Goal: Transaction & Acquisition: Book appointment/travel/reservation

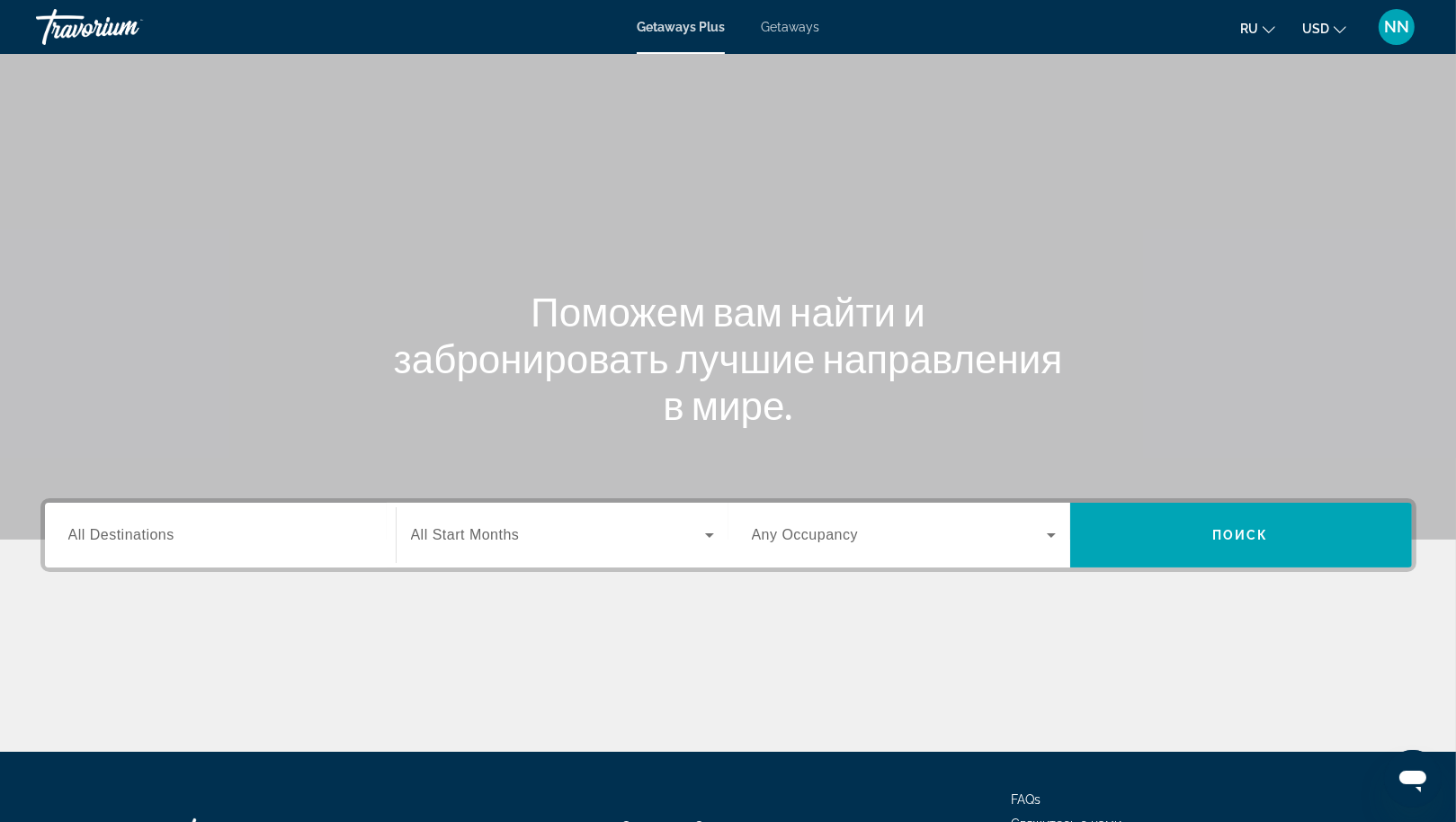
click at [784, 33] on span "Getaways" at bounding box center [790, 27] width 58 height 15
click at [295, 544] on input "Destination All Destinations" at bounding box center [220, 536] width 304 height 22
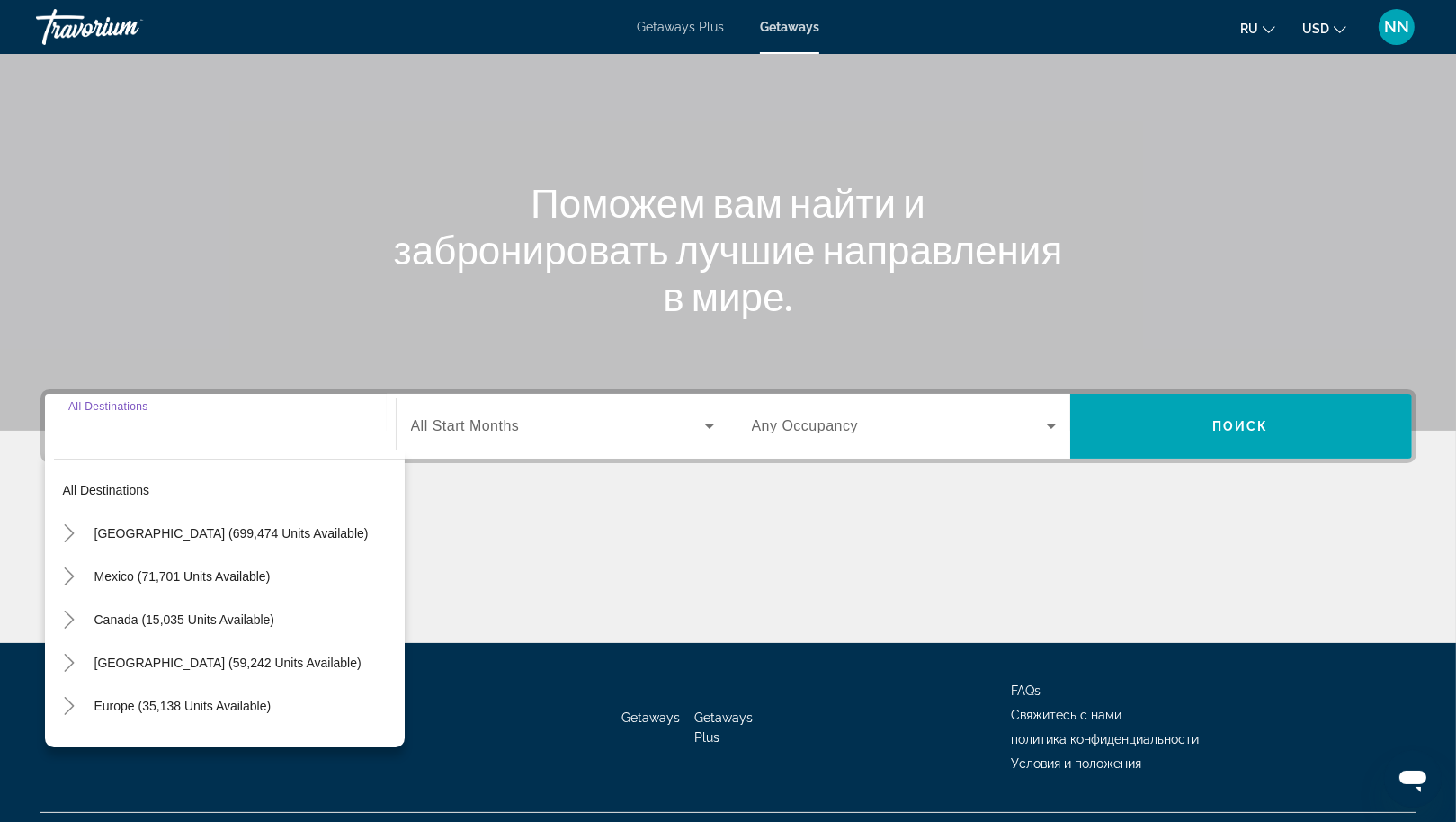
scroll to position [149, 0]
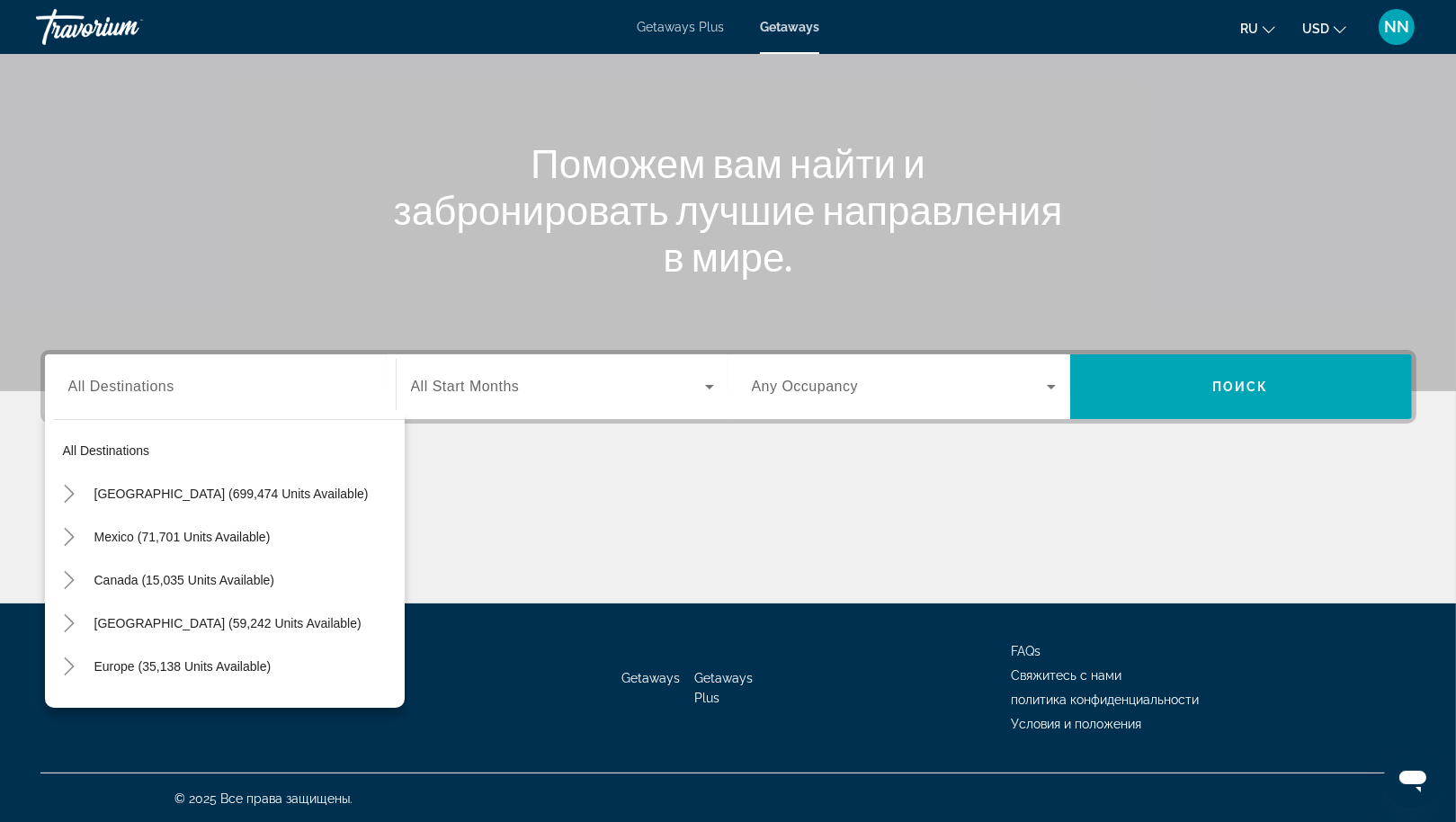
click at [1400, 23] on span "NN" at bounding box center [1397, 27] width 26 height 18
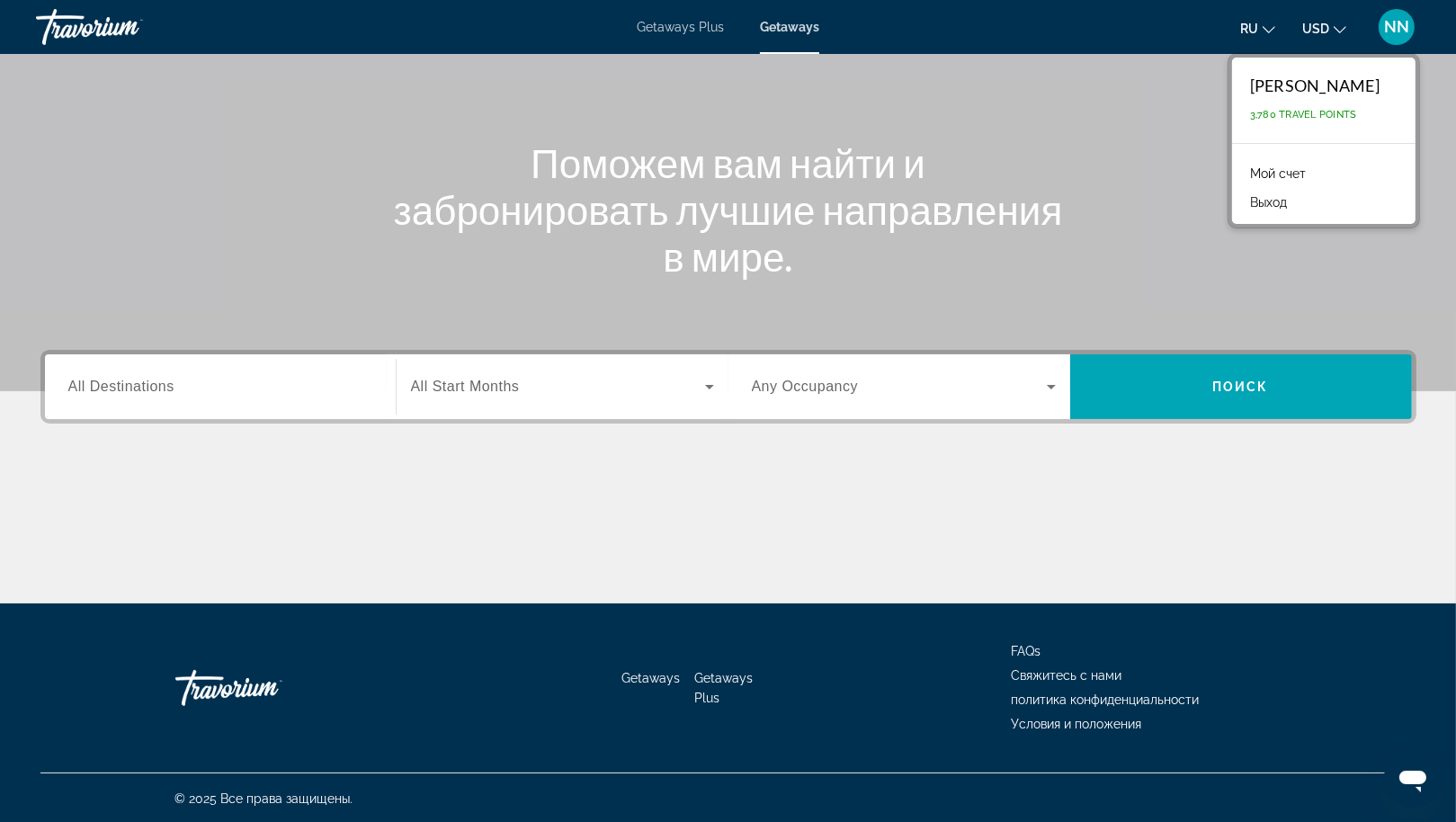
click at [1400, 23] on span "NN" at bounding box center [1397, 27] width 26 height 18
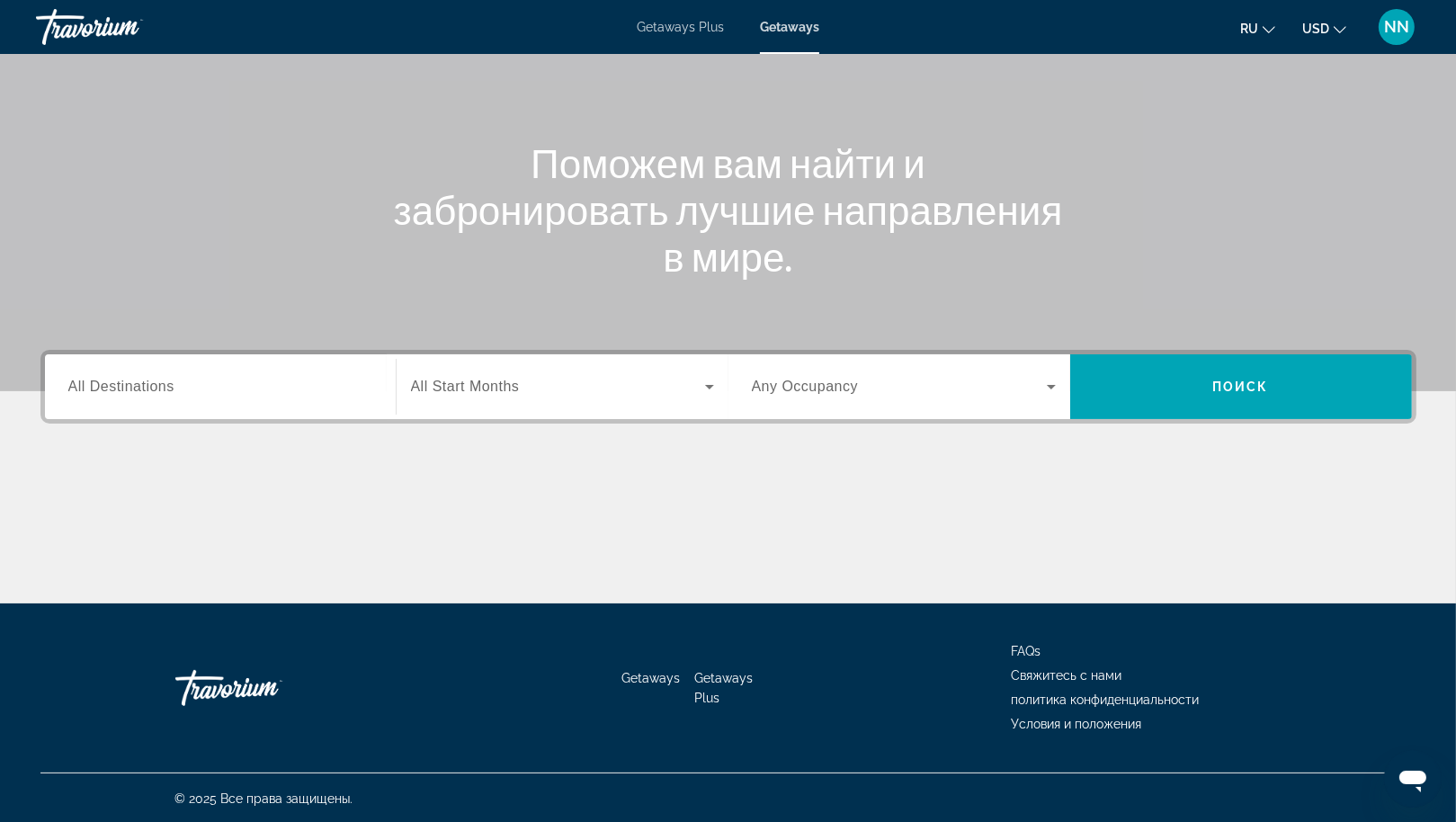
click at [216, 377] on input "Destination All Destinations" at bounding box center [220, 388] width 304 height 22
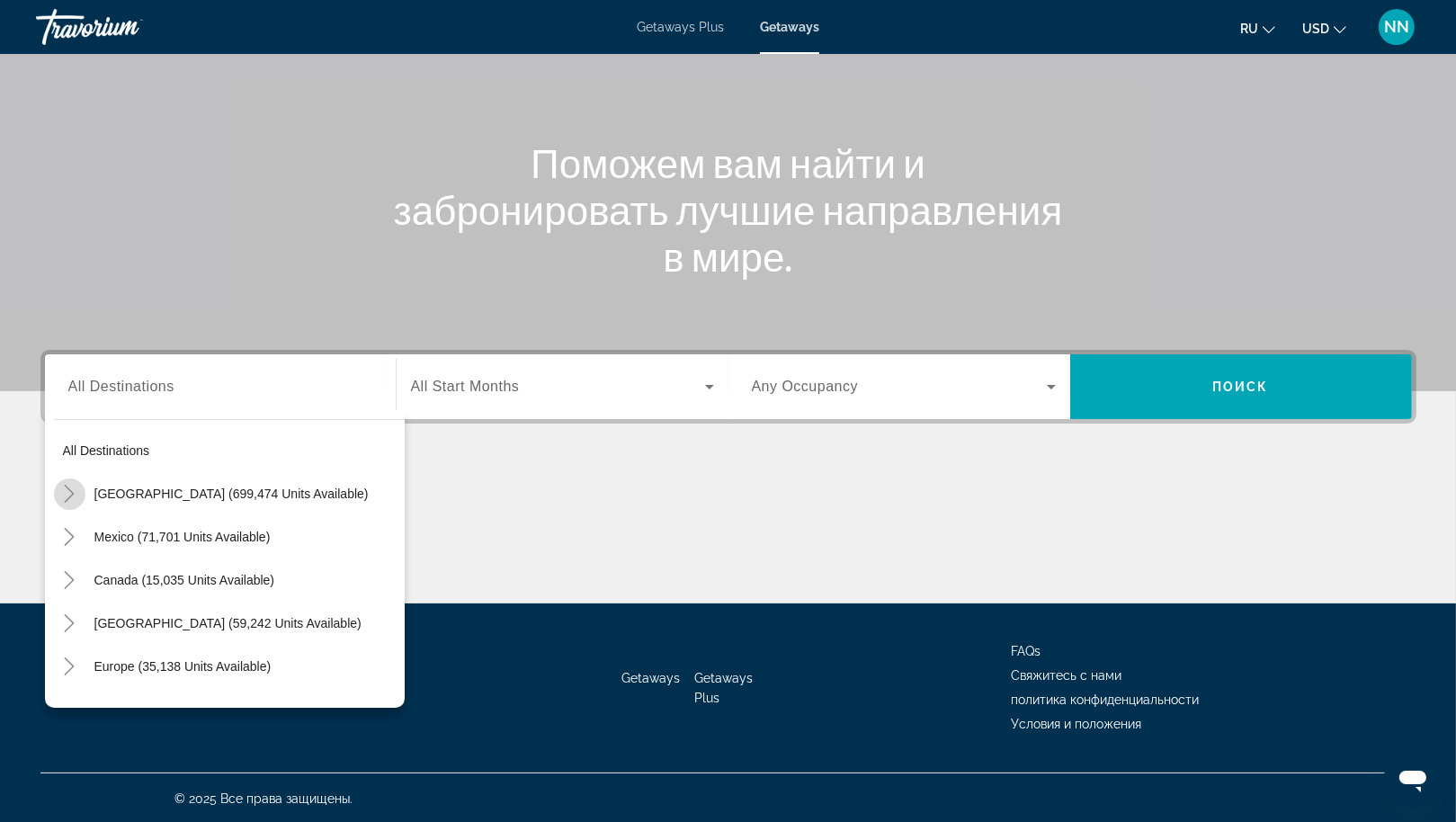
click at [68, 491] on icon "Toggle United States (699,474 units available)" at bounding box center [69, 494] width 18 height 18
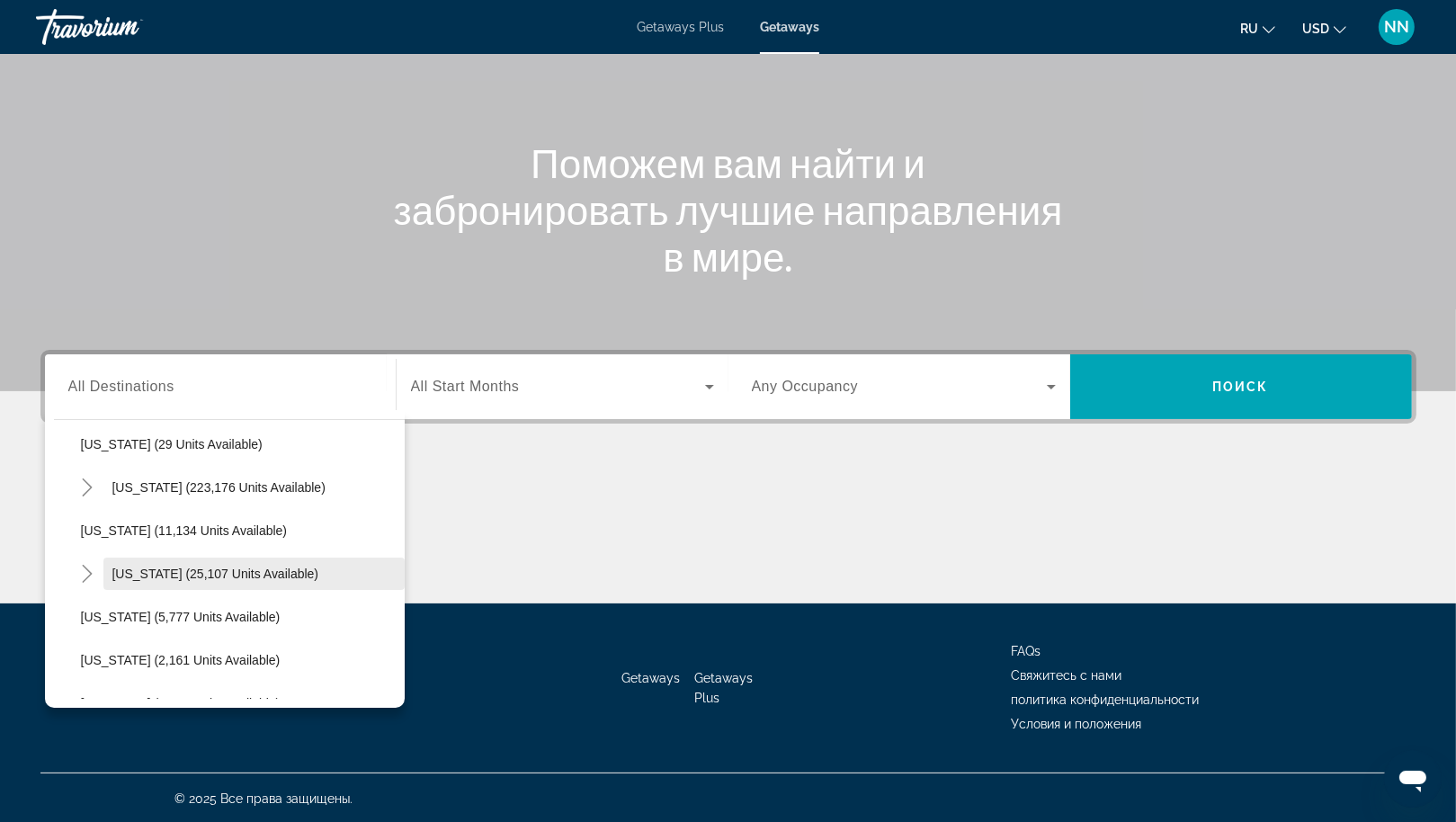
click at [183, 567] on span "[US_STATE] (25,107 units available)" at bounding box center [215, 574] width 207 height 15
type input "**********"
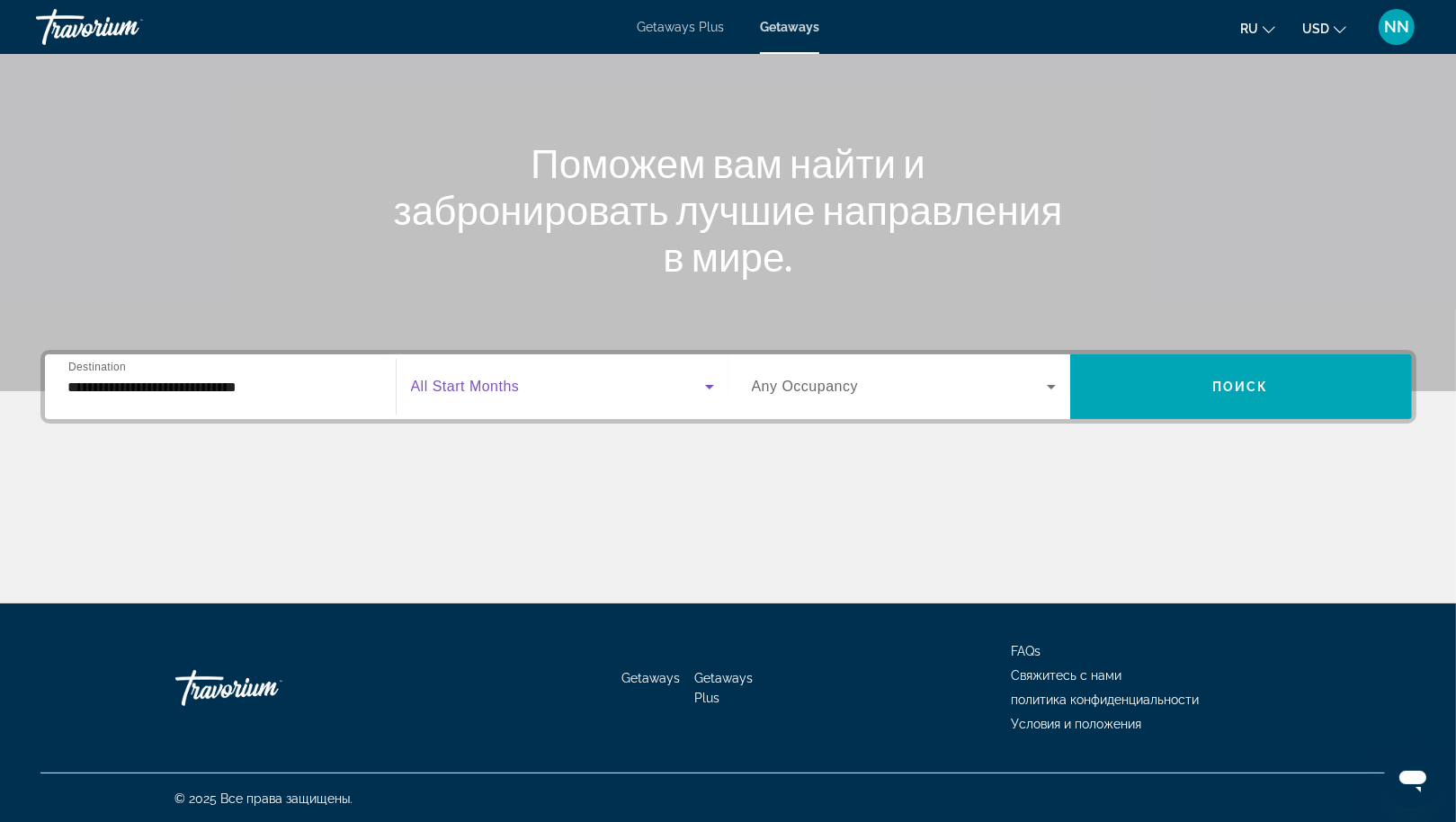
click at [586, 388] on span "Search widget" at bounding box center [558, 387] width 294 height 22
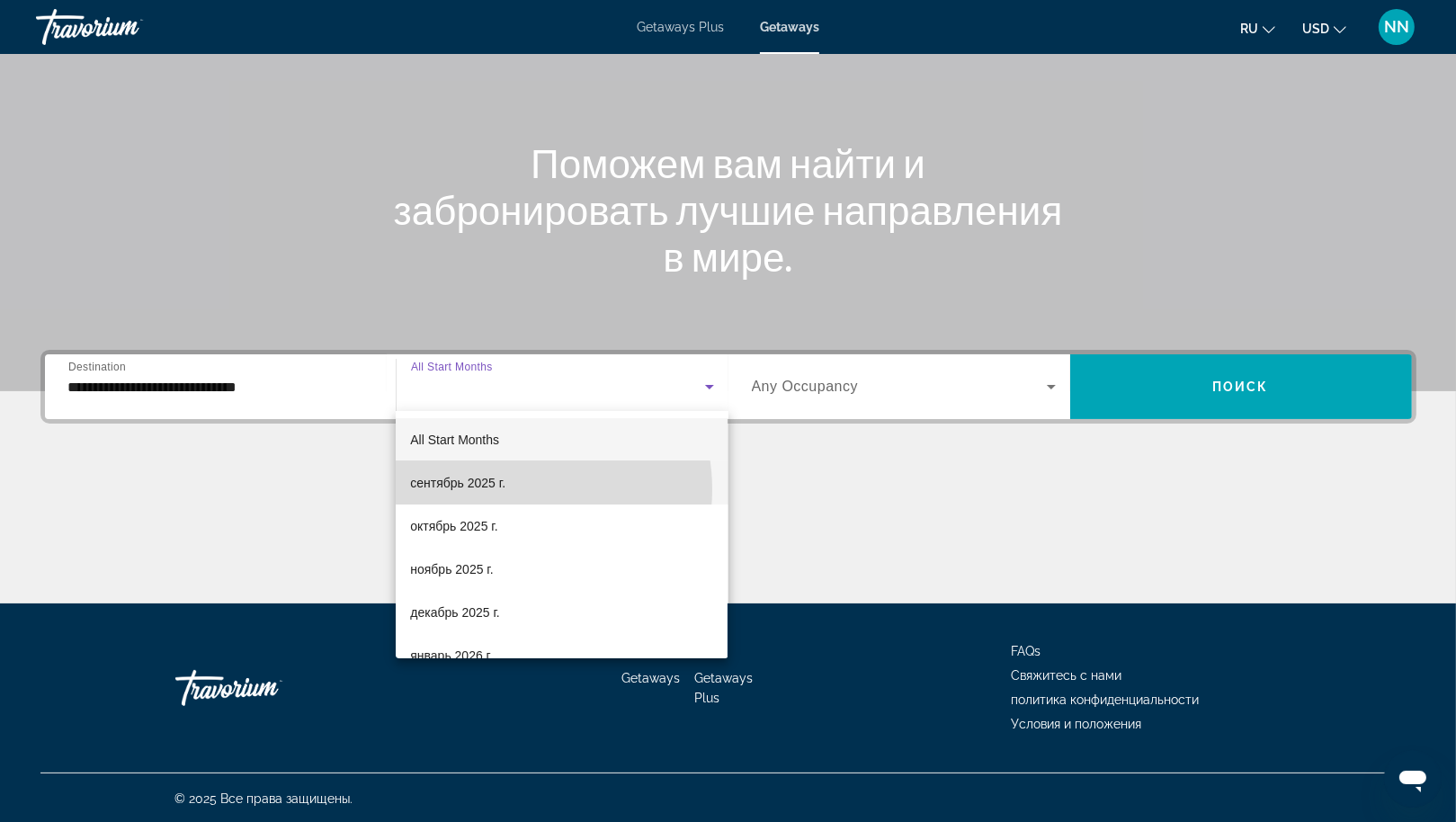
click at [519, 489] on mat-option "сентябрь 2025 г." at bounding box center [561, 482] width 332 height 43
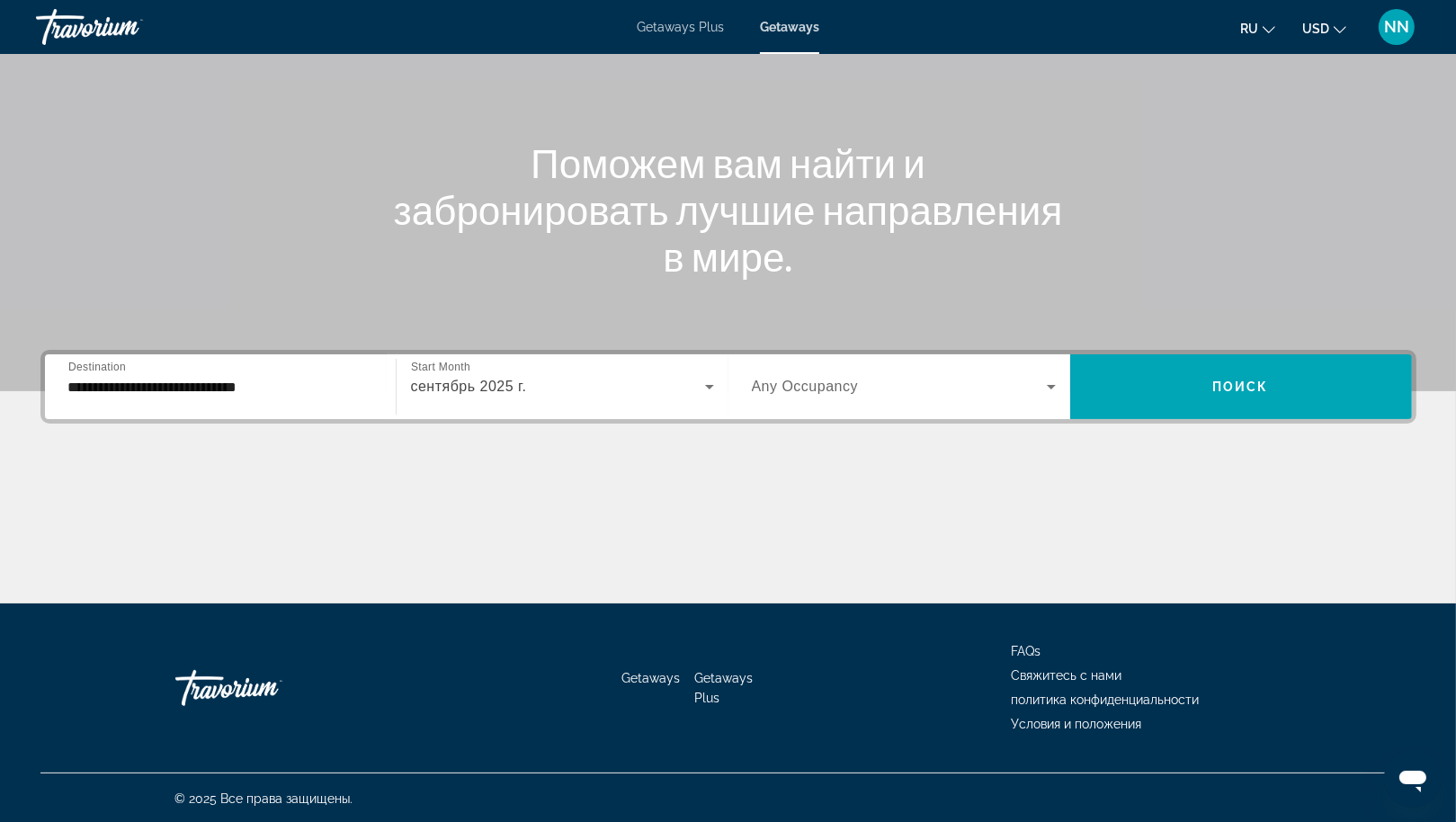
click at [948, 366] on div "Search widget" at bounding box center [904, 386] width 304 height 50
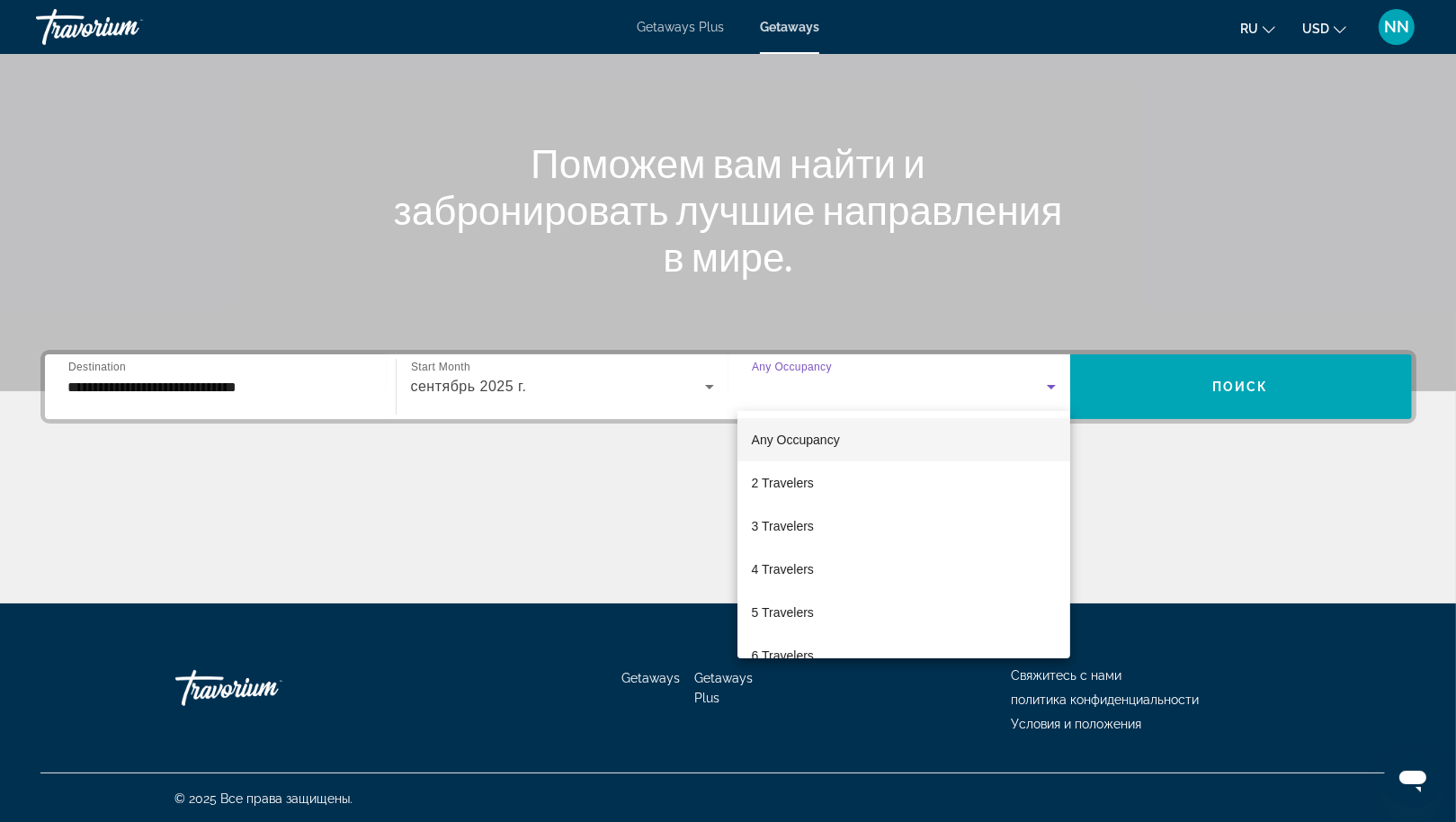
click at [1175, 381] on div at bounding box center [728, 411] width 1456 height 822
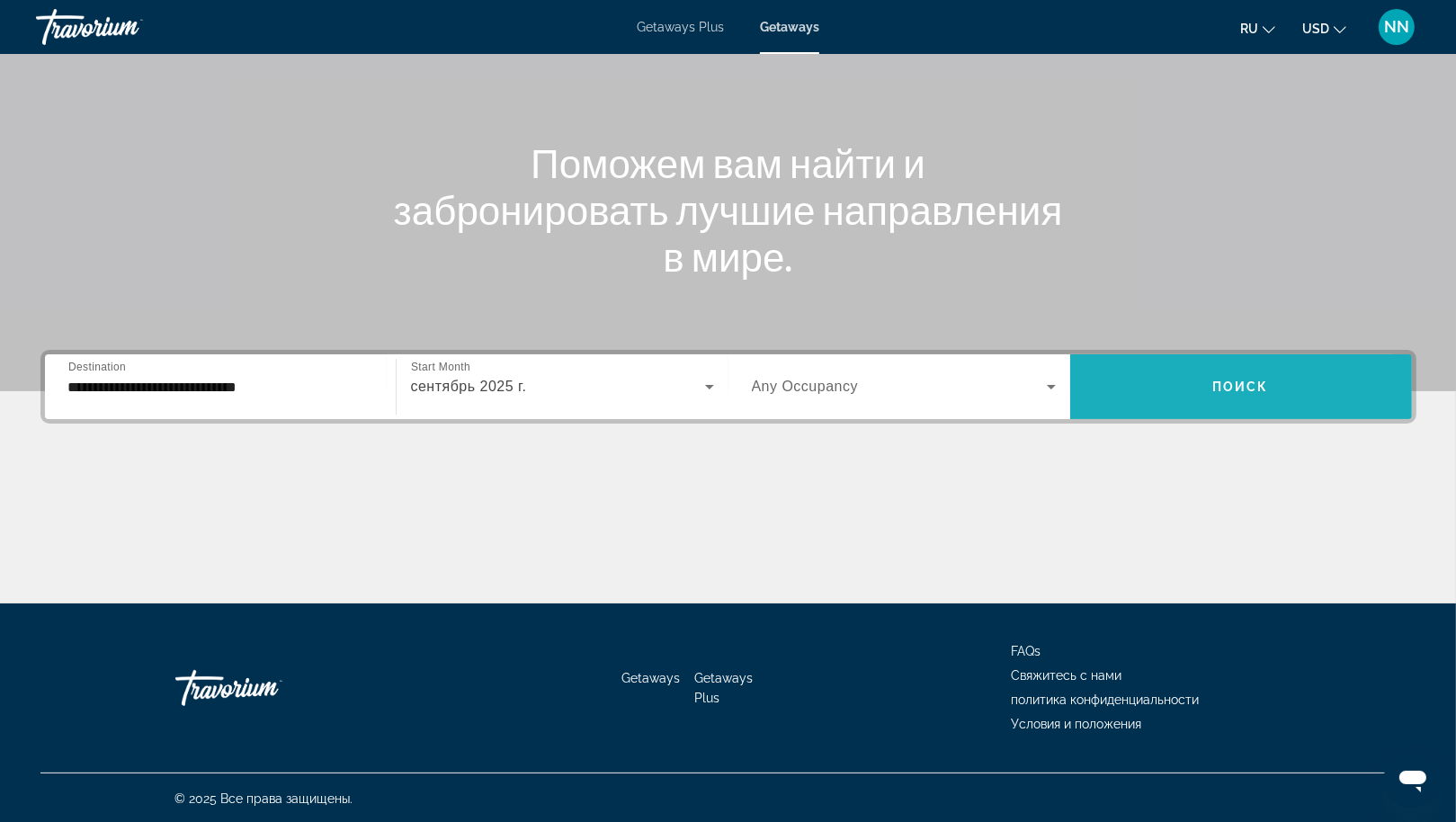
click at [1175, 381] on span "Search widget" at bounding box center [1241, 386] width 342 height 43
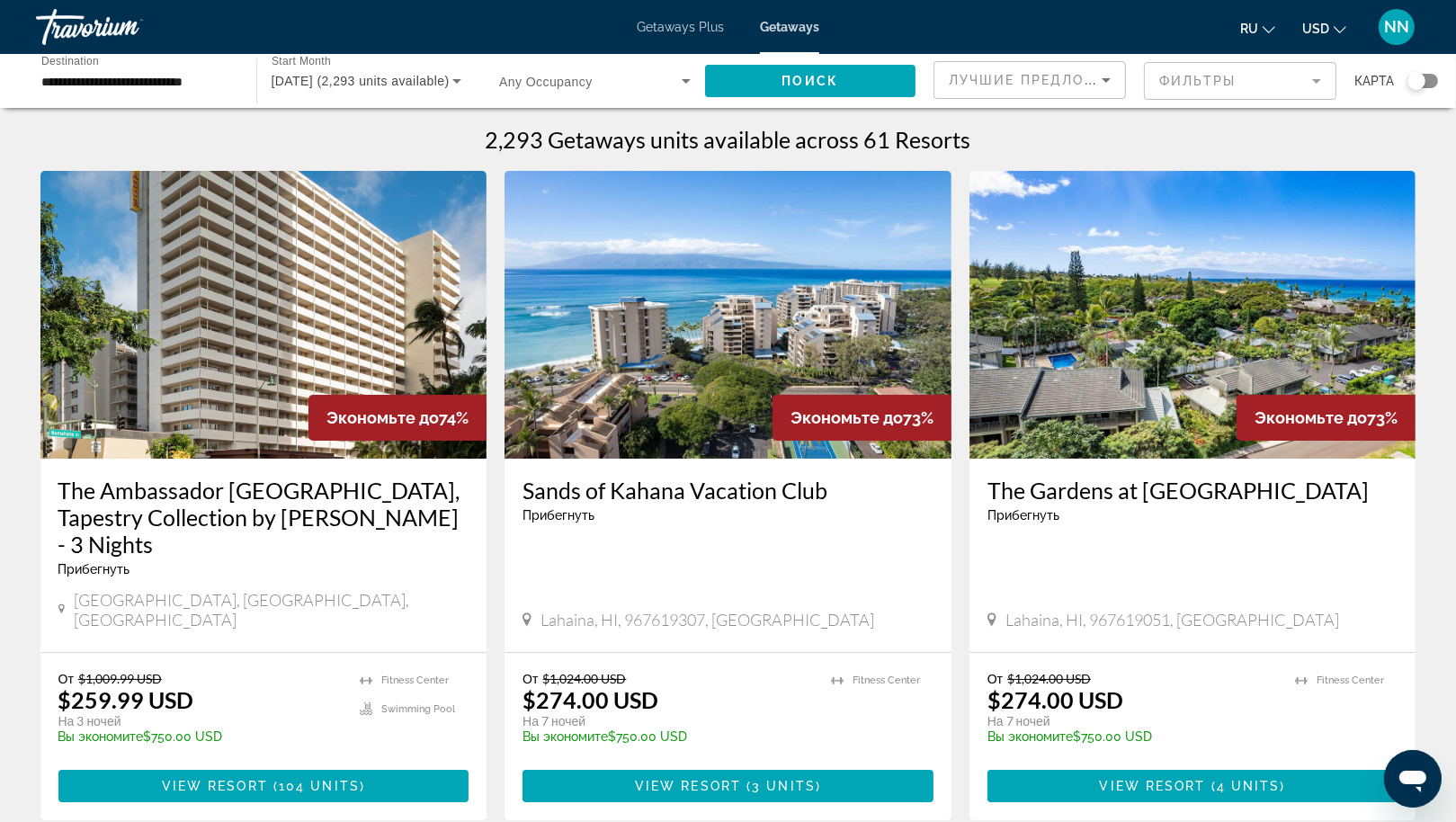
click at [241, 375] on img "Main content" at bounding box center [263, 315] width 447 height 288
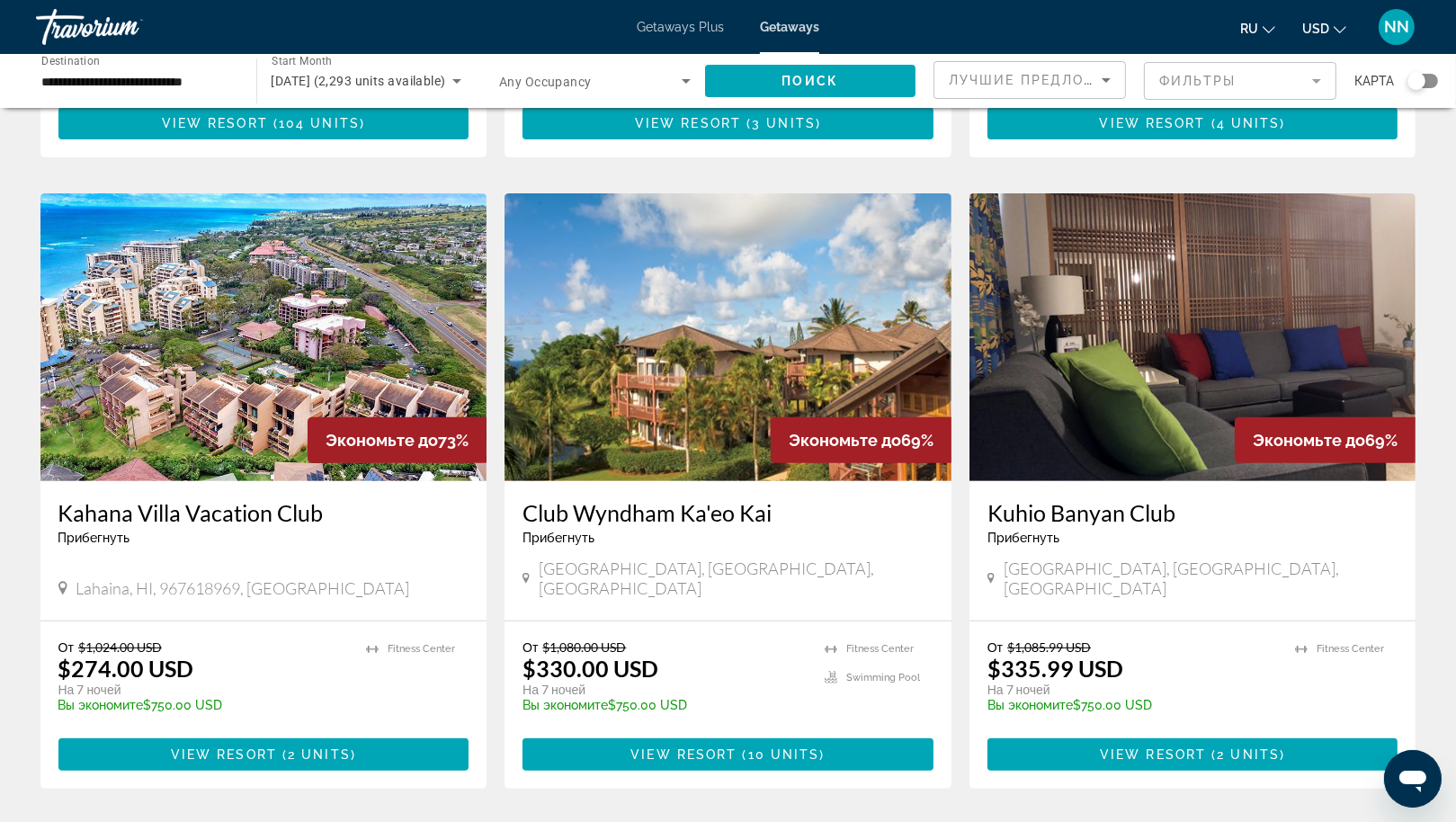
scroll to position [662, 0]
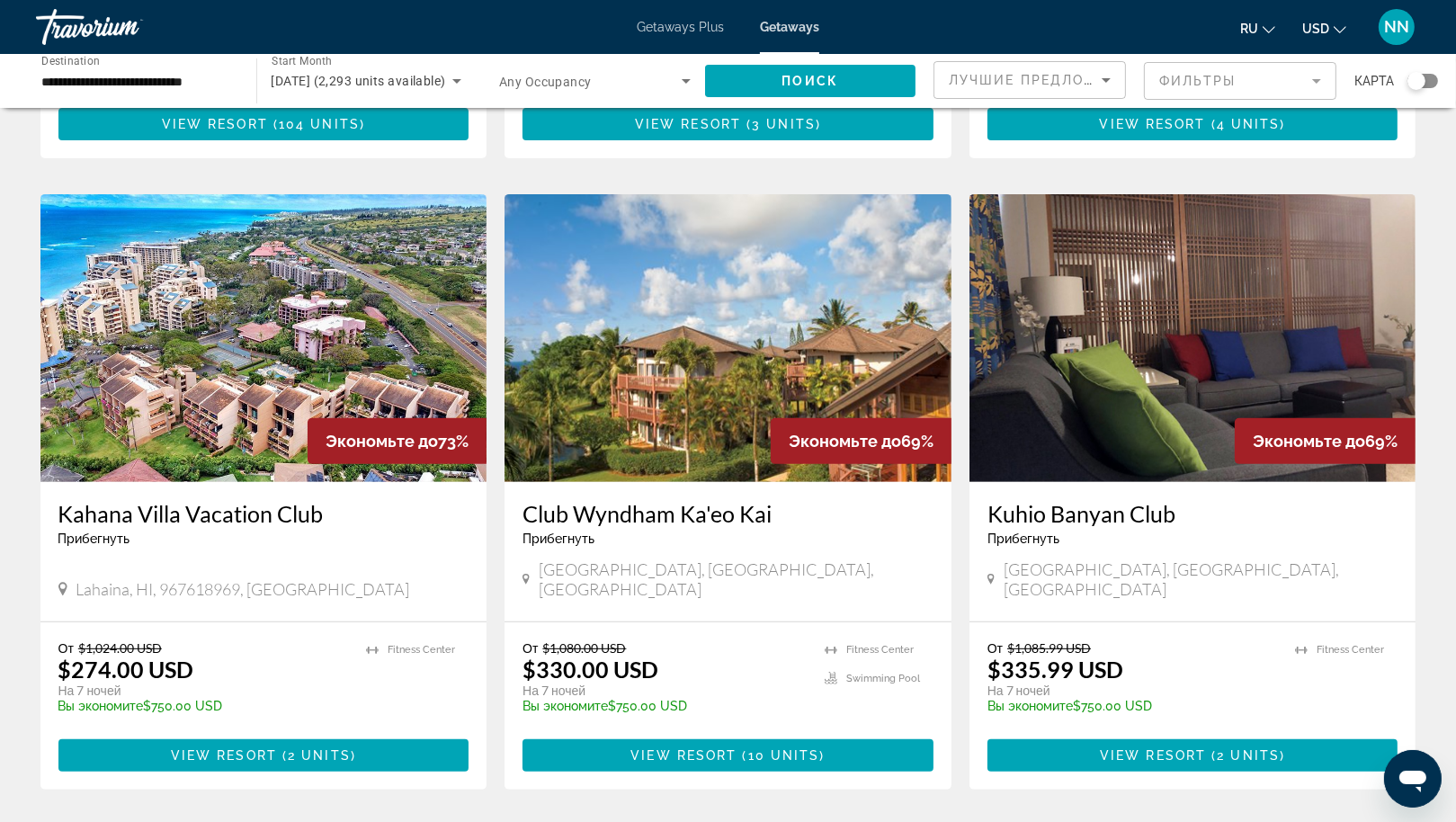
click at [1119, 315] on img "Main content" at bounding box center [1193, 338] width 447 height 288
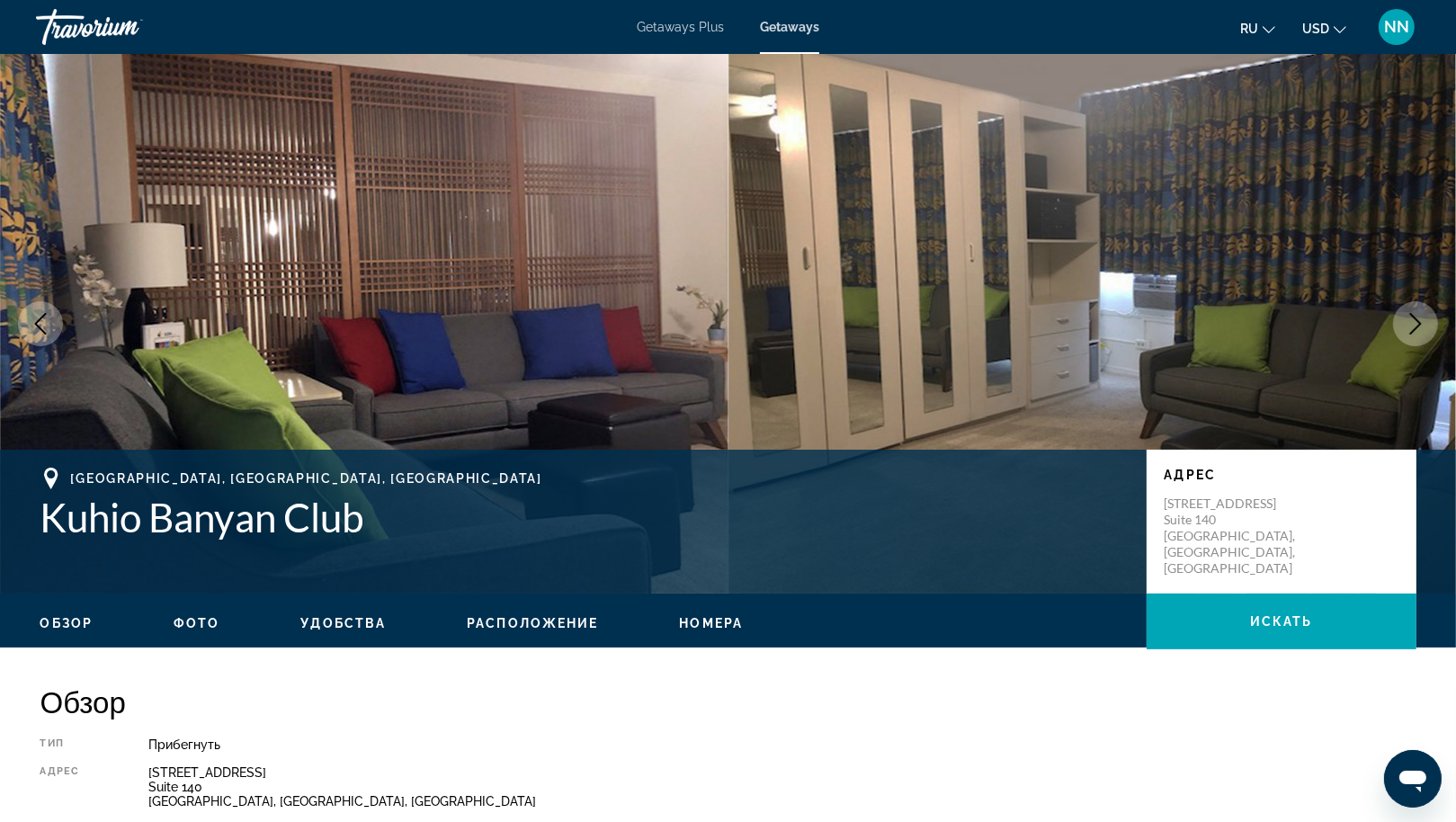
click at [1421, 323] on icon "Next image" at bounding box center [1416, 324] width 22 height 22
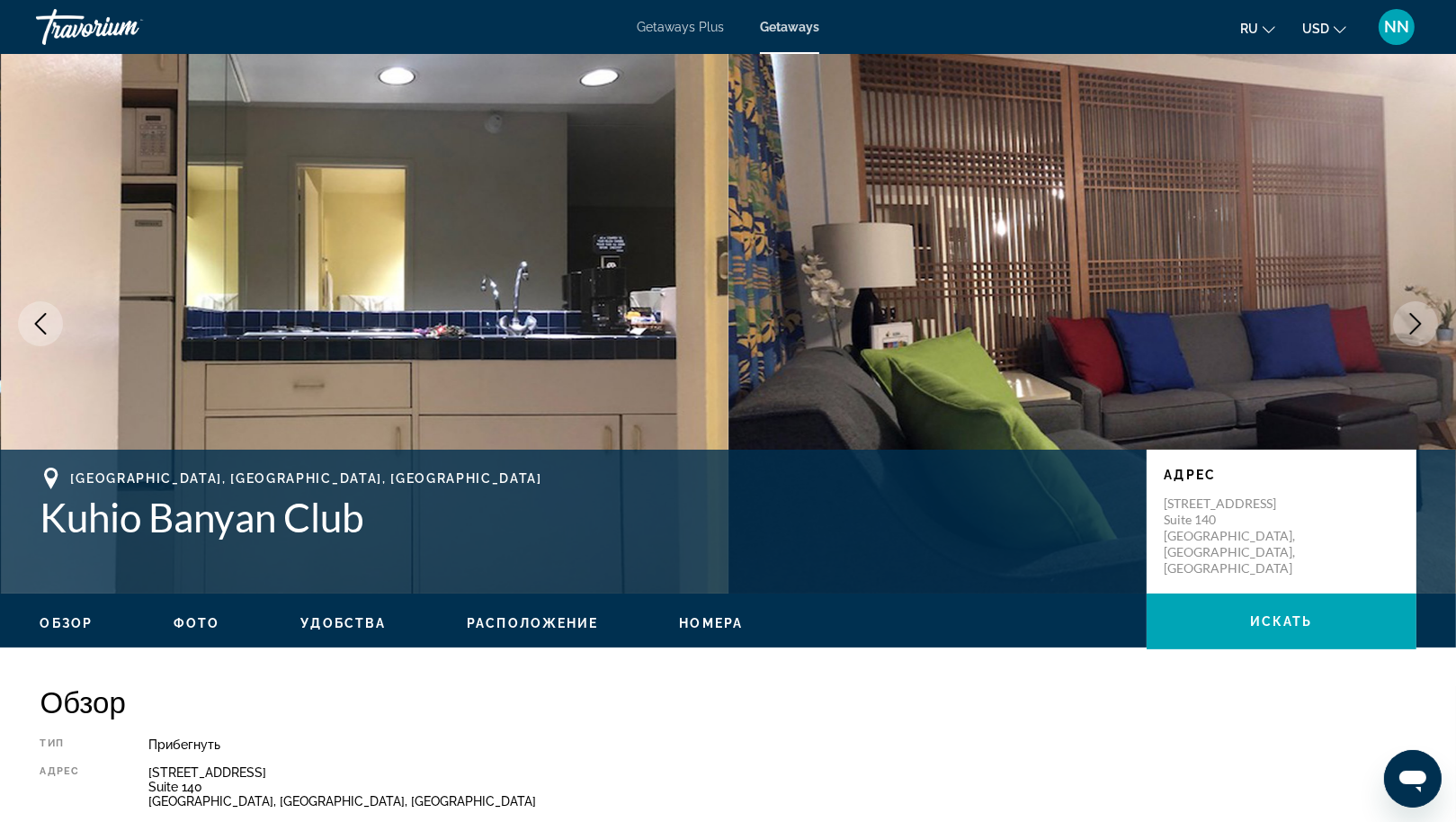
click at [1421, 323] on icon "Next image" at bounding box center [1416, 324] width 22 height 22
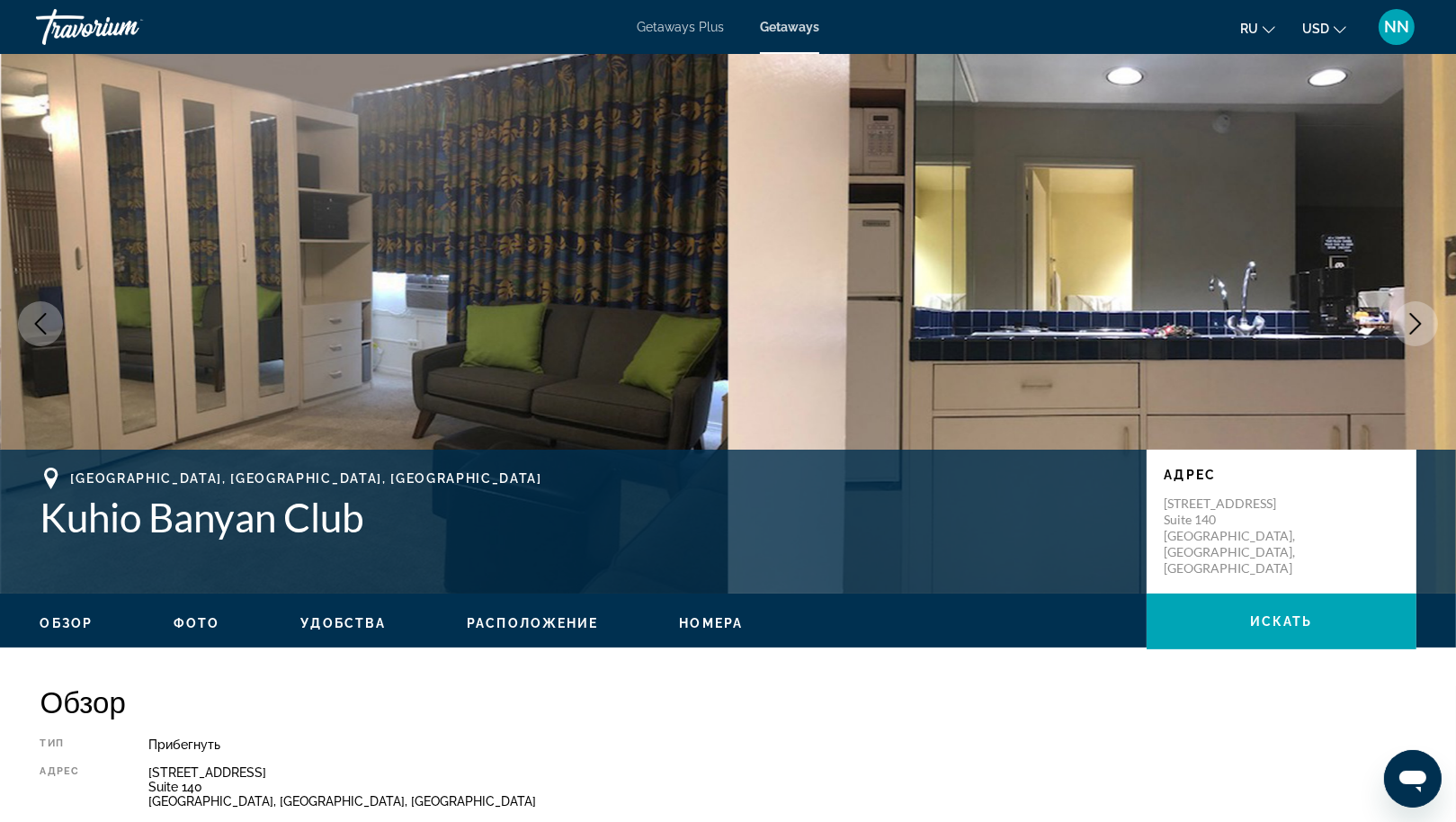
click at [1421, 323] on icon "Next image" at bounding box center [1416, 324] width 22 height 22
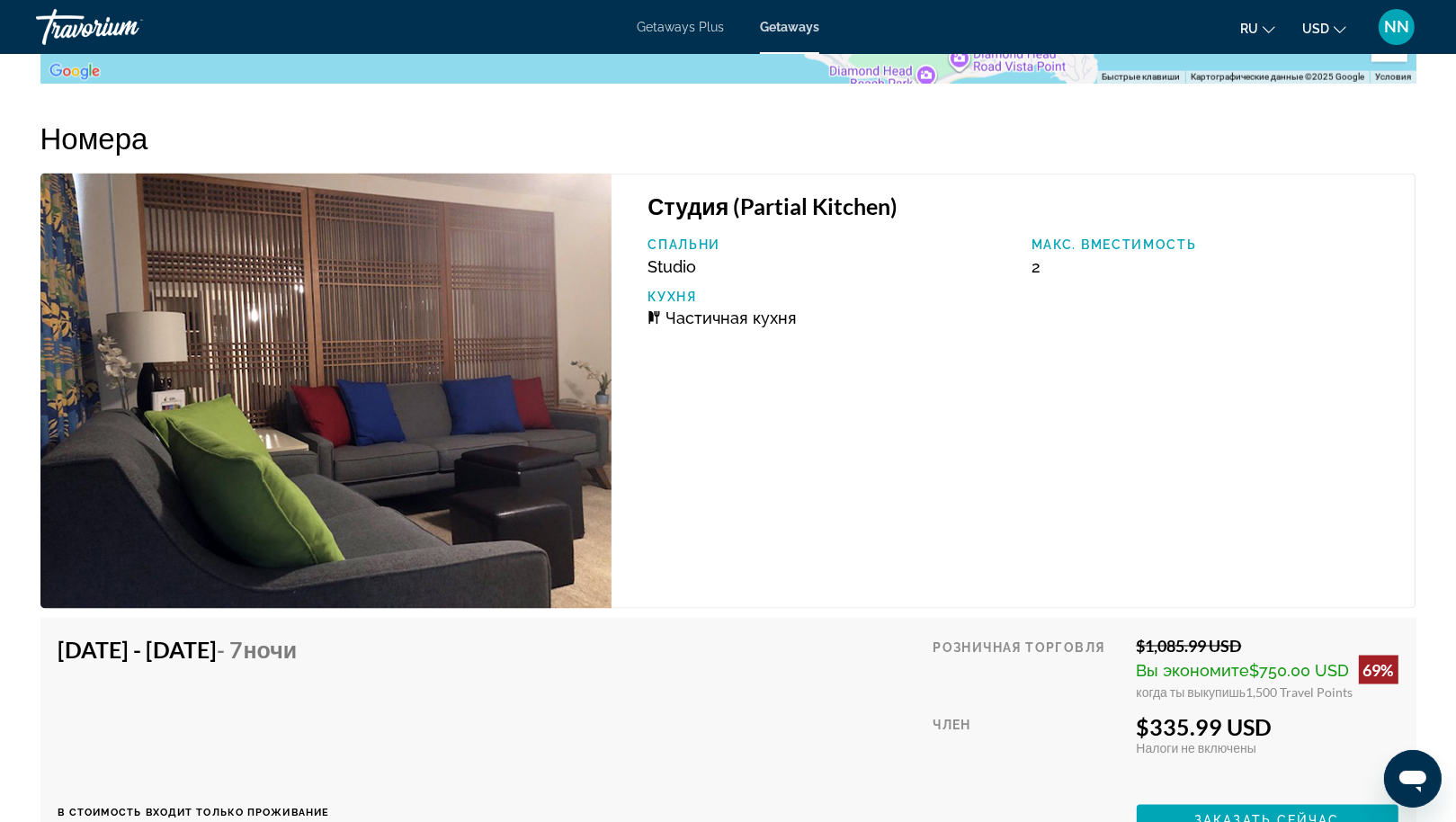
scroll to position [2883, 0]
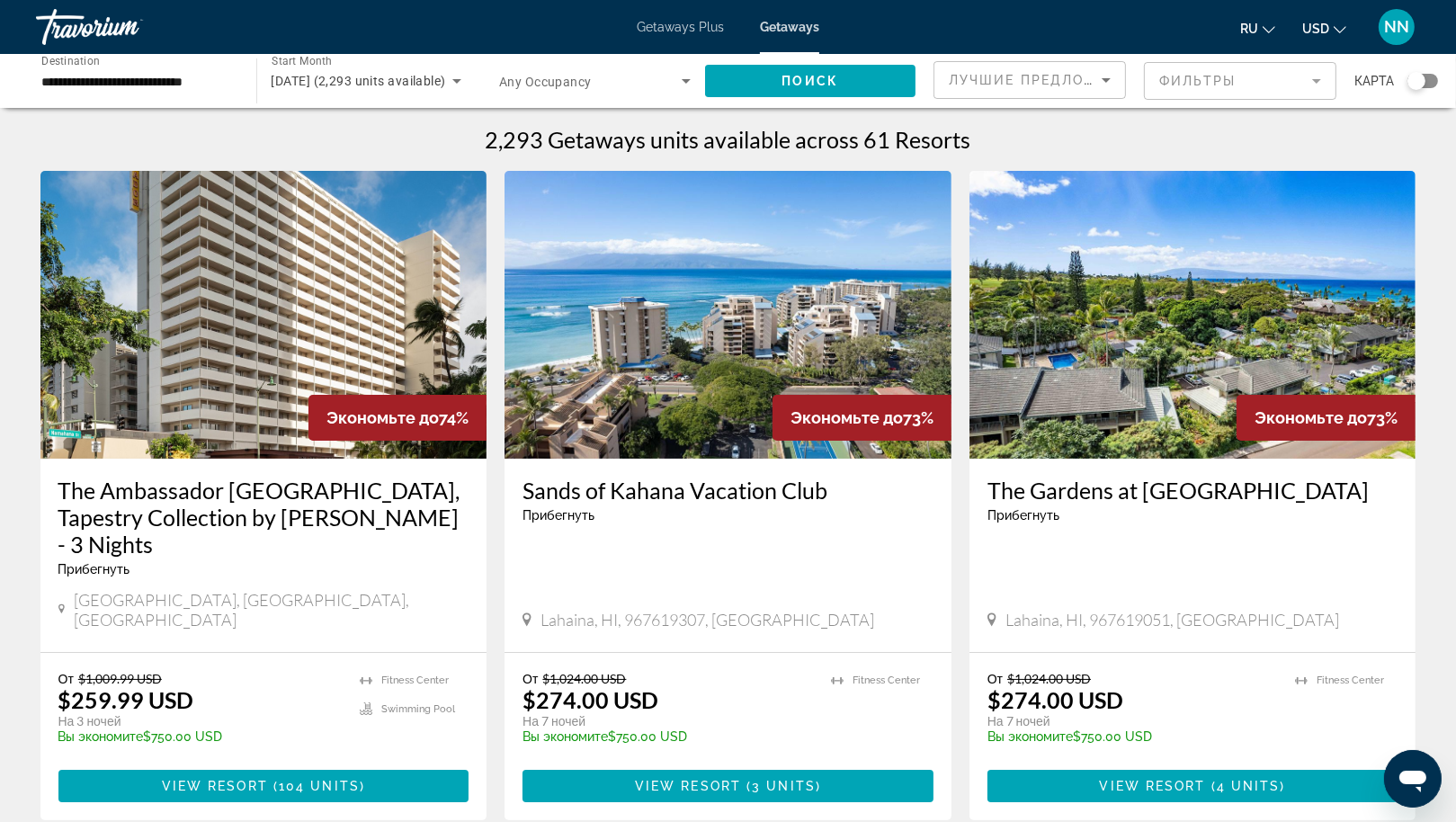
click at [1077, 77] on span "Лучшие предложения" at bounding box center [1044, 80] width 191 height 15
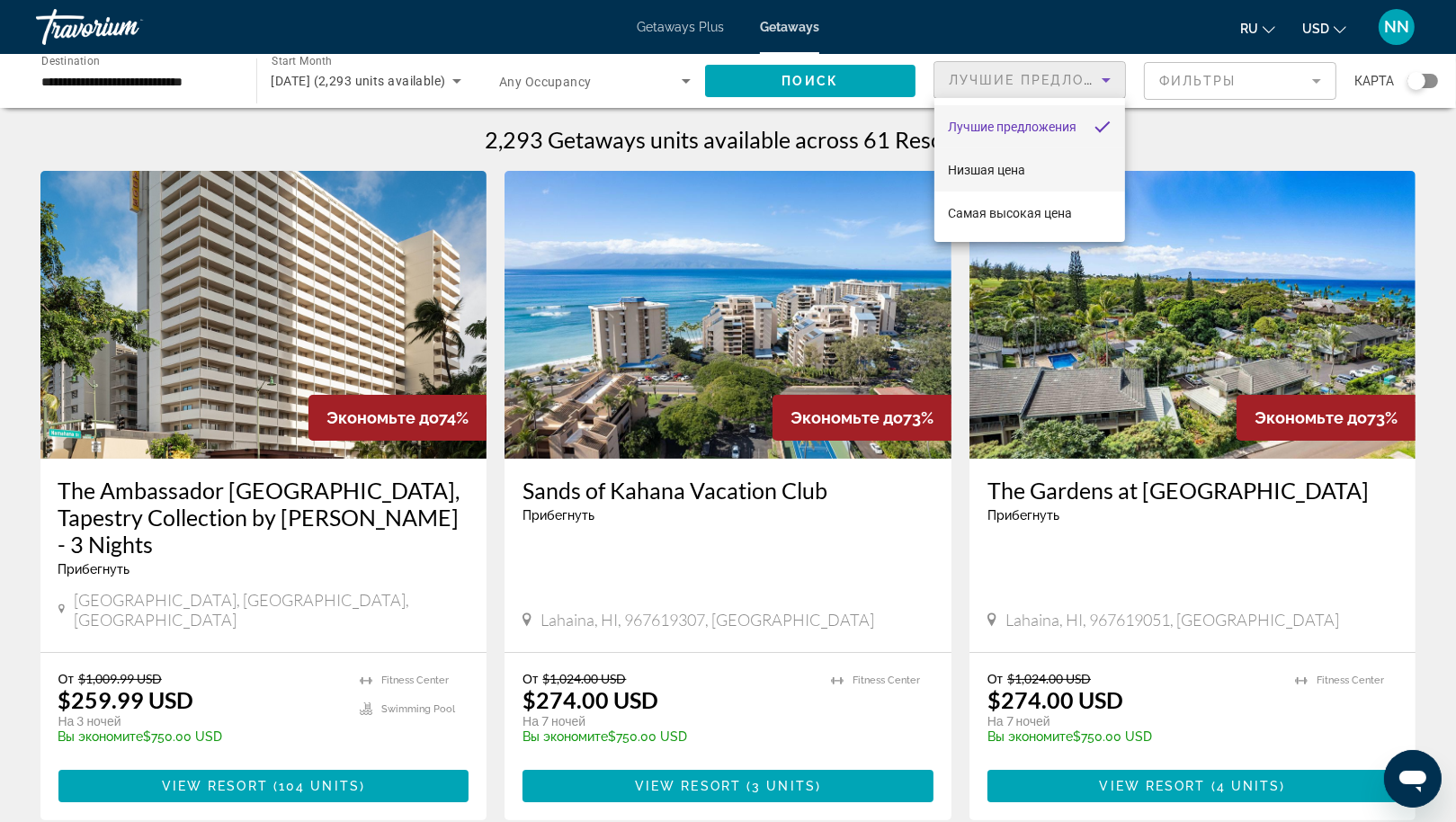
click at [1001, 166] on span "Низшая цена" at bounding box center [987, 170] width 77 height 15
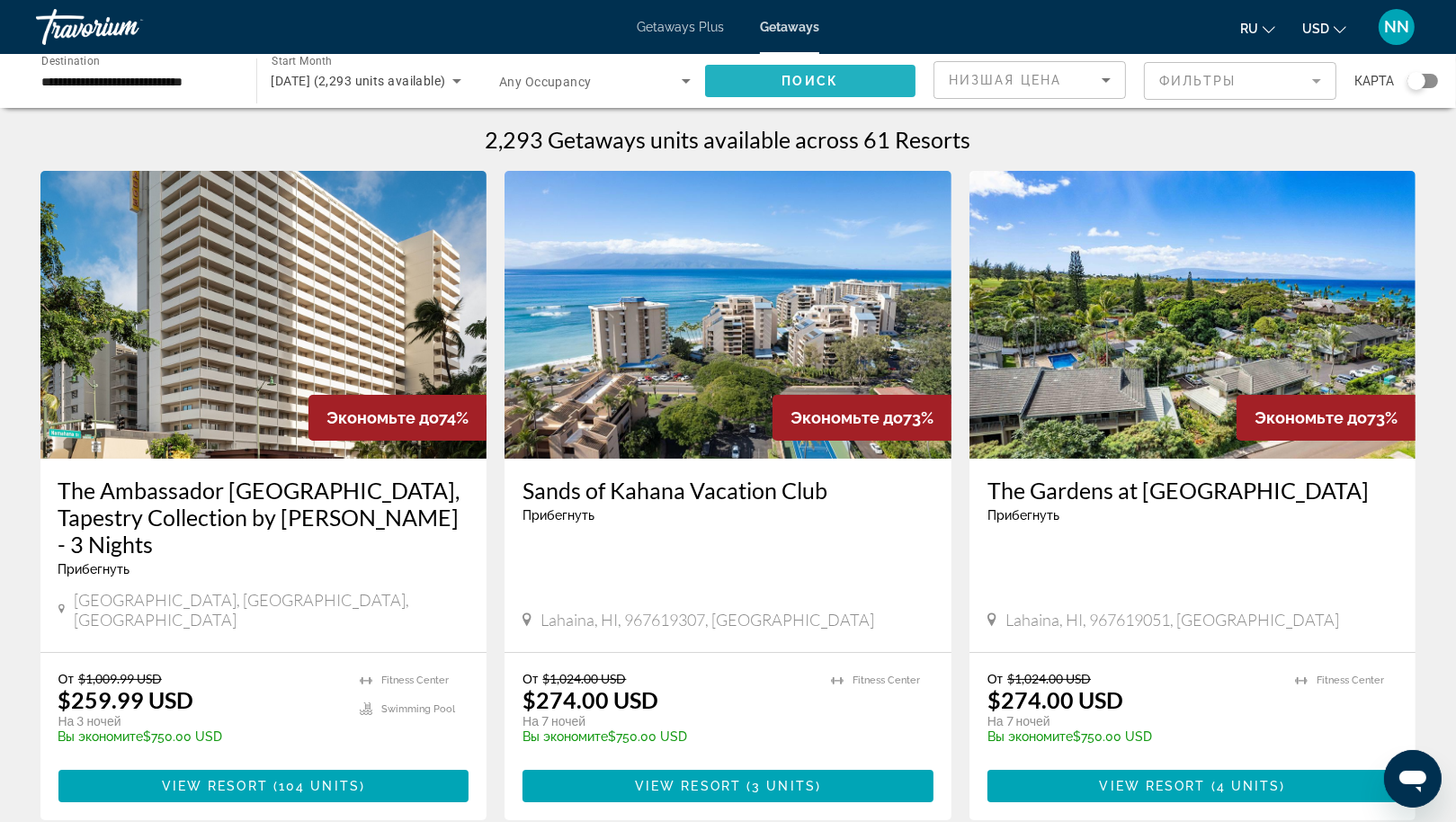
click at [867, 83] on span "Search widget" at bounding box center [811, 80] width 211 height 43
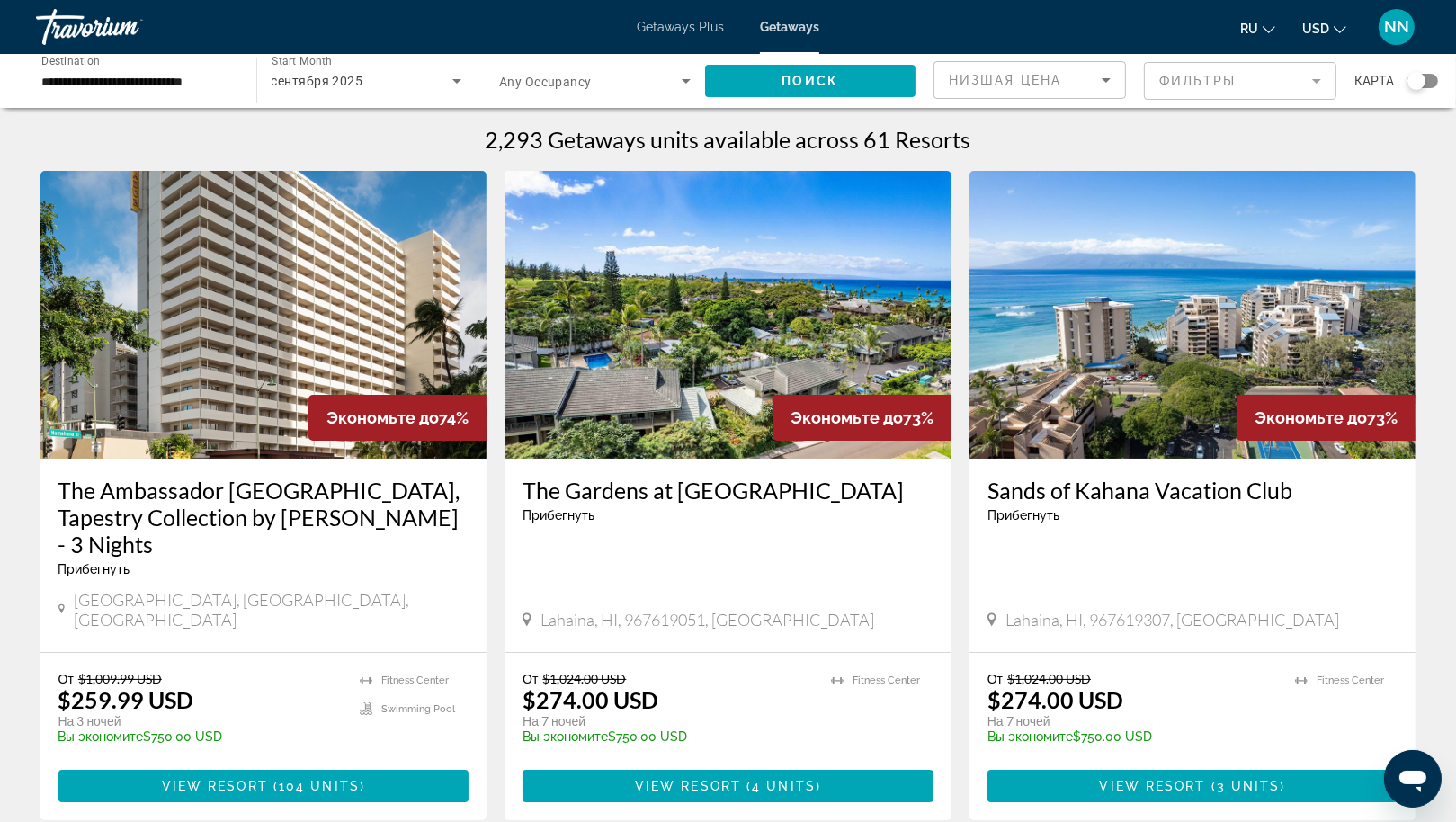
click at [741, 386] on img "Main content" at bounding box center [728, 315] width 447 height 288
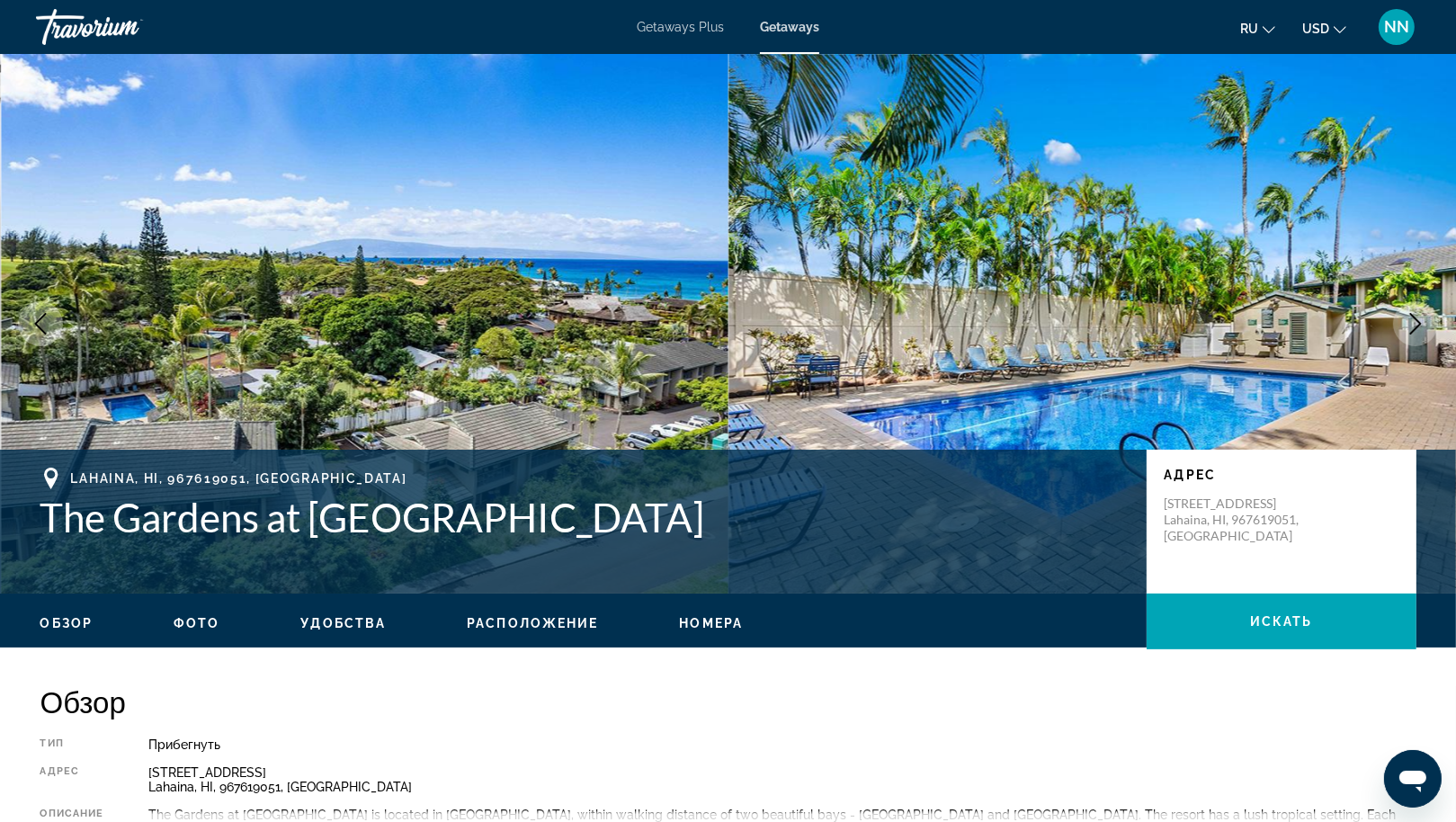
click at [1417, 324] on icon "Next image" at bounding box center [1416, 324] width 22 height 22
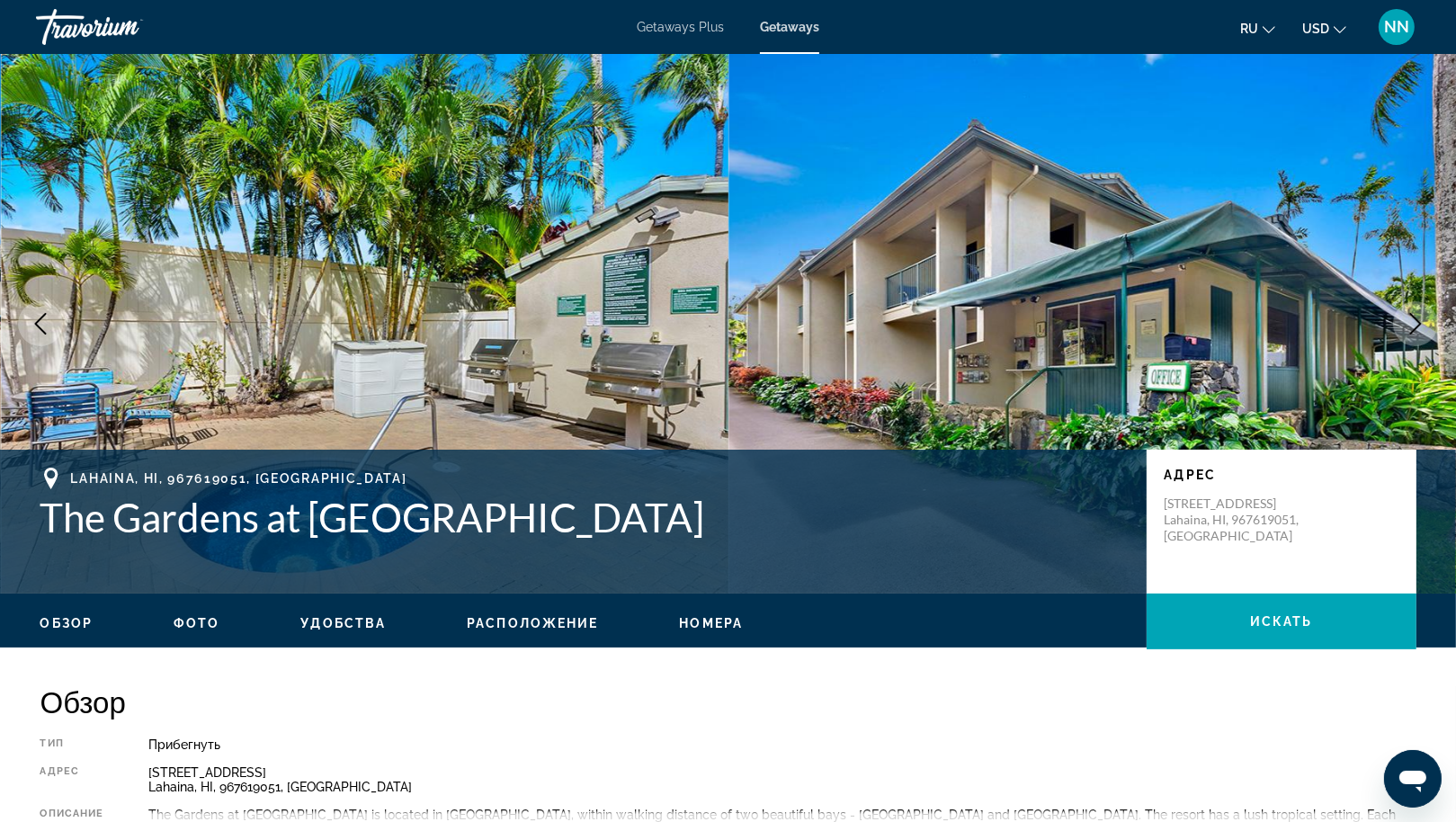
click at [1417, 324] on icon "Next image" at bounding box center [1416, 324] width 22 height 22
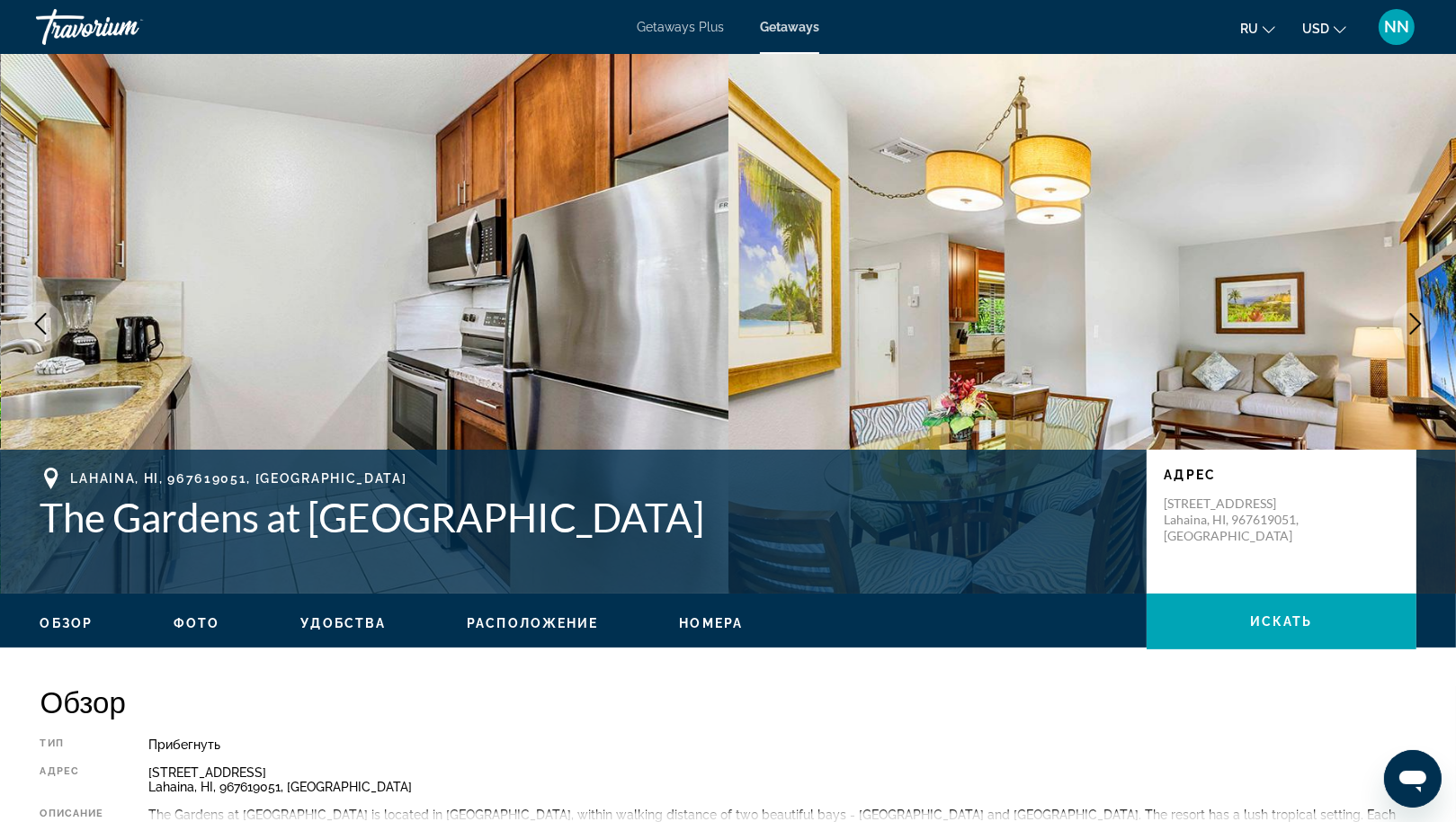
click at [1417, 324] on icon "Next image" at bounding box center [1416, 324] width 22 height 22
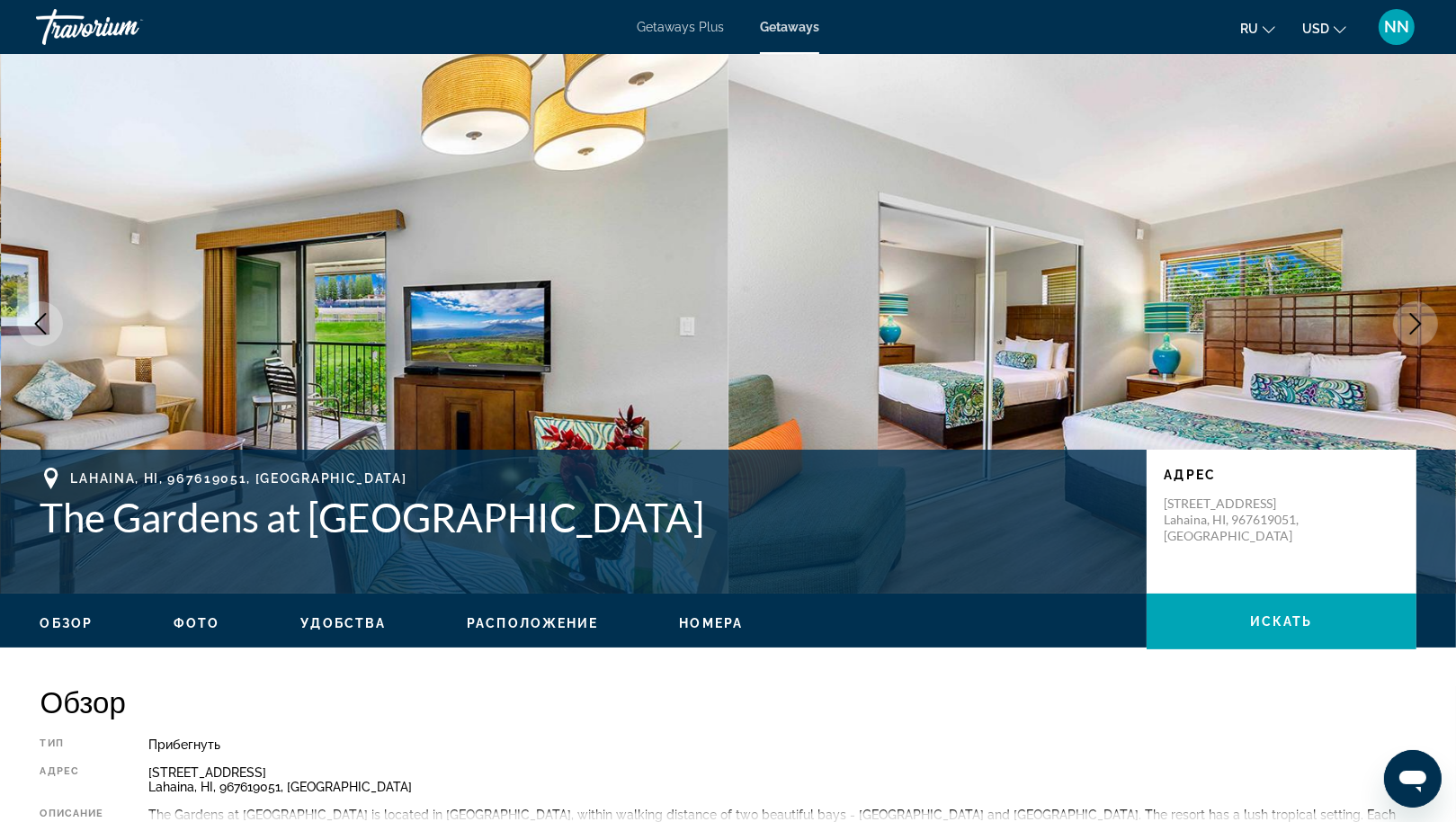
click at [1417, 324] on icon "Next image" at bounding box center [1416, 324] width 22 height 22
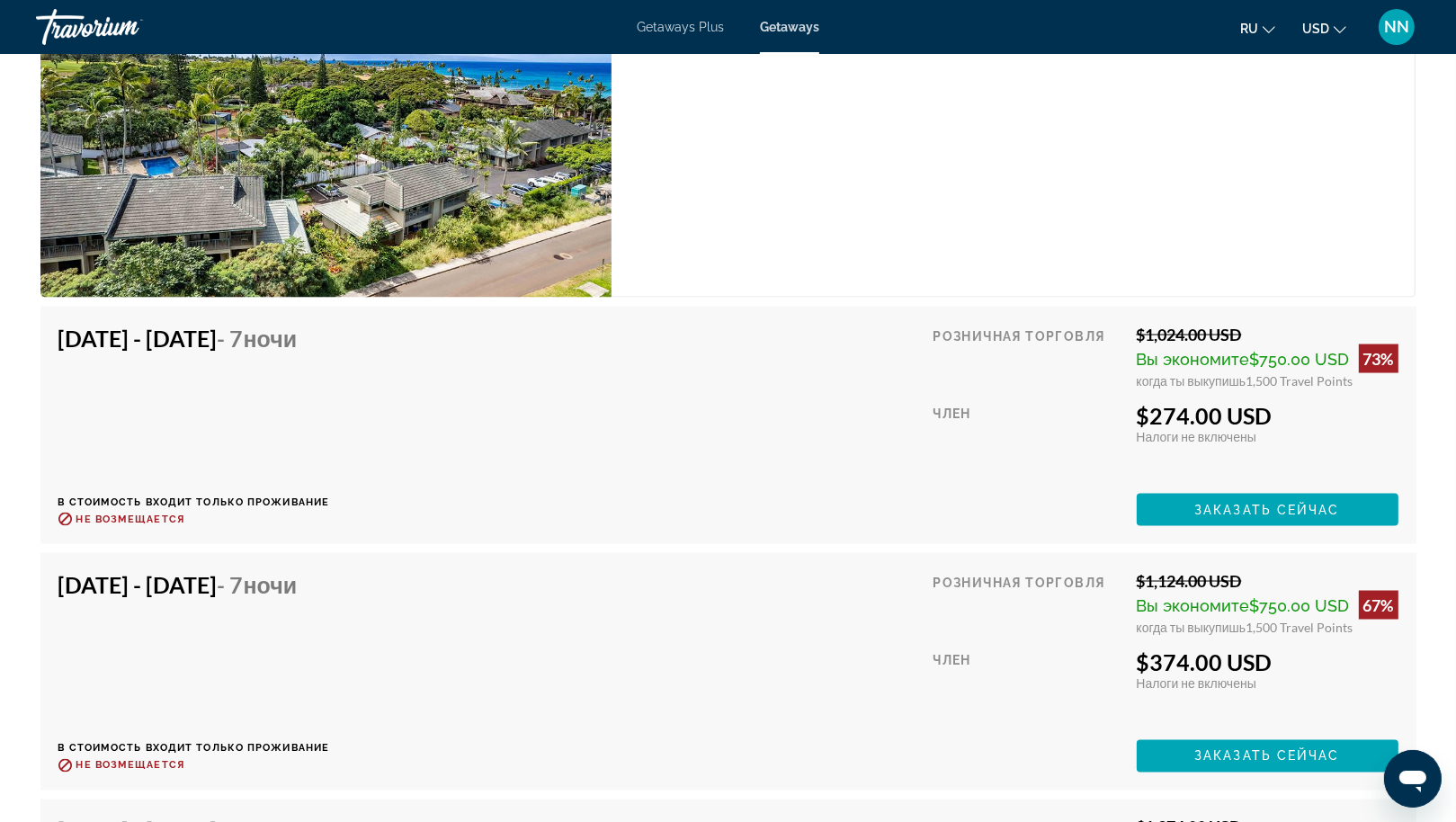
scroll to position [2923, 0]
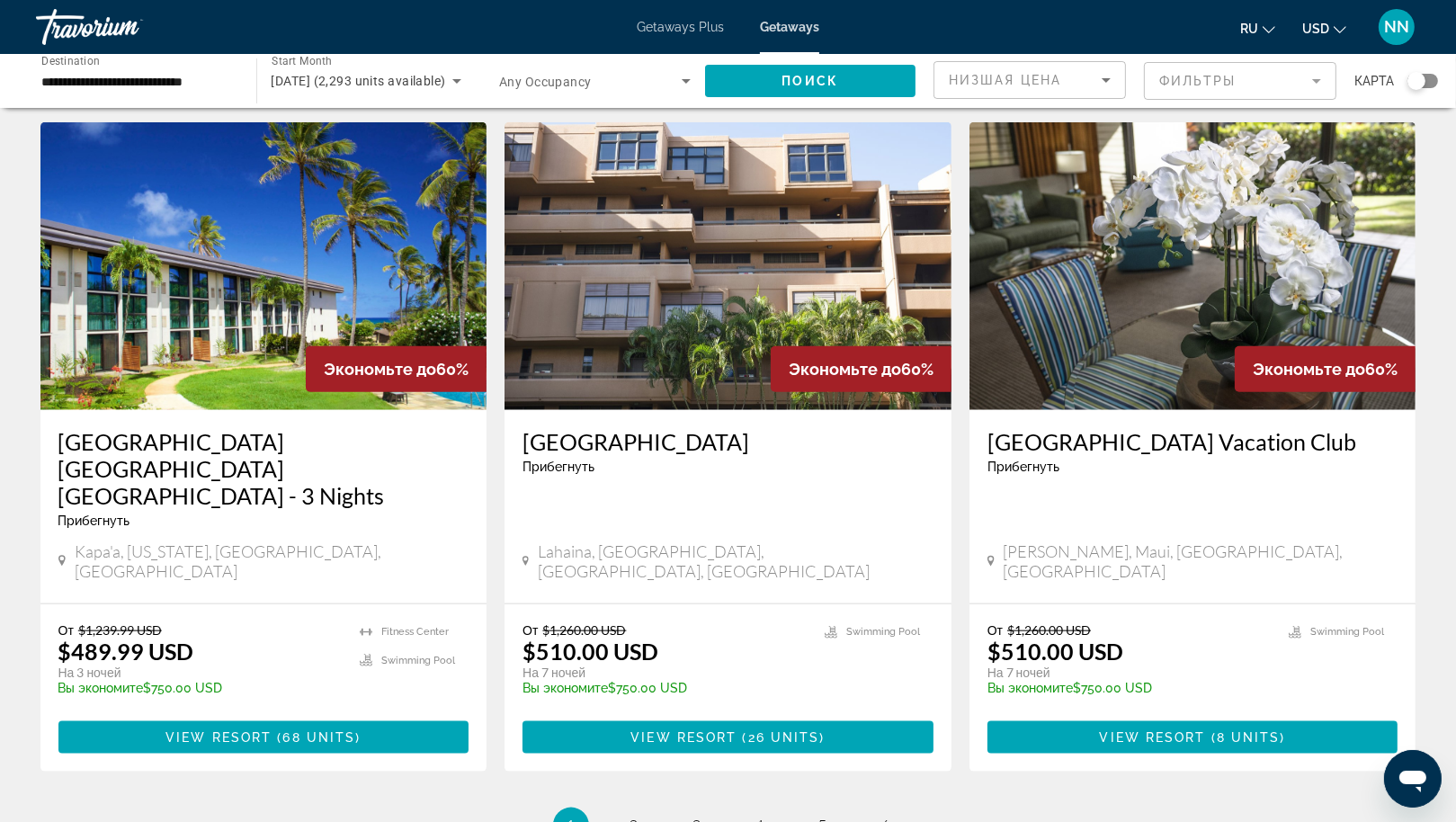
scroll to position [2055, 0]
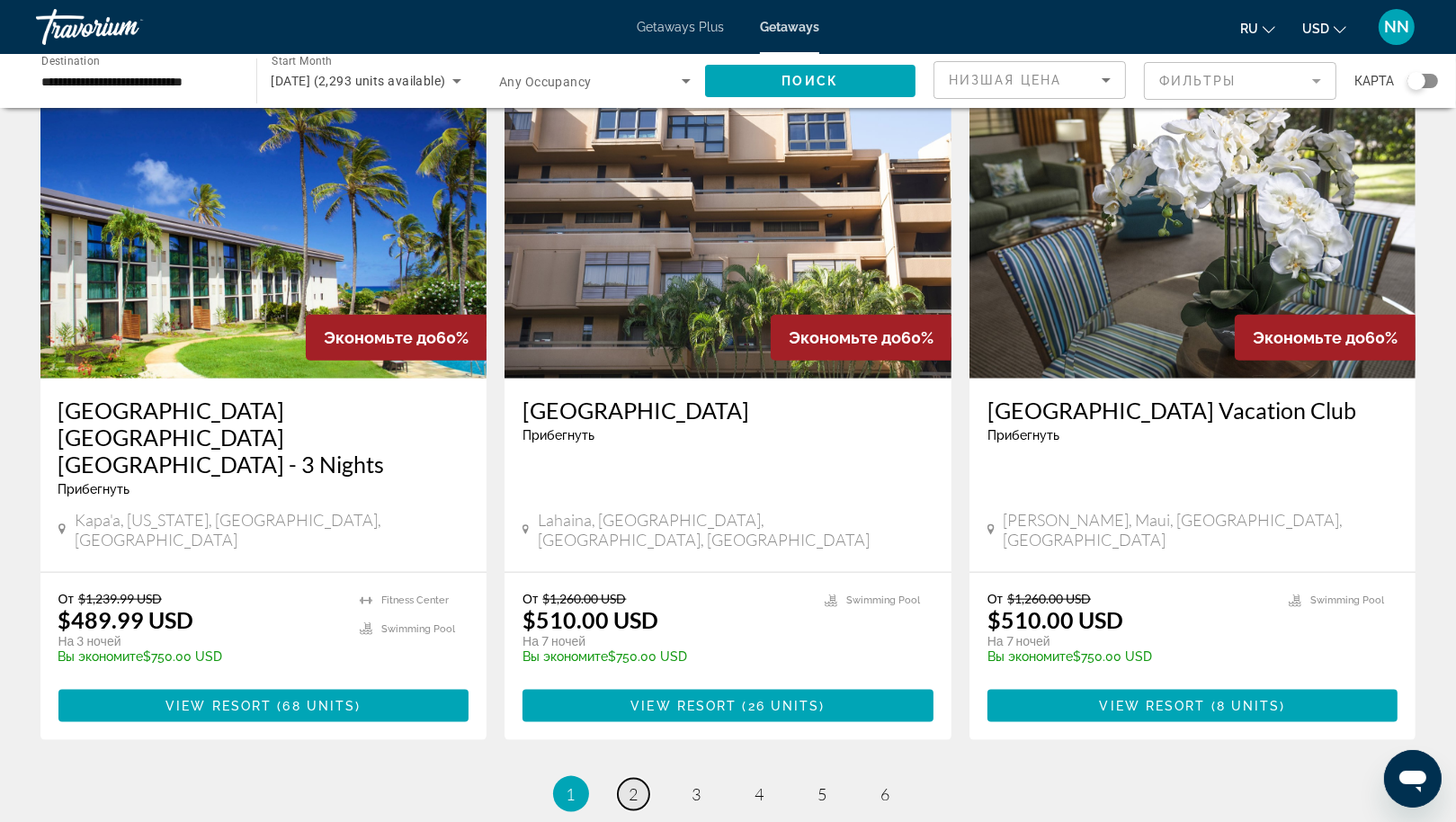
click at [637, 785] on span "2" at bounding box center [634, 795] width 9 height 20
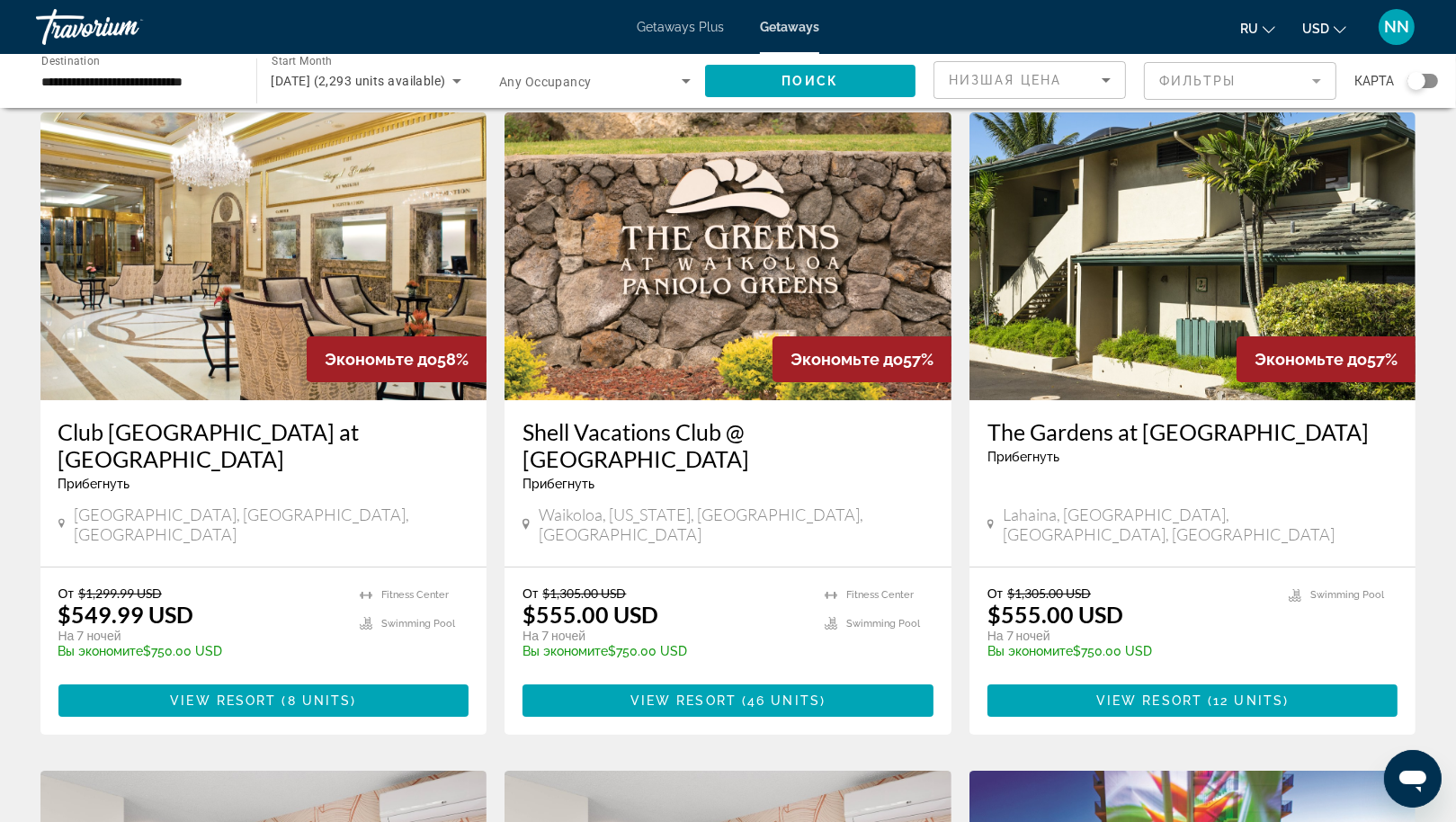
scroll to position [61, 0]
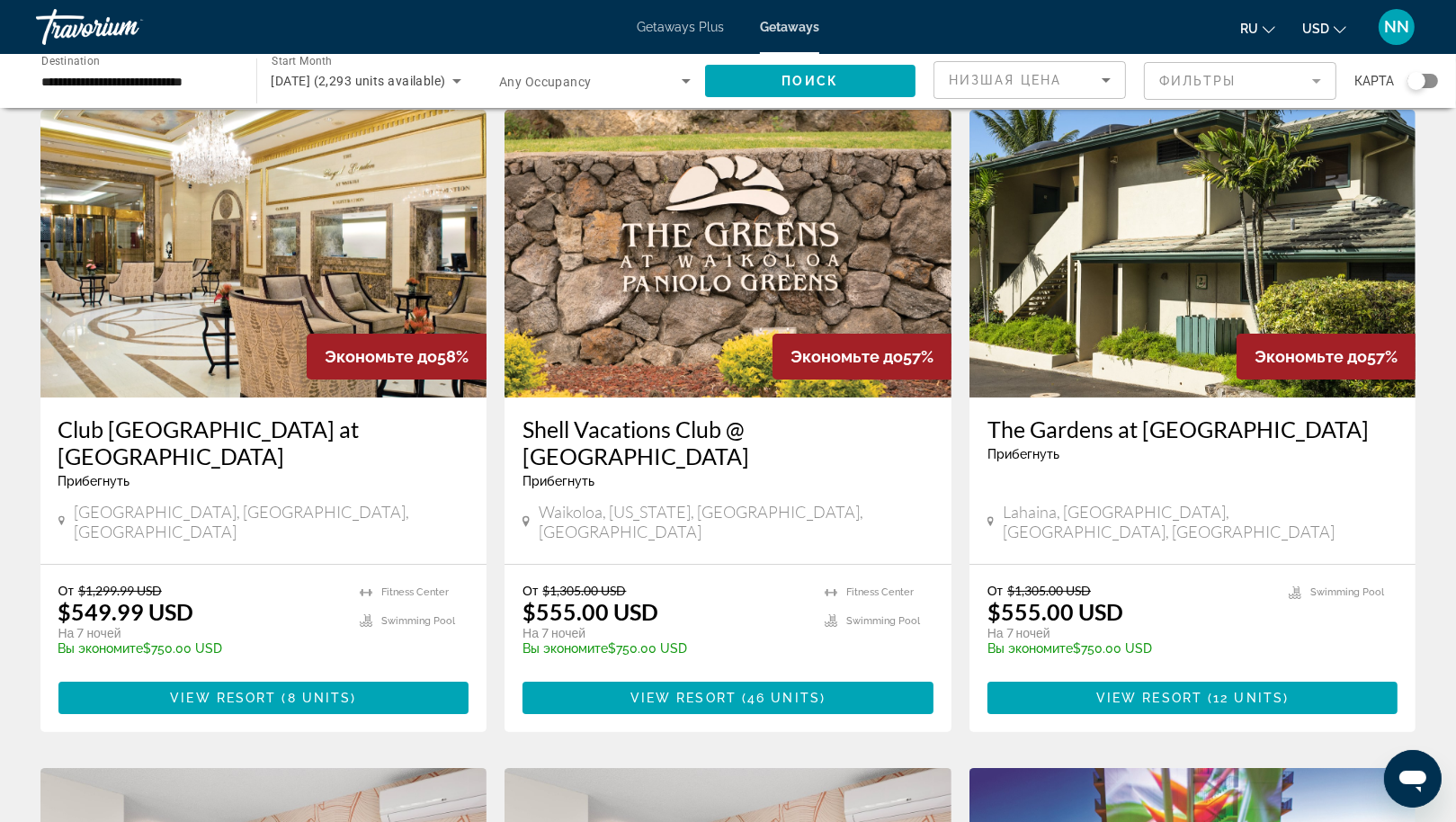
click at [134, 424] on h3 "Club [GEOGRAPHIC_DATA] at [GEOGRAPHIC_DATA]" at bounding box center [263, 442] width 411 height 54
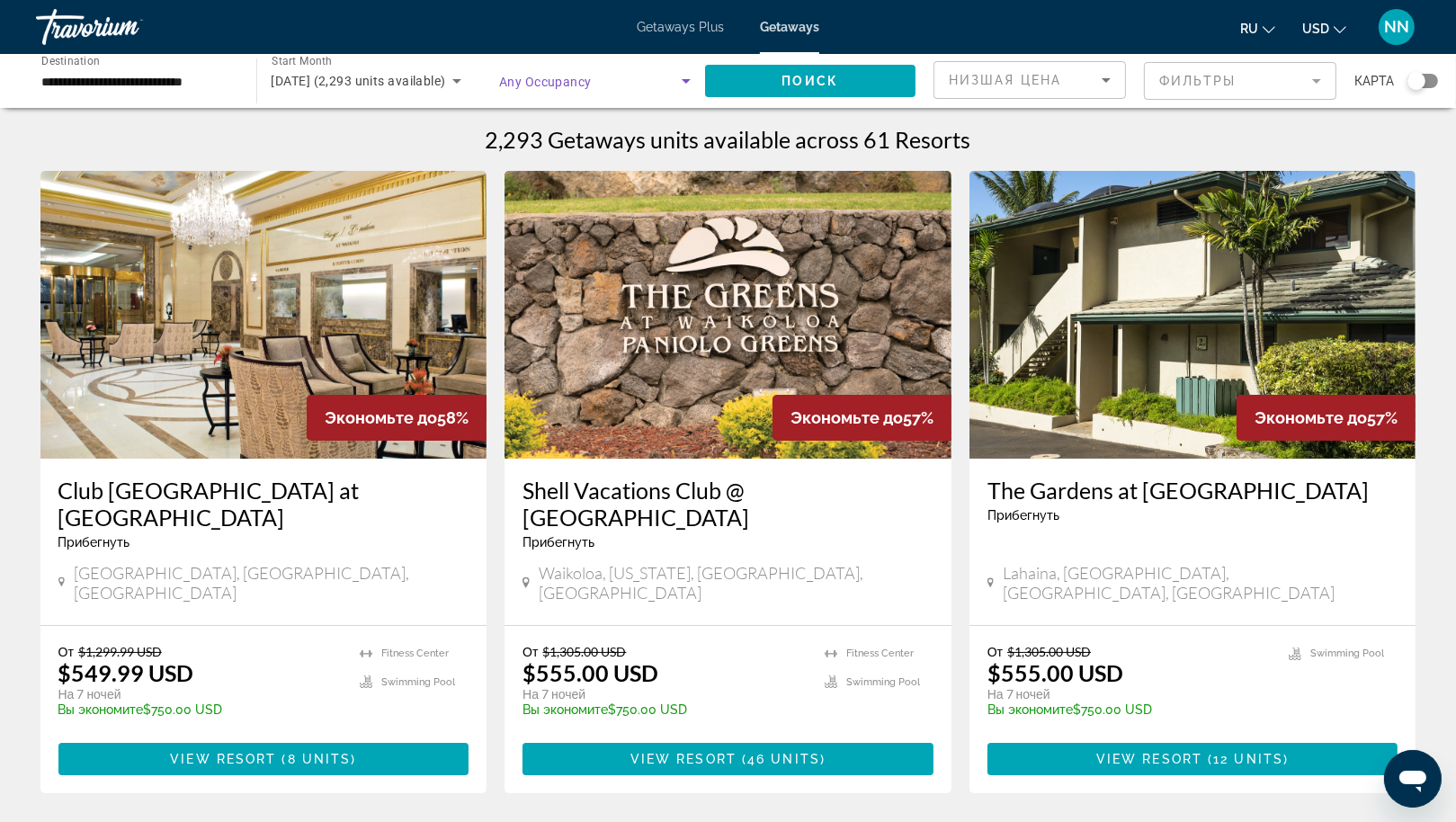
click at [631, 75] on span "Search widget" at bounding box center [590, 81] width 182 height 22
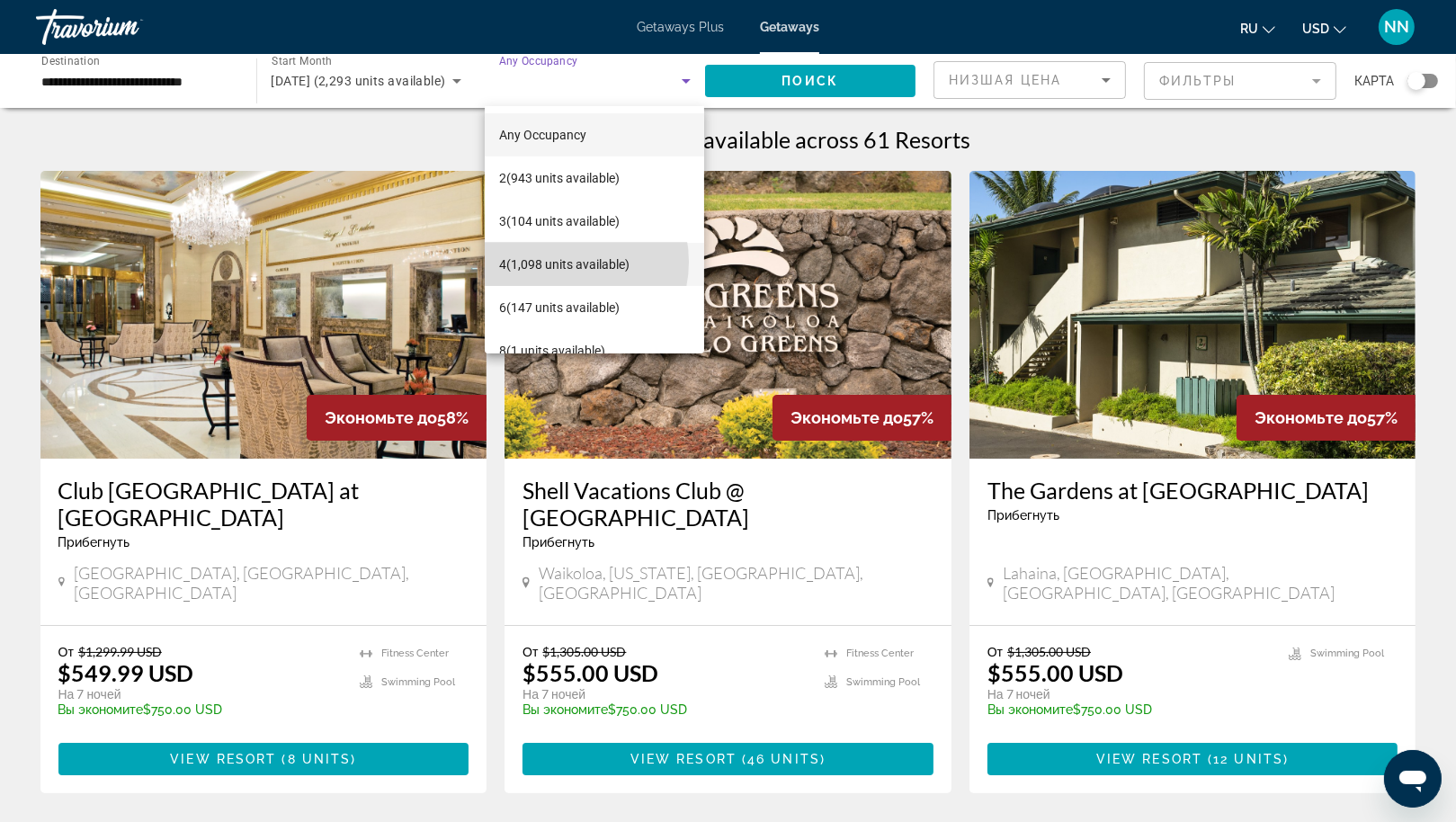
click at [569, 262] on span "4 (1,098 units available)" at bounding box center [564, 264] width 130 height 22
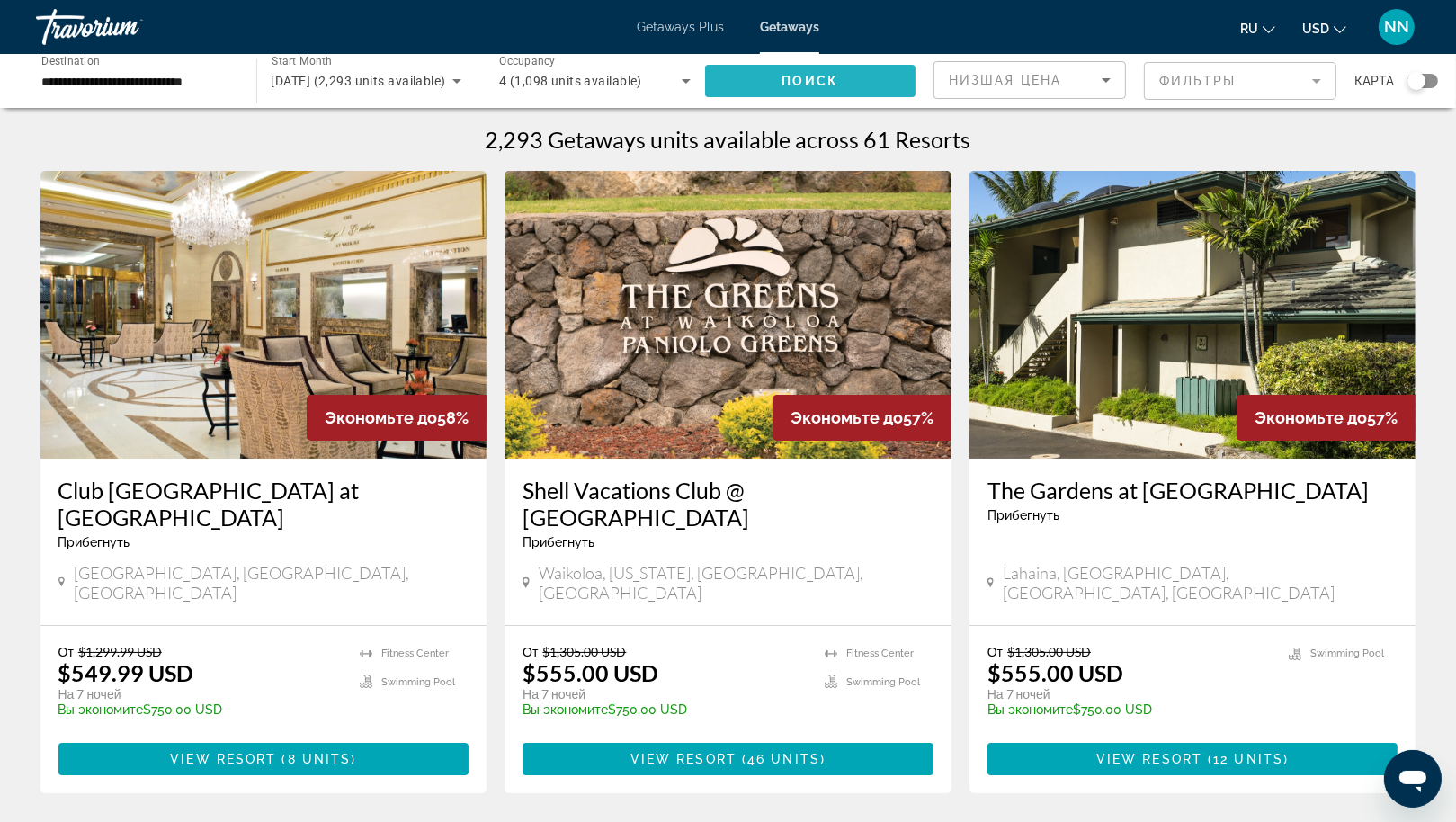
click at [825, 79] on span "Поиск" at bounding box center [811, 81] width 56 height 15
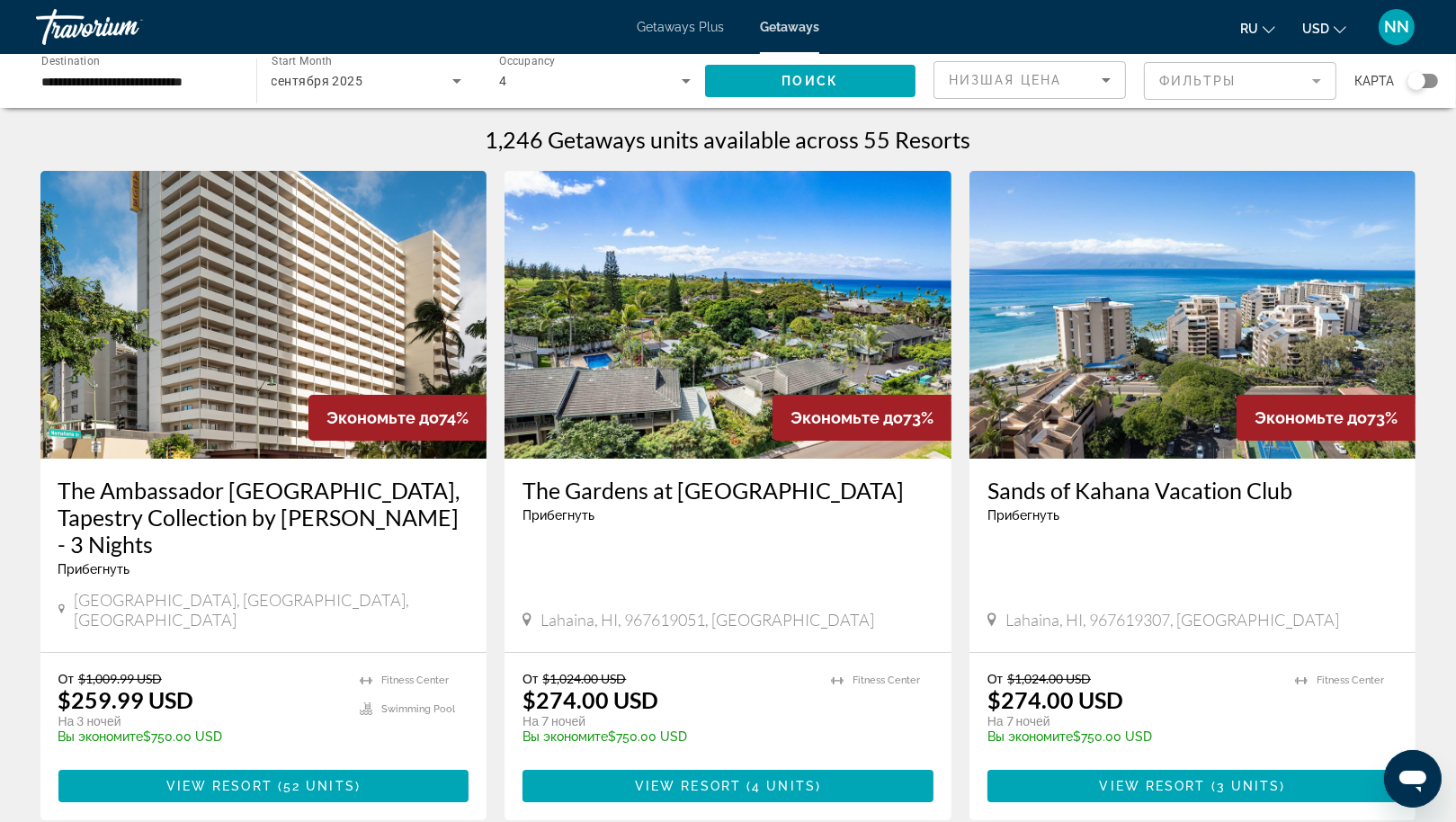
click at [1276, 87] on mat-form-field "Фильтры" at bounding box center [1240, 80] width 192 height 37
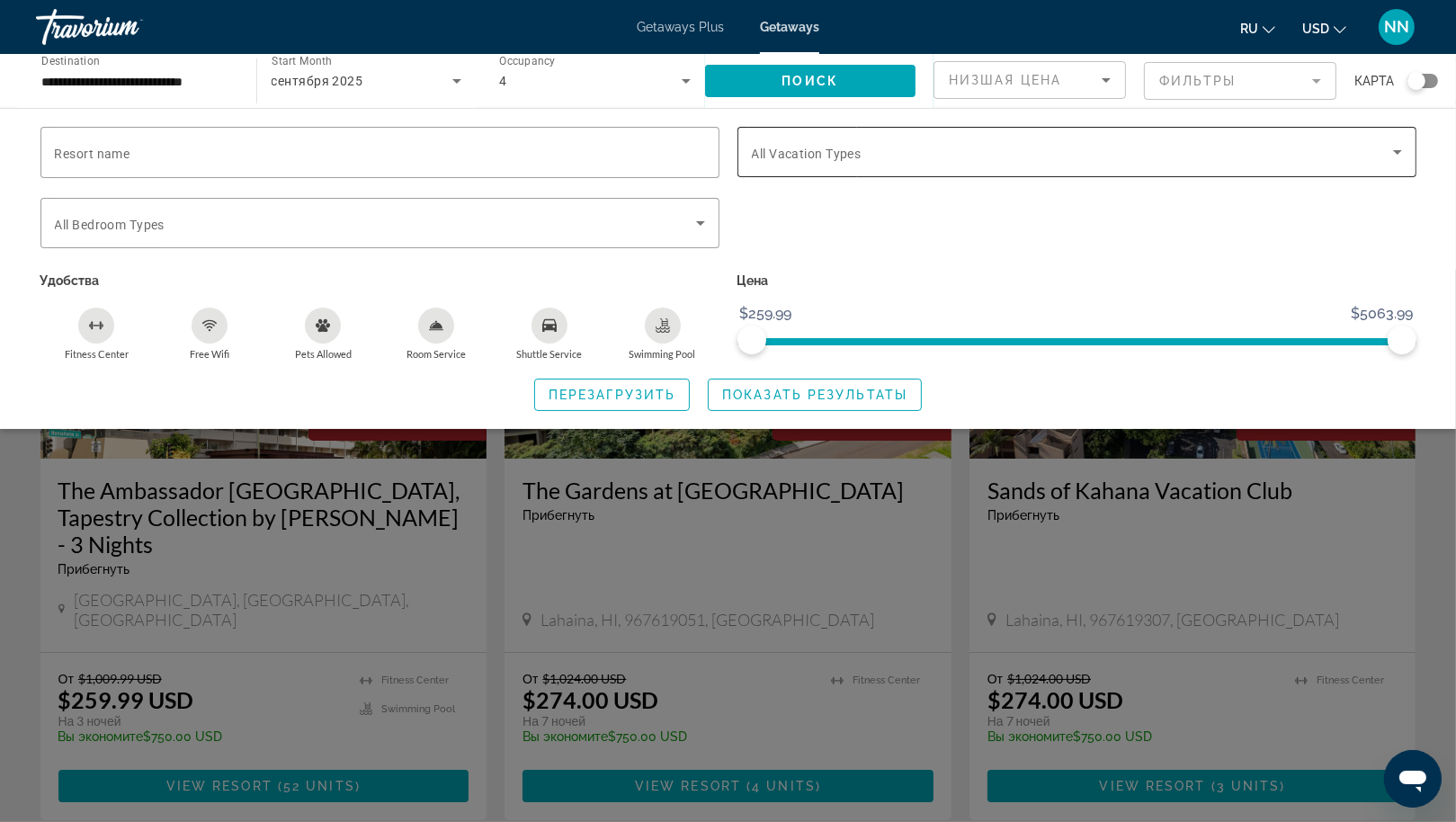
click at [841, 147] on span "All Vacation Types" at bounding box center [806, 154] width 109 height 15
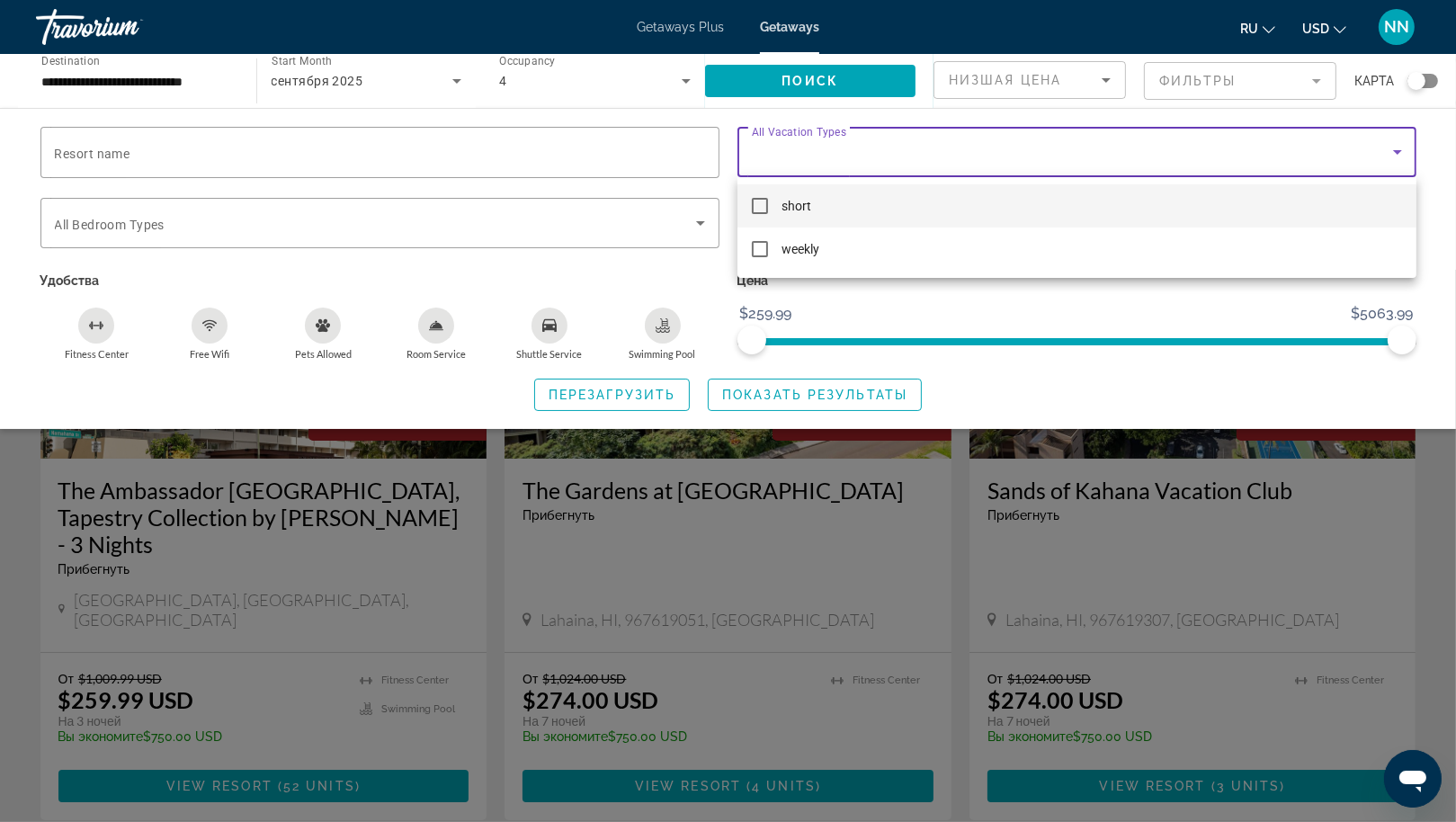
click at [841, 146] on div at bounding box center [728, 411] width 1456 height 822
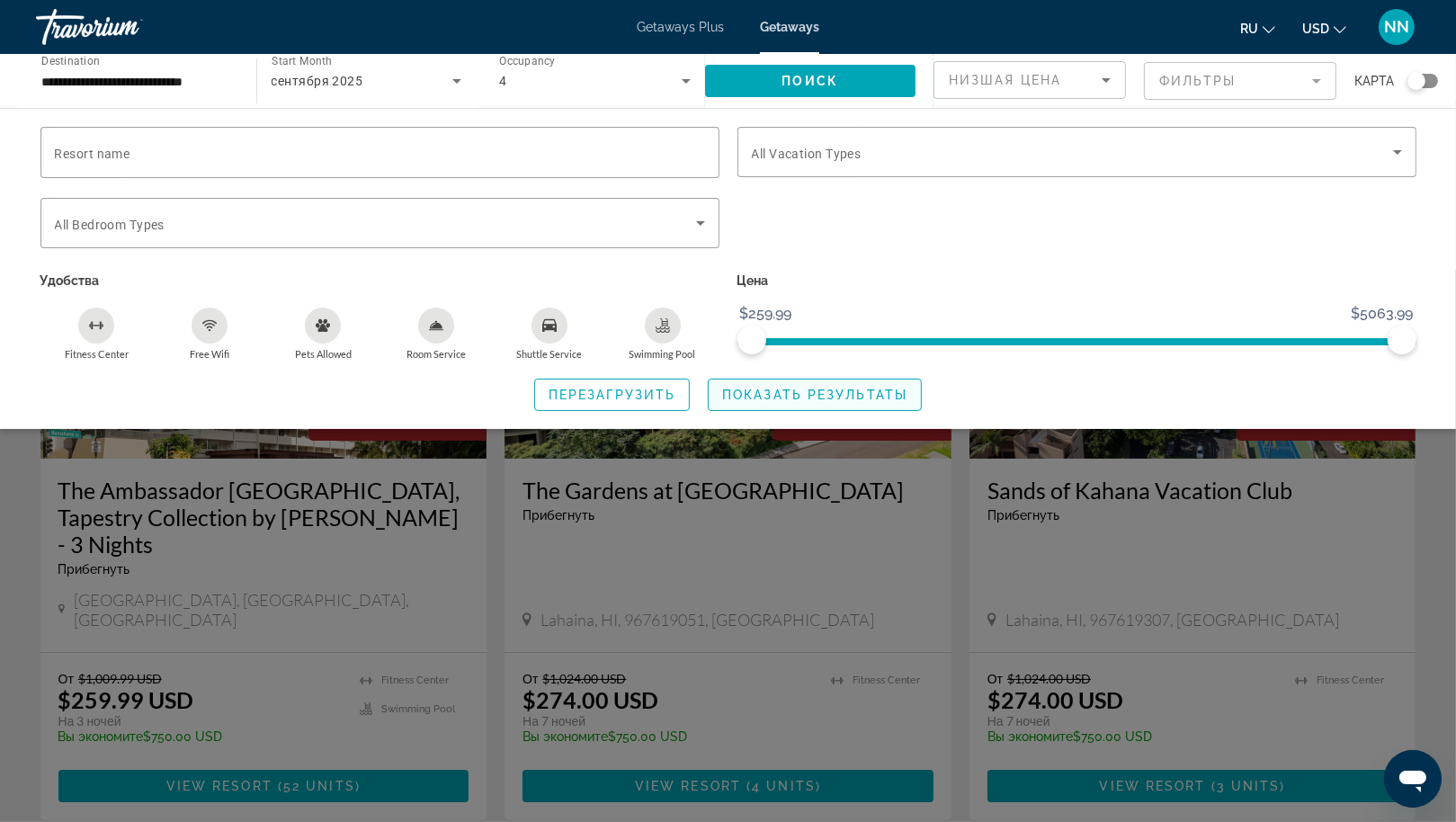
click at [749, 387] on span "Показать результаты" at bounding box center [815, 395] width 185 height 15
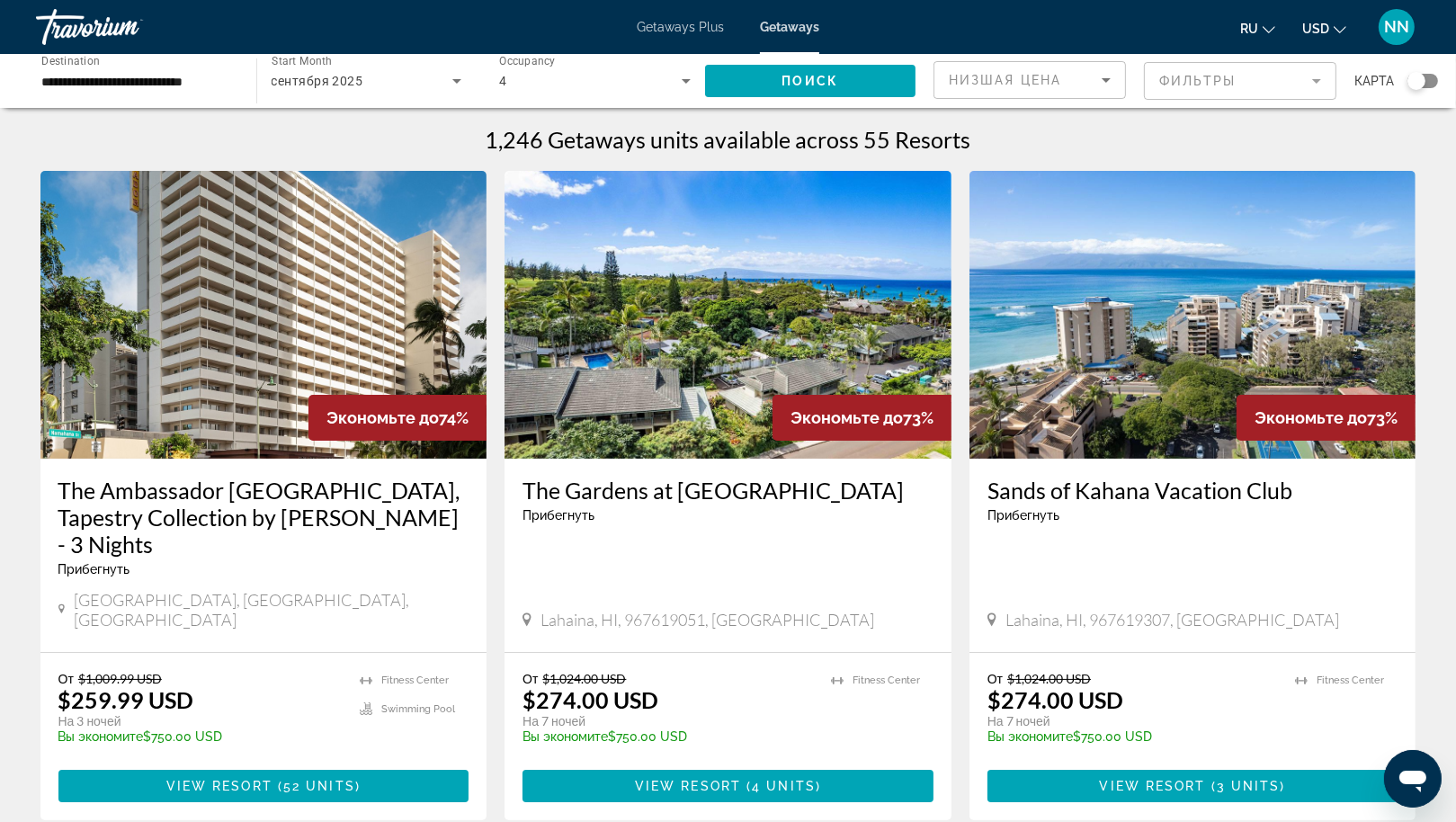
click at [176, 360] on img "Main content" at bounding box center [263, 315] width 447 height 288
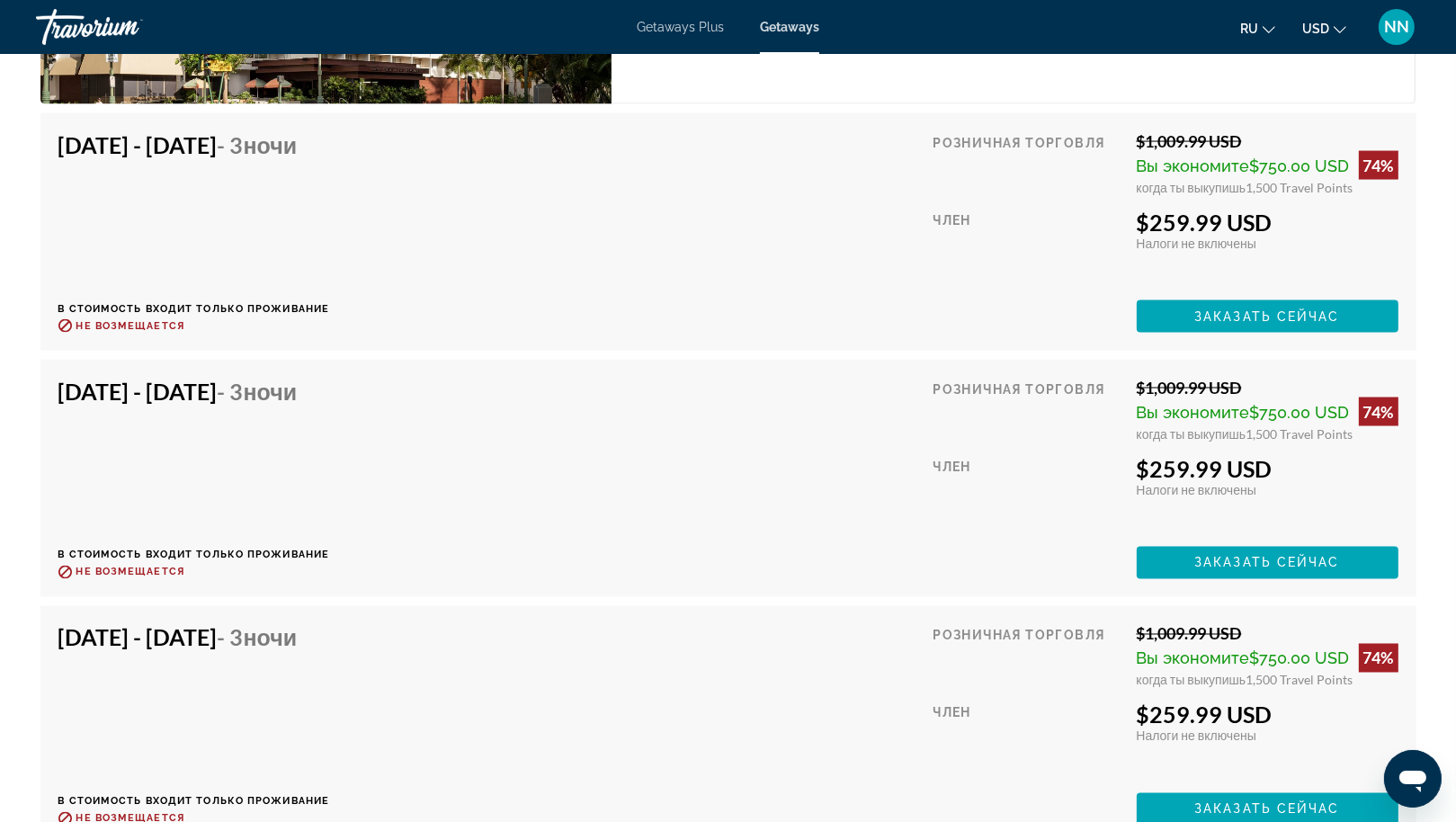
scroll to position [3136, 0]
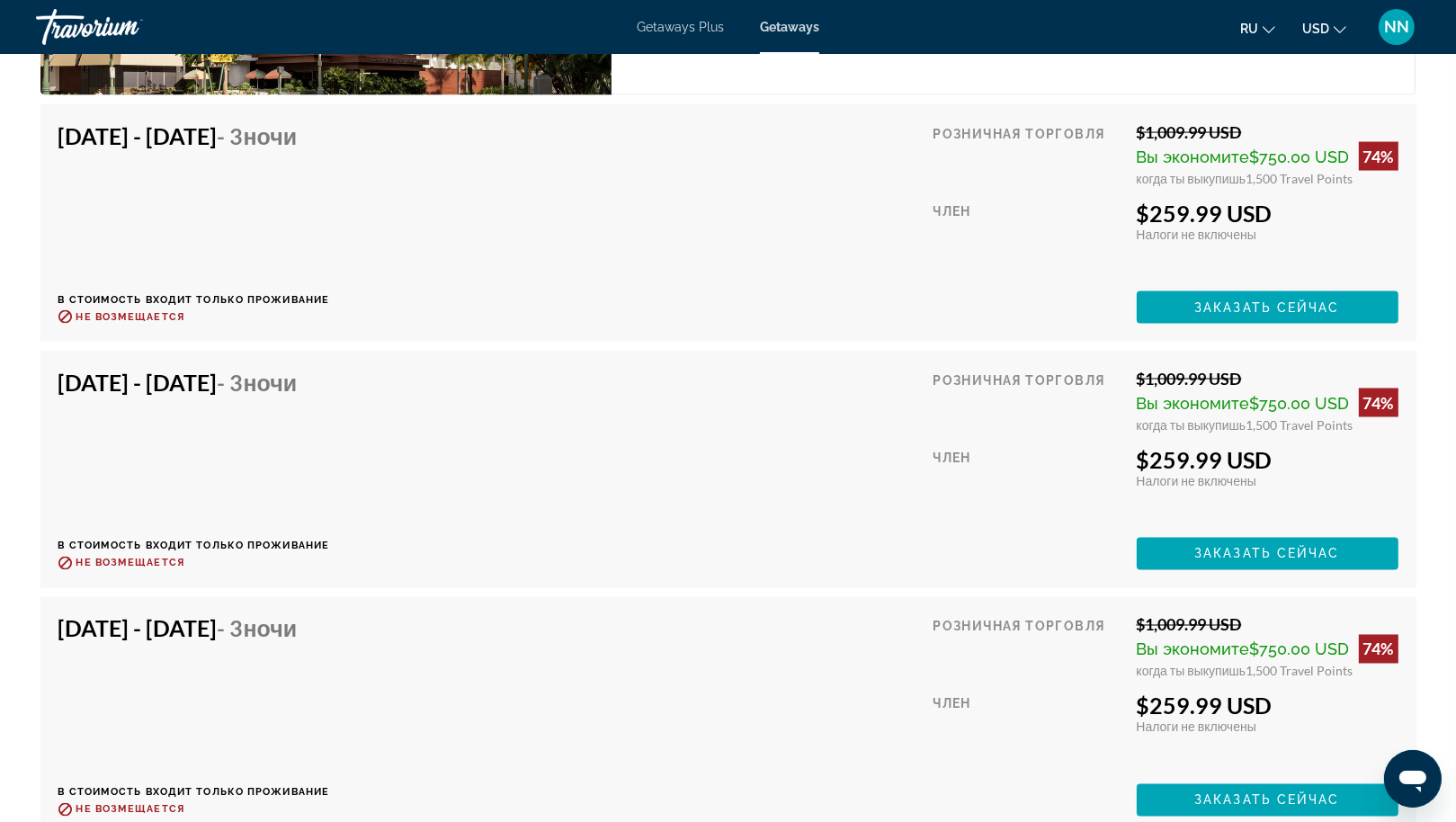
click at [5, 754] on div "Обзор Тип Прибегнуть Все включено Нет «все включено» Адрес [STREET_ADDRESS] Опи…" at bounding box center [728, 446] width 1448 height 5797
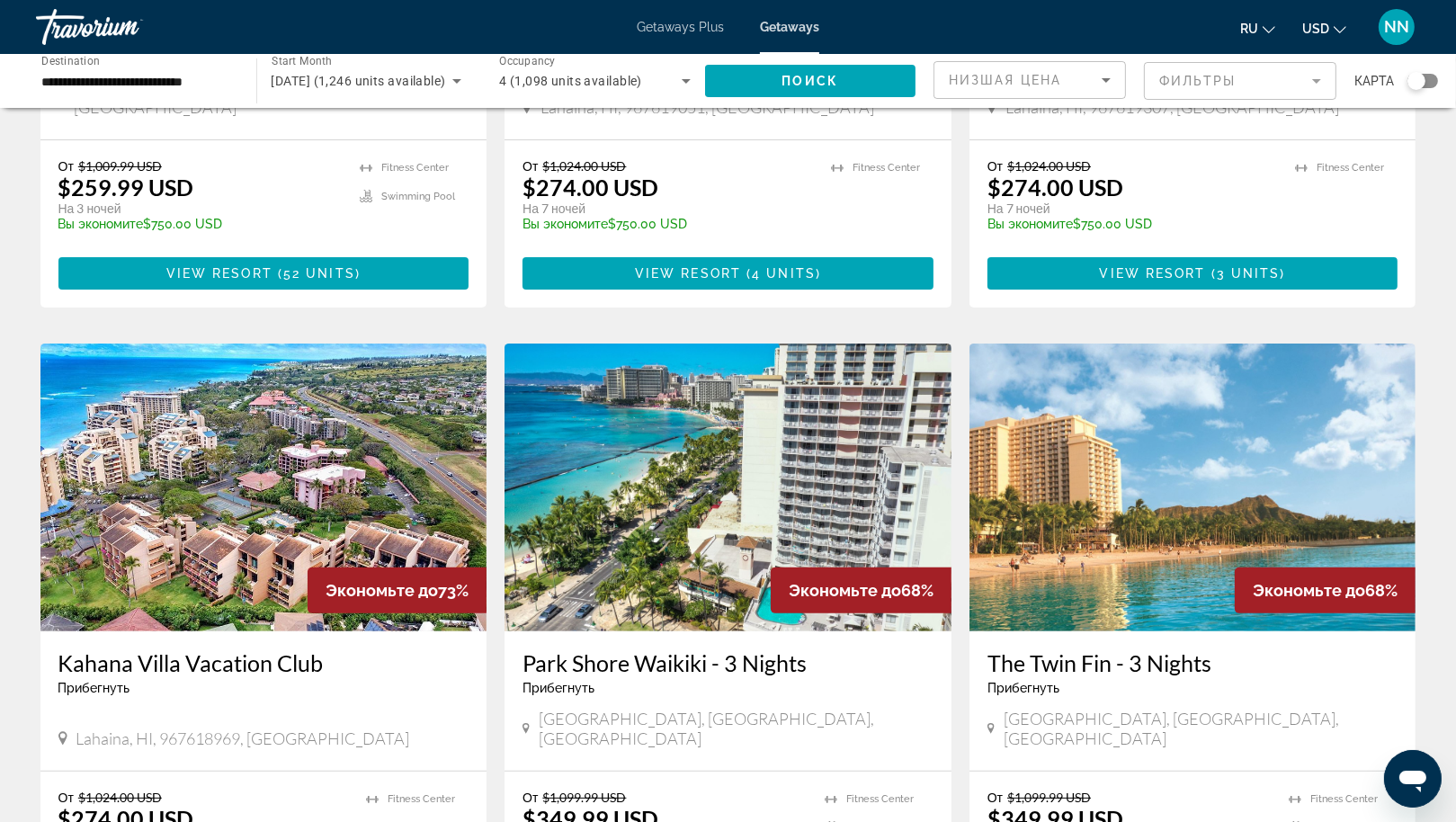
scroll to position [512, 0]
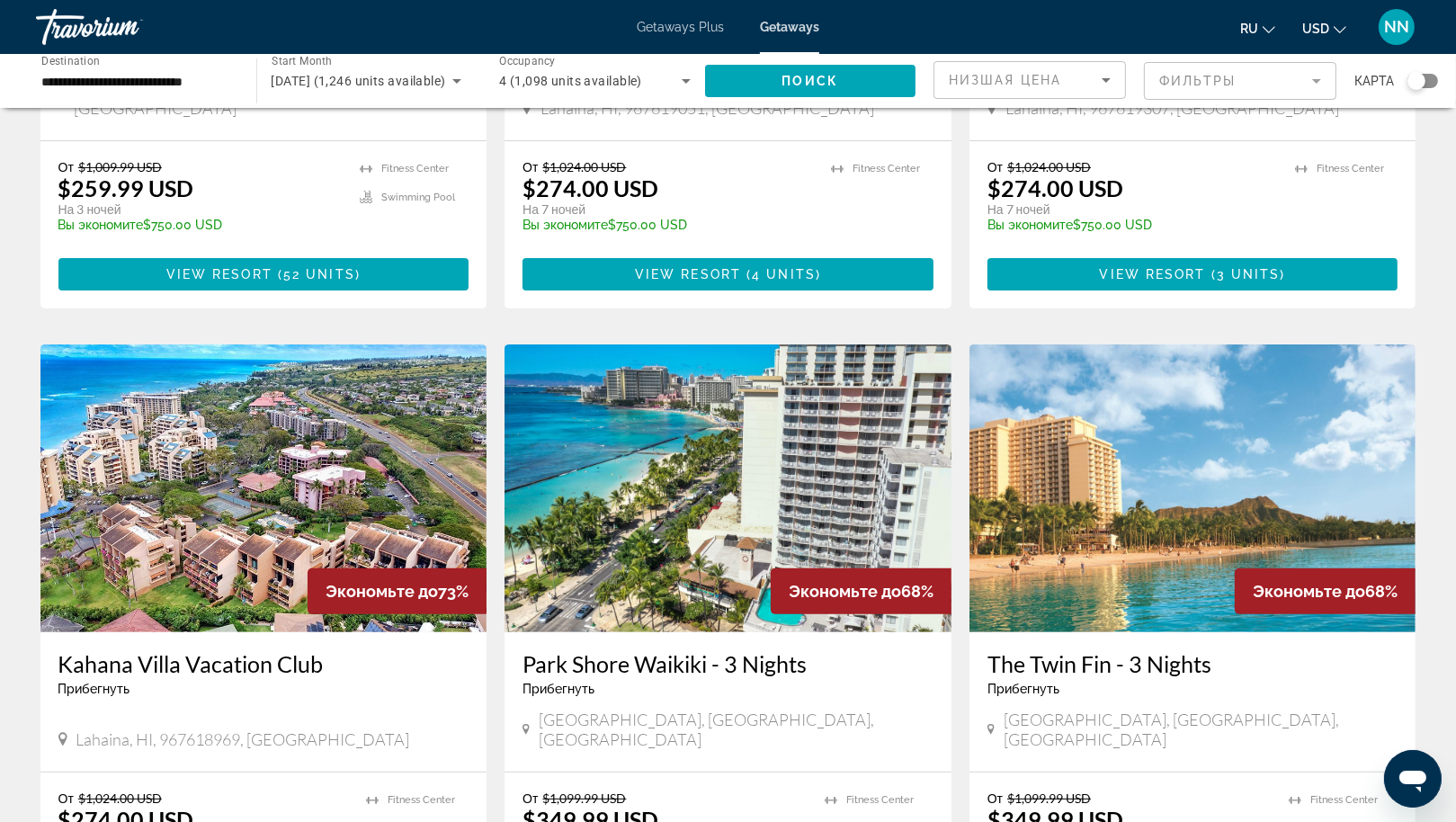
click at [720, 421] on img "Main content" at bounding box center [728, 488] width 447 height 288
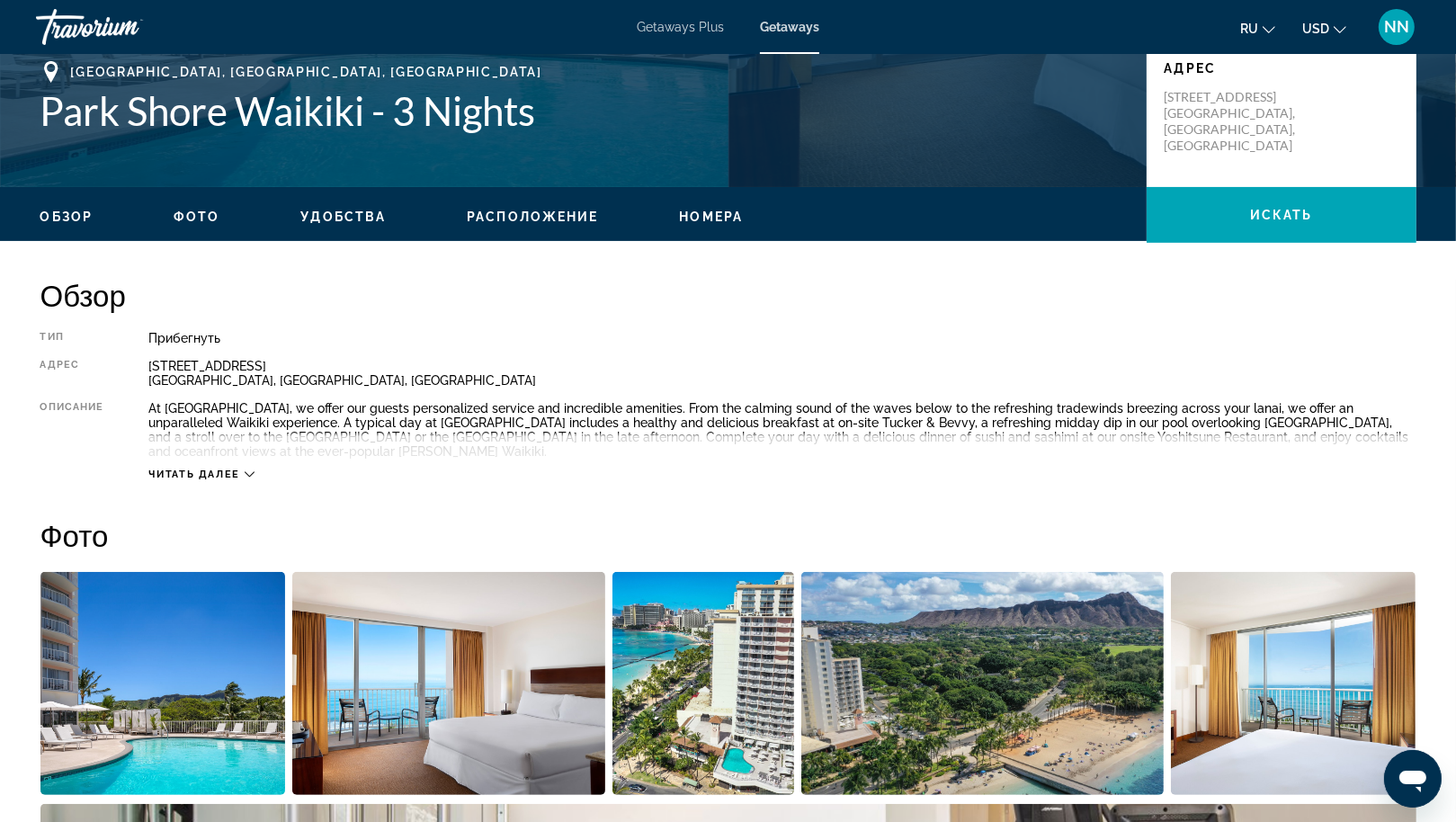
scroll to position [407, 0]
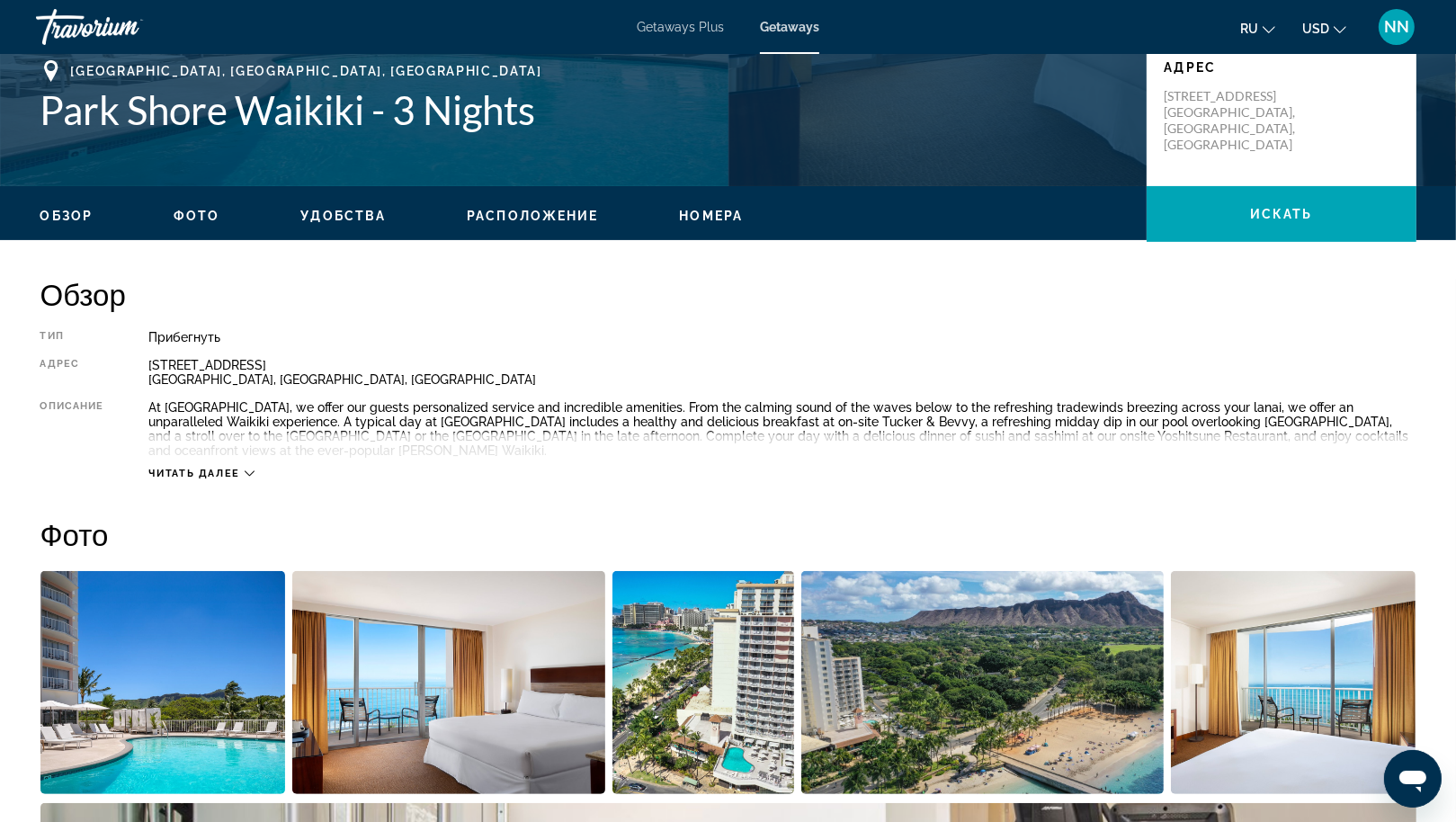
click at [240, 468] on span "Читать далее" at bounding box center [194, 473] width 92 height 12
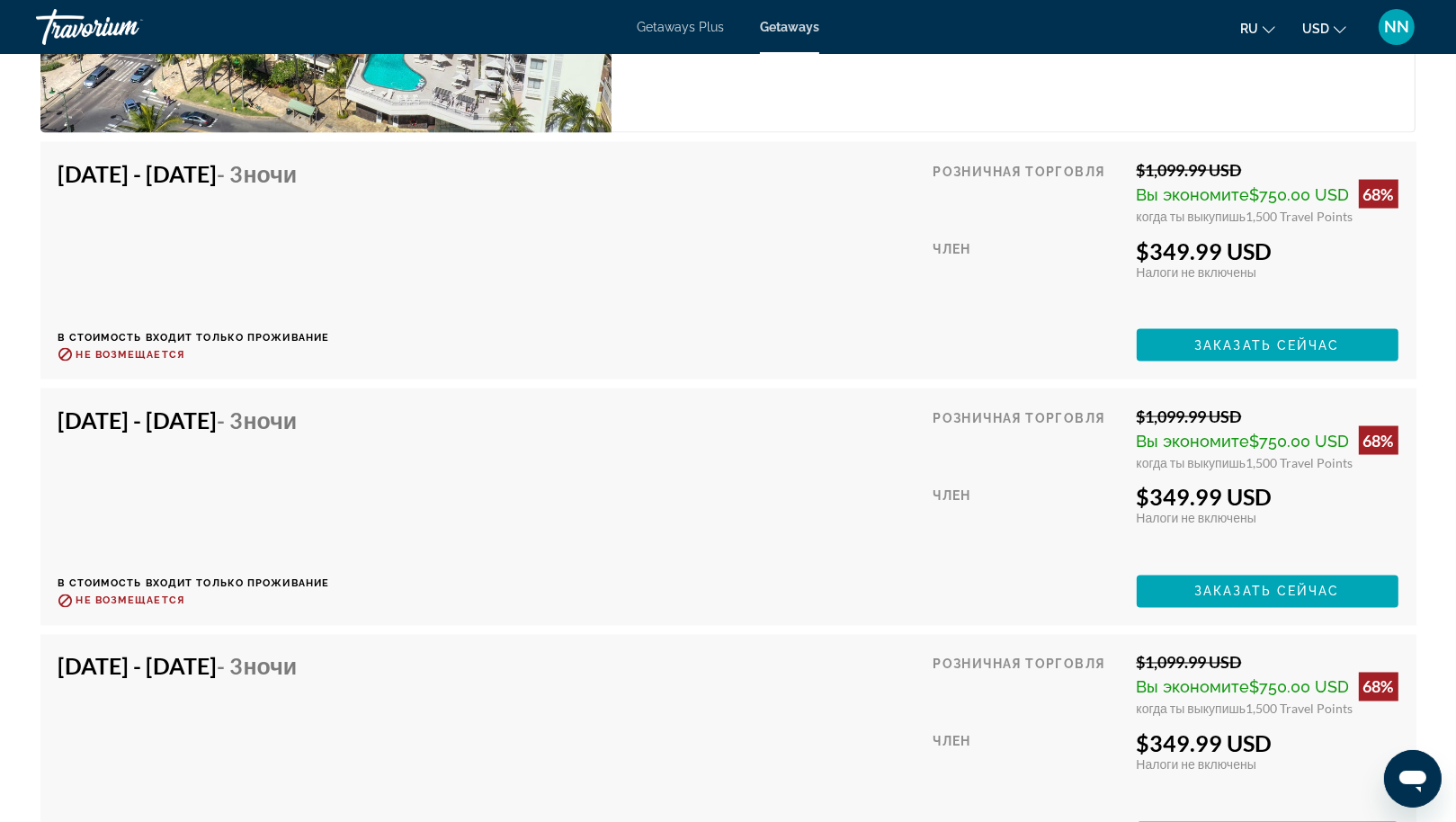
scroll to position [3139, 0]
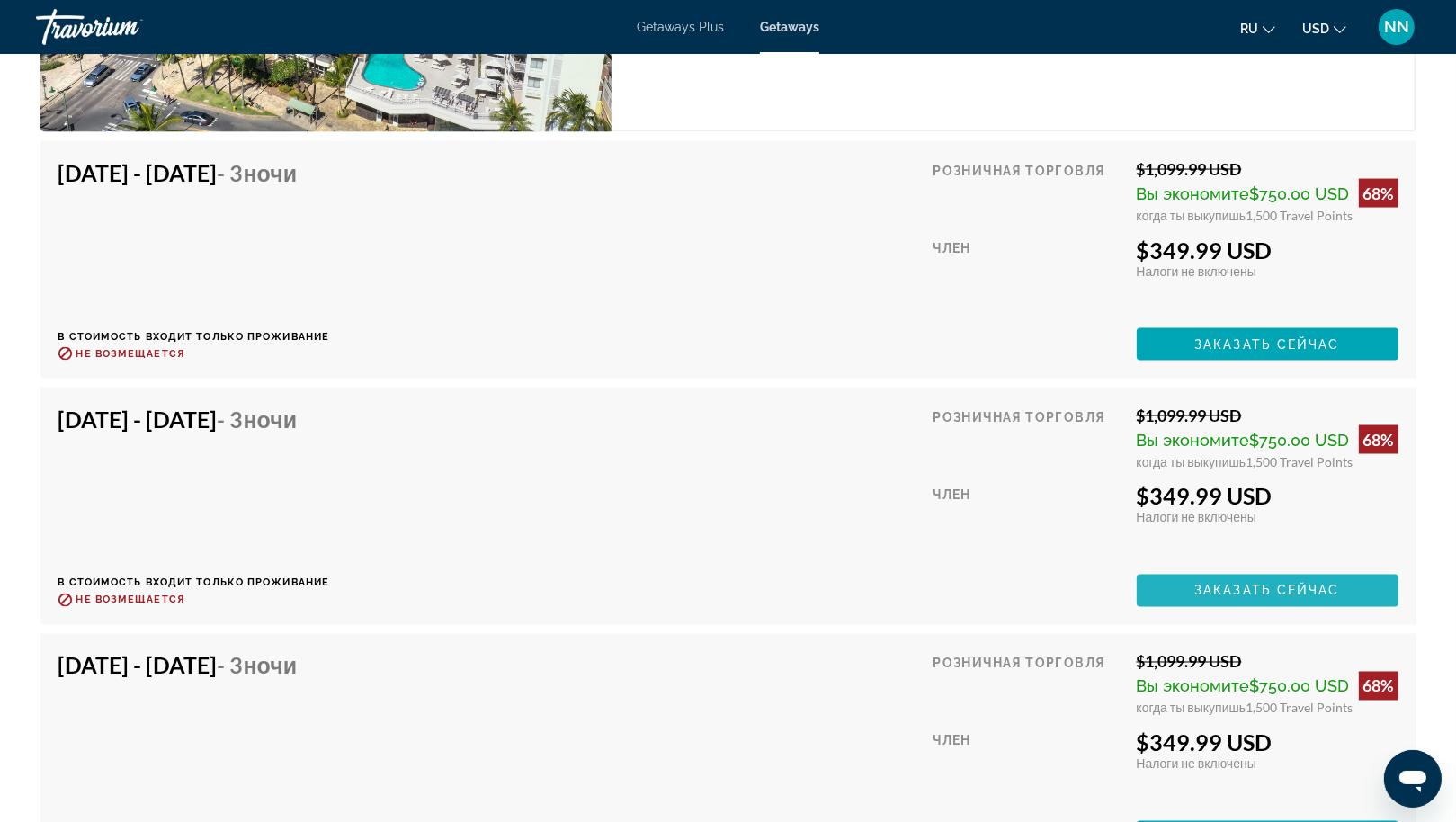
click at [1264, 596] on span "Main content" at bounding box center [1267, 591] width 261 height 43
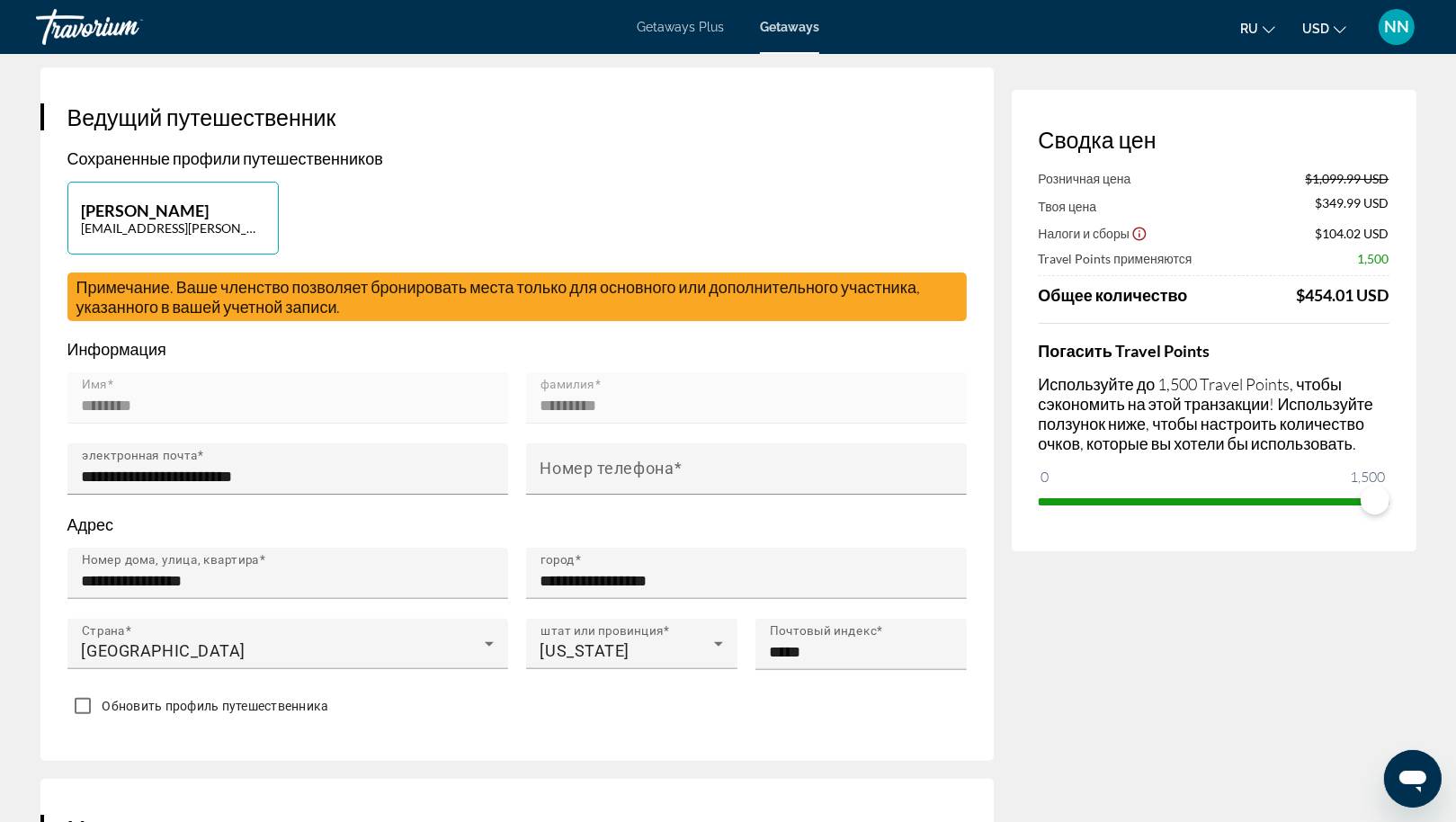
scroll to position [334, 0]
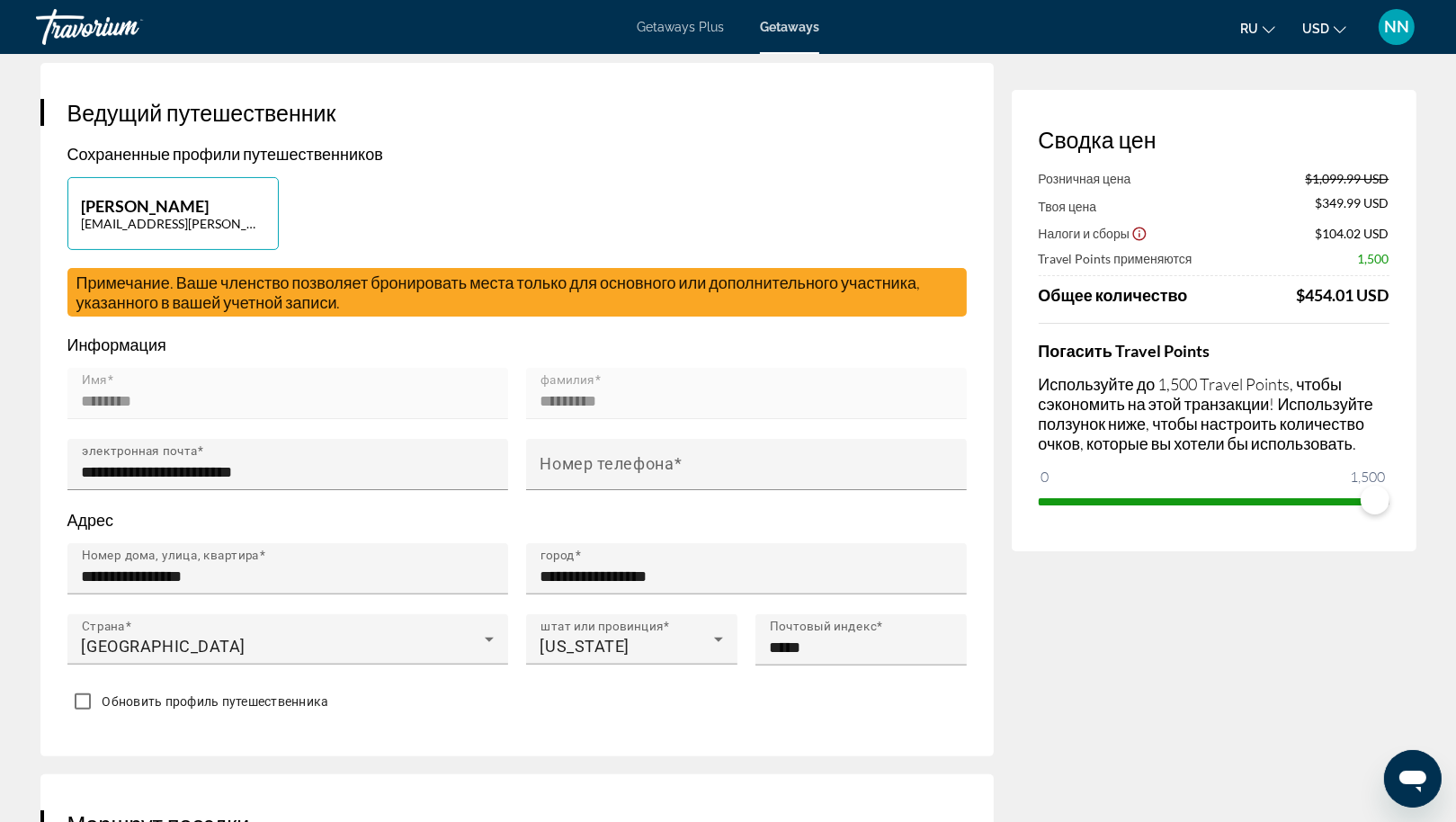
click at [619, 510] on div "Main content" at bounding box center [746, 500] width 441 height 20
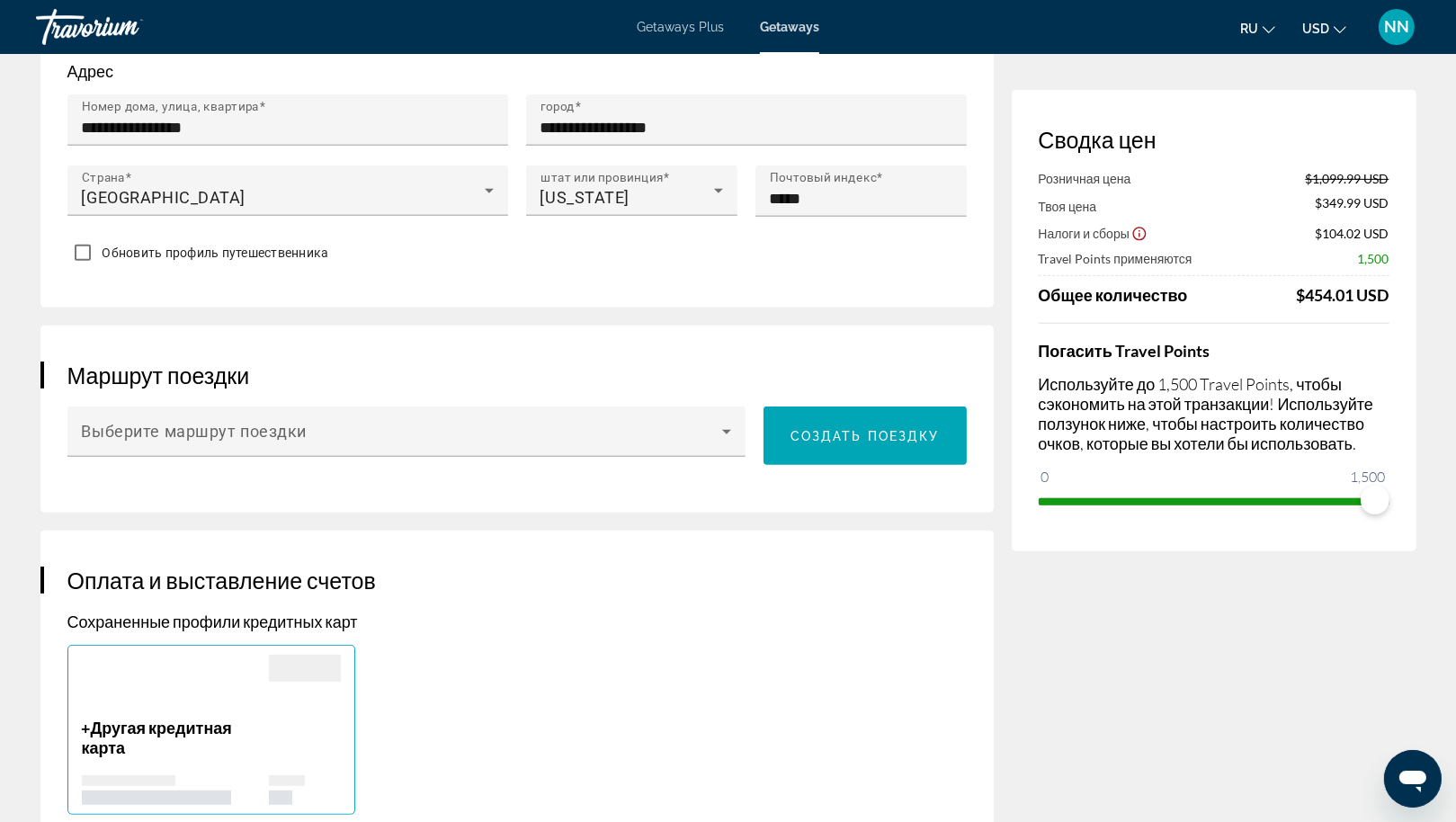
scroll to position [785, 0]
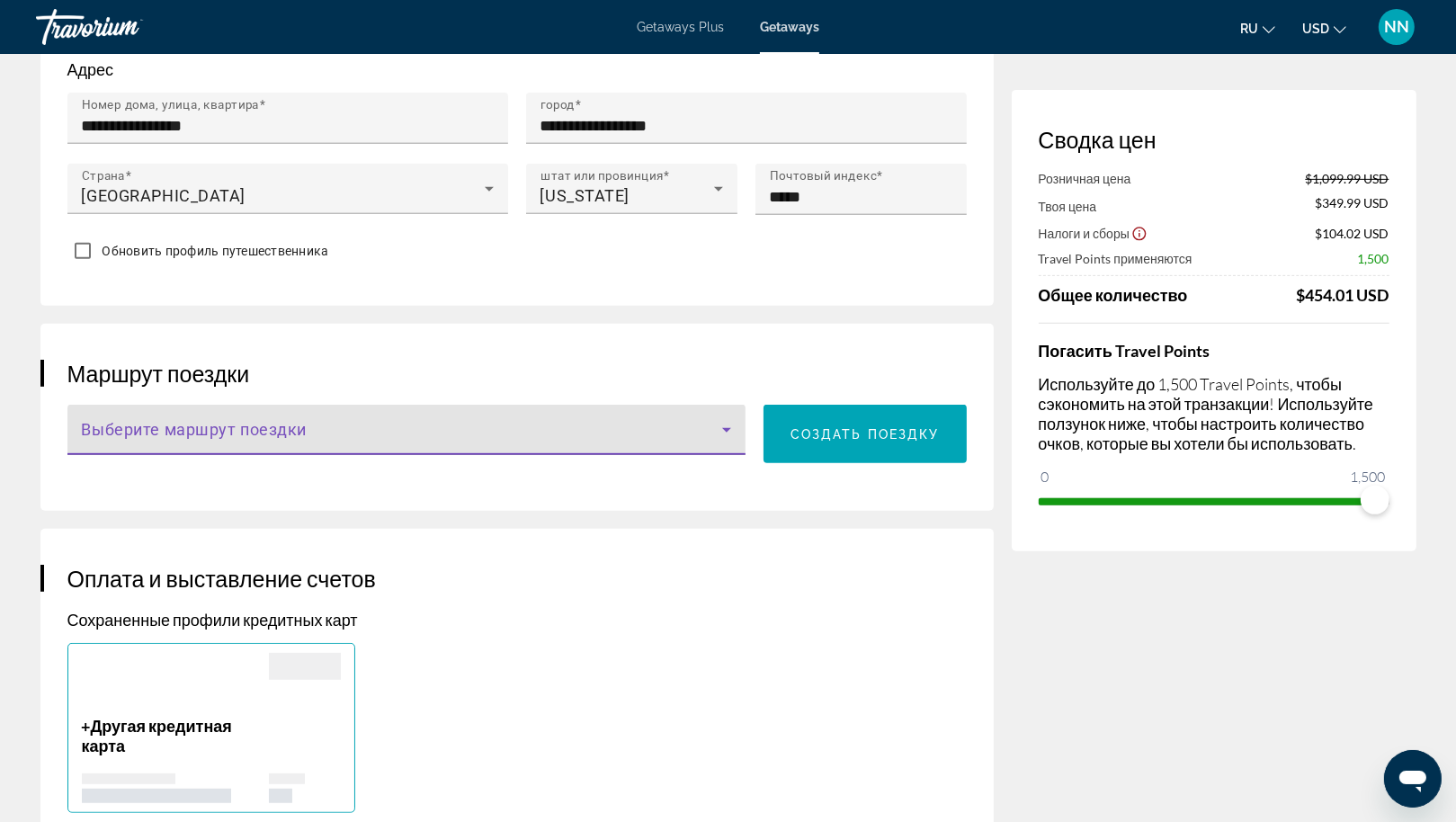
click at [689, 446] on span "Main content" at bounding box center [403, 437] width 641 height 22
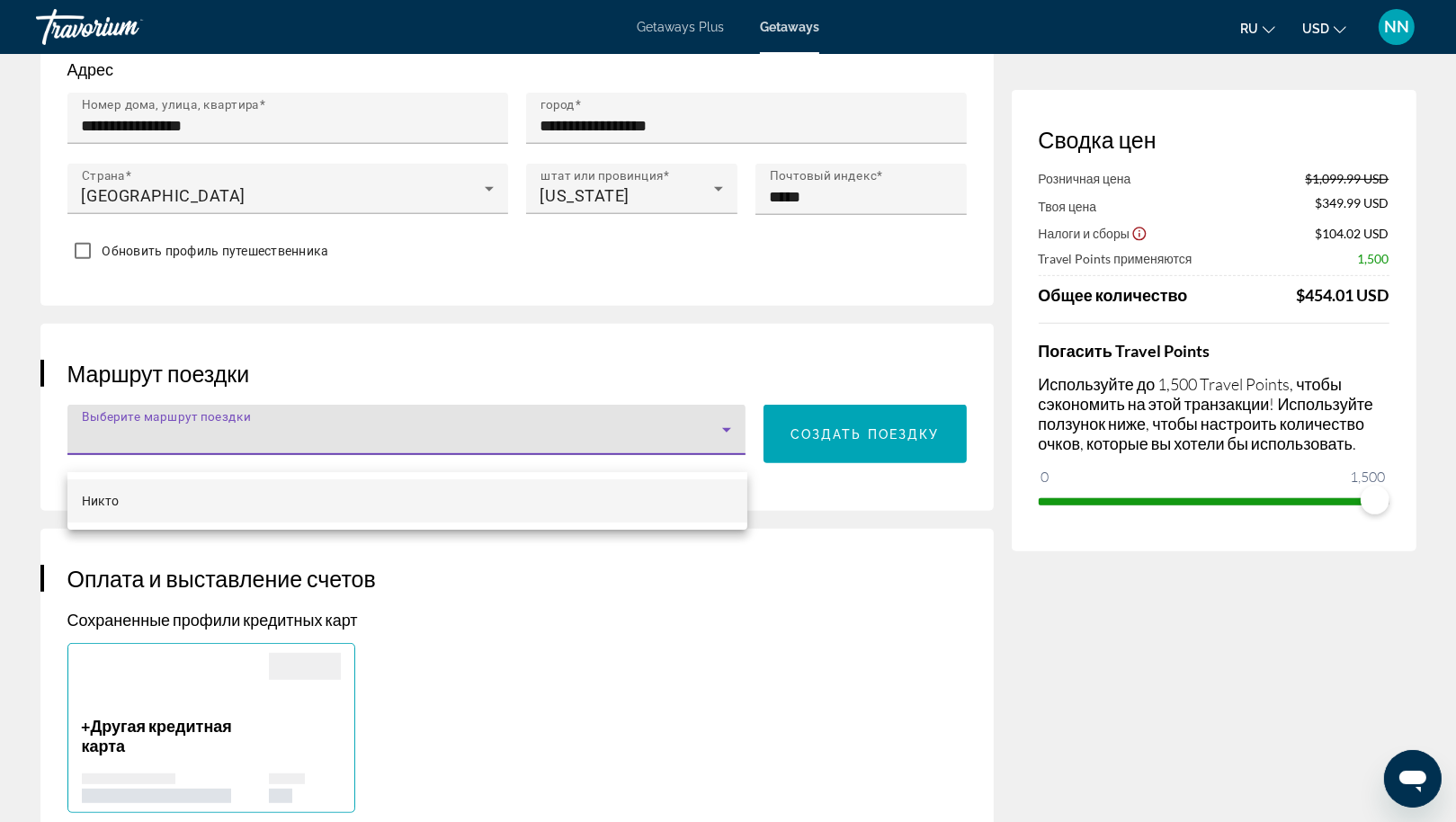
click at [689, 446] on div at bounding box center [728, 411] width 1456 height 822
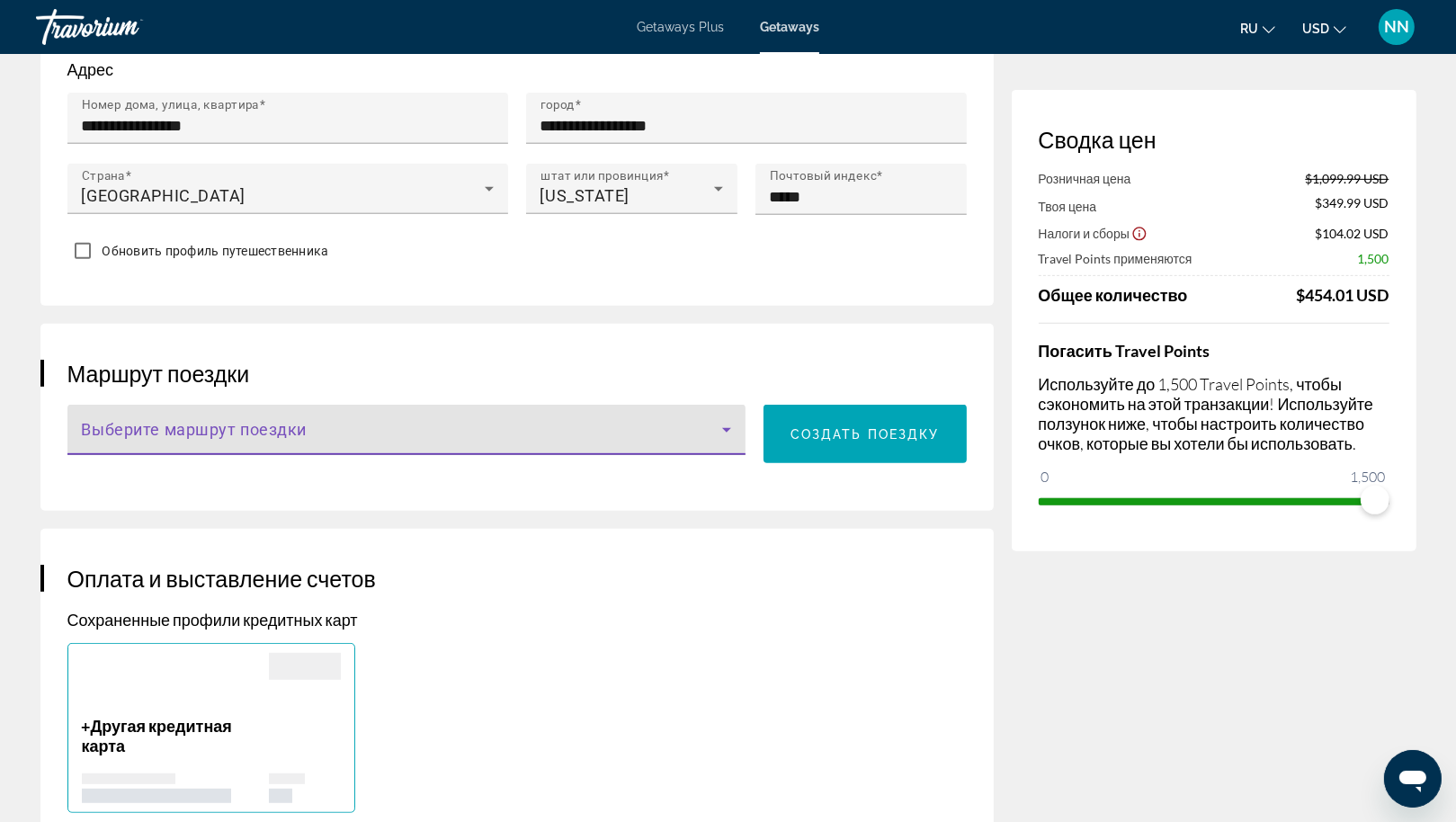
click at [664, 448] on span "Main content" at bounding box center [403, 437] width 641 height 22
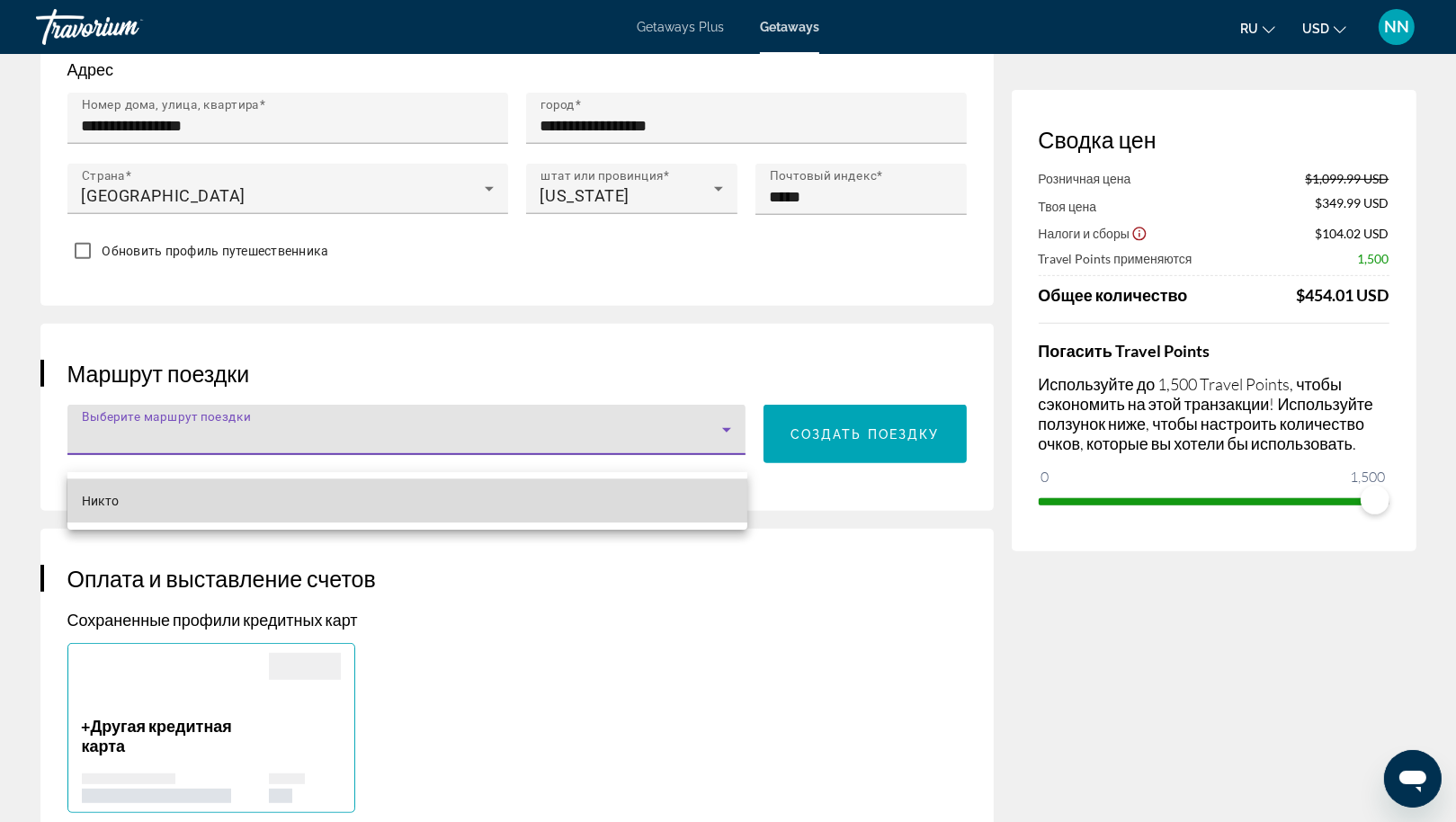
click at [570, 513] on mat-option "Никто" at bounding box center [407, 500] width 680 height 43
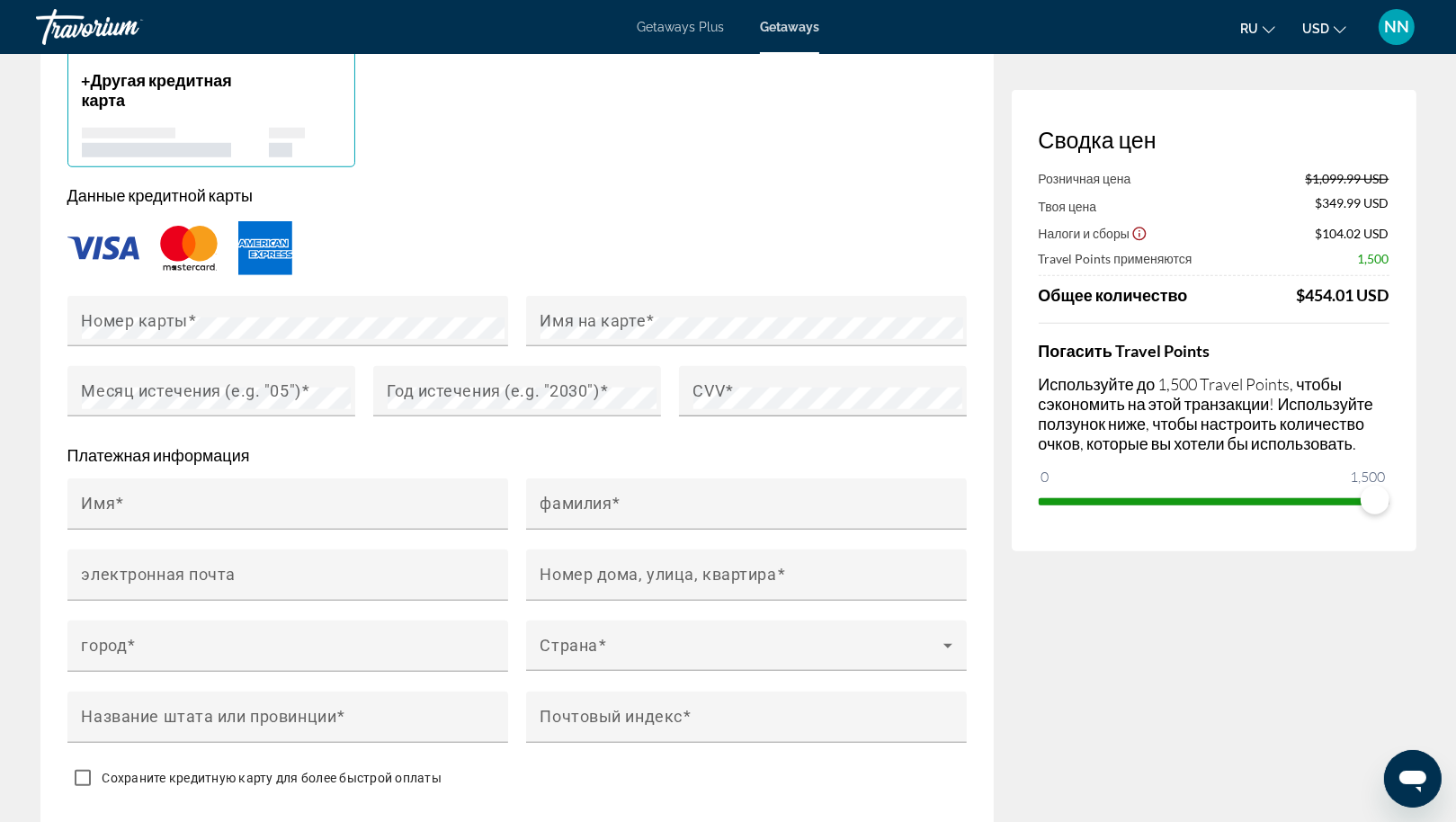
scroll to position [1433, 0]
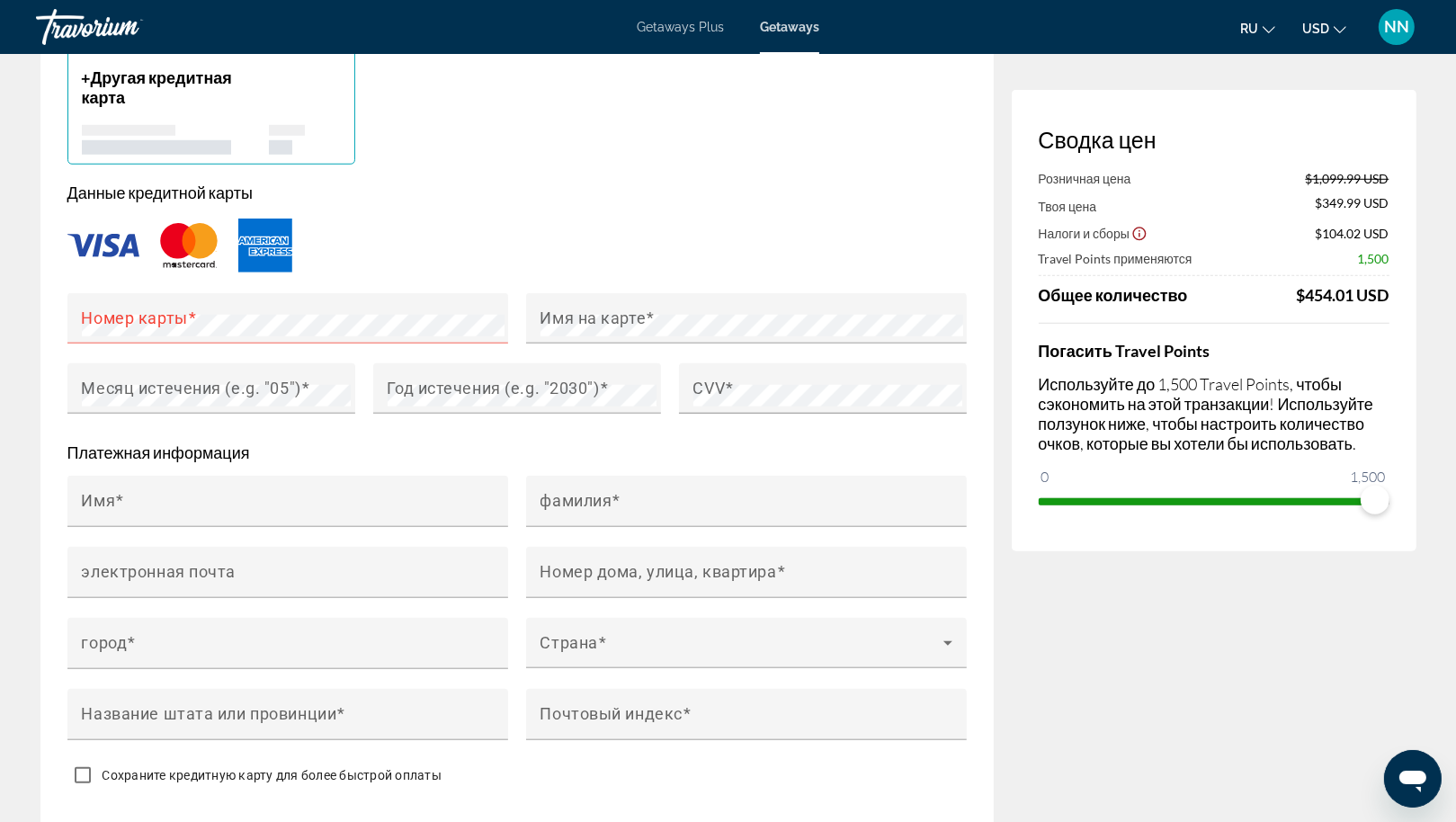
click at [448, 243] on div "Main content" at bounding box center [517, 245] width 899 height 59
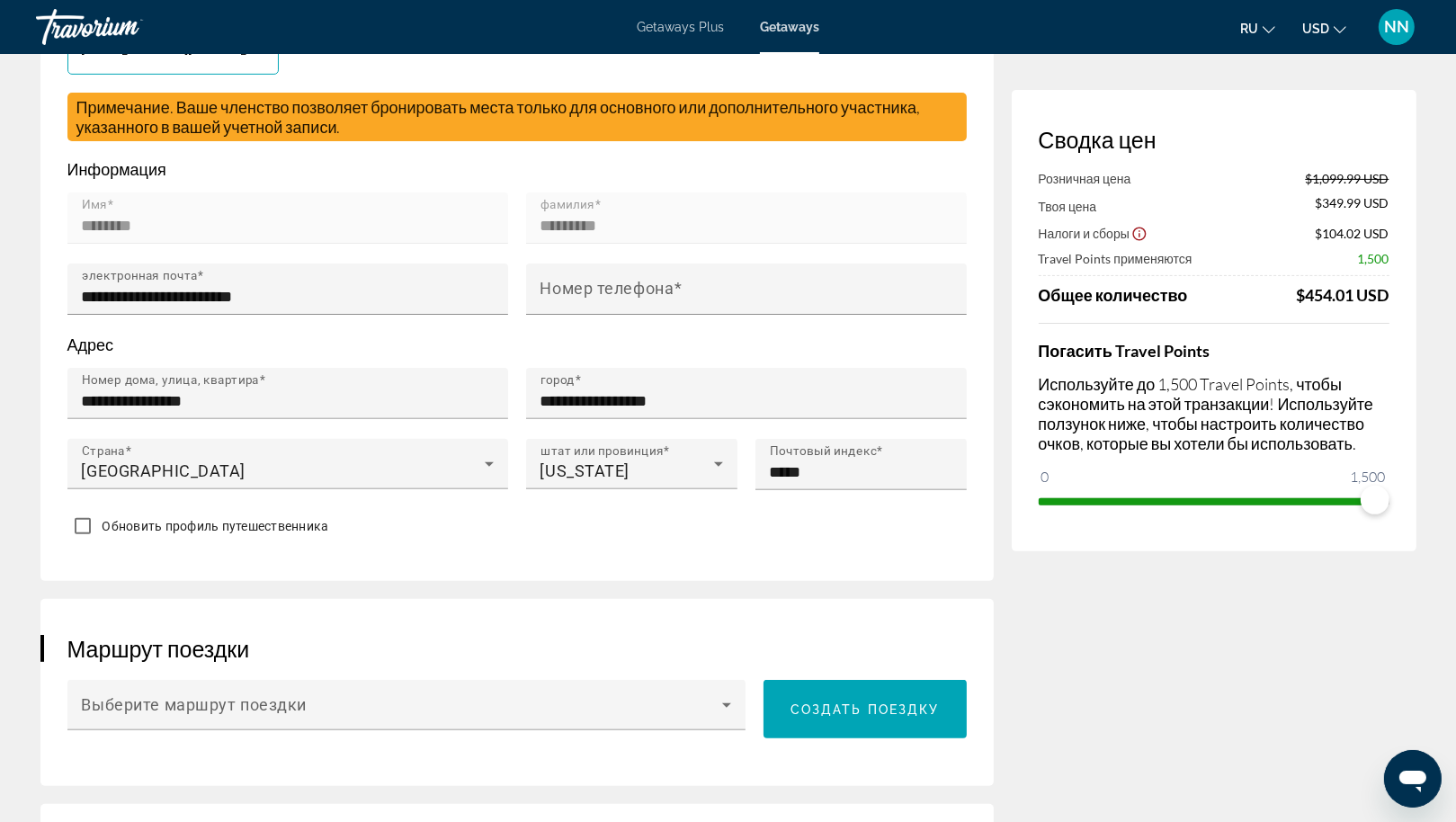
scroll to position [470, 0]
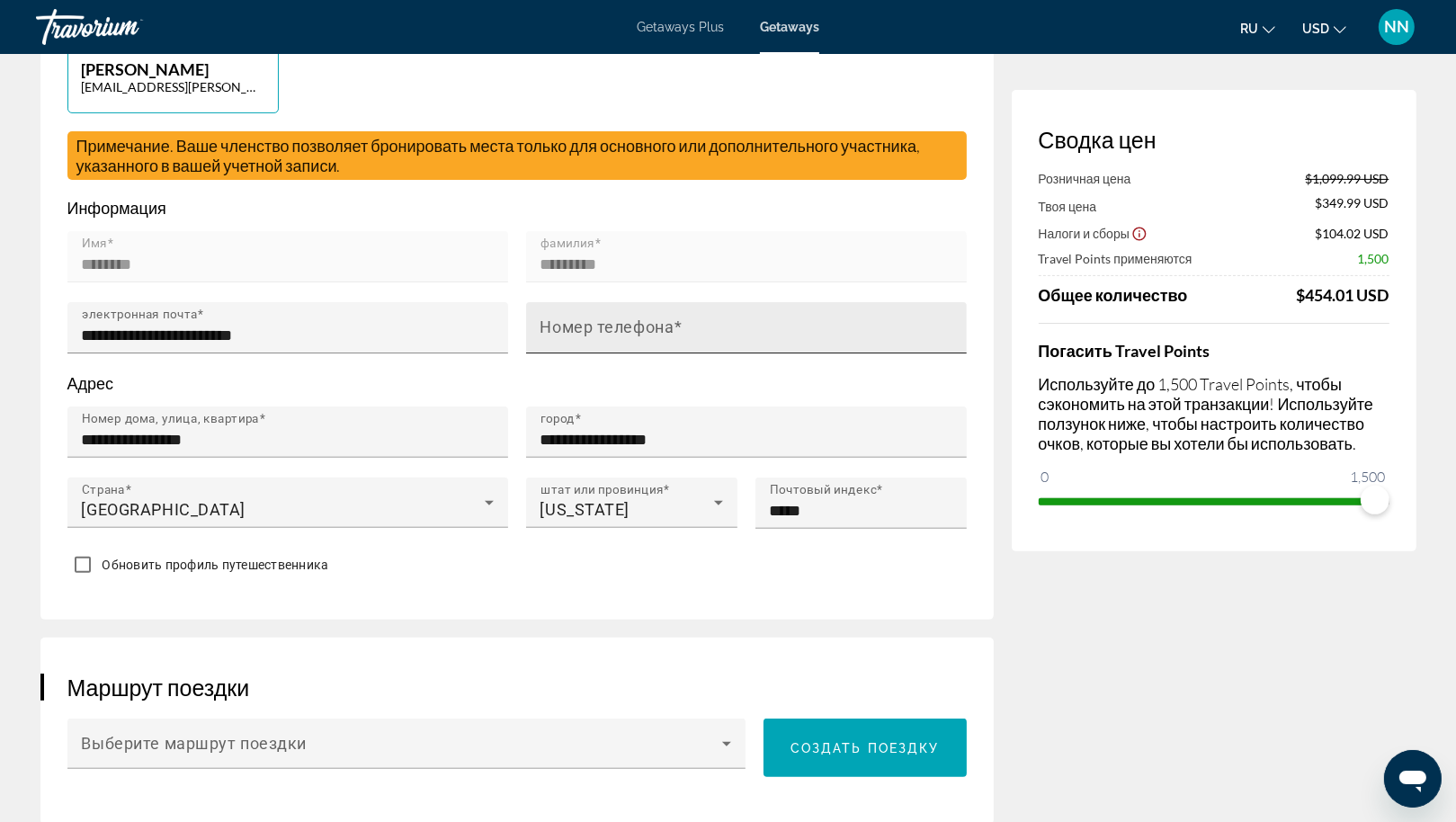
click at [664, 333] on div "Номер телефона" at bounding box center [752, 328] width 423 height 51
type input "**********"
click at [634, 393] on p "Адрес" at bounding box center [517, 384] width 899 height 20
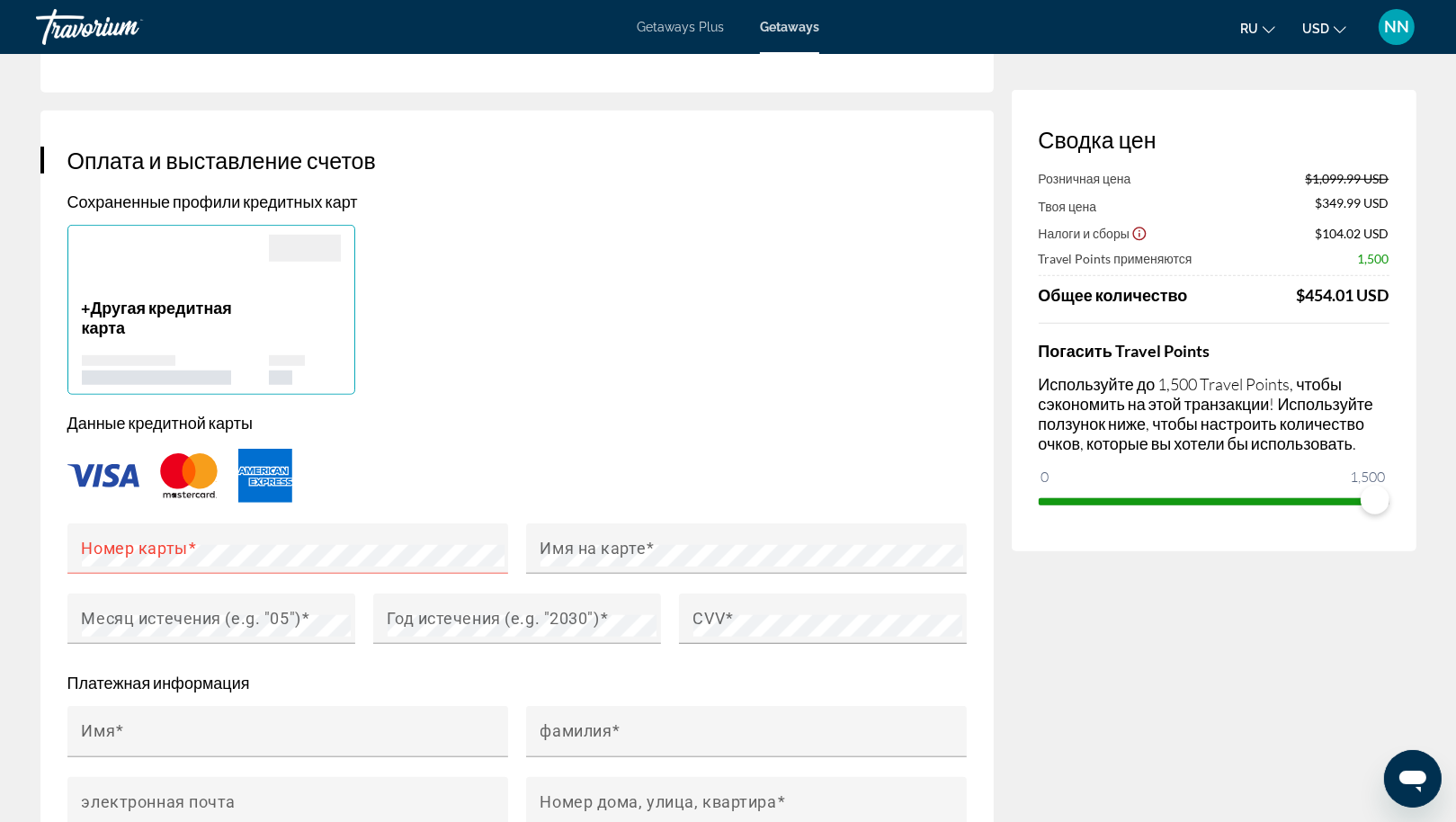
scroll to position [1289, 0]
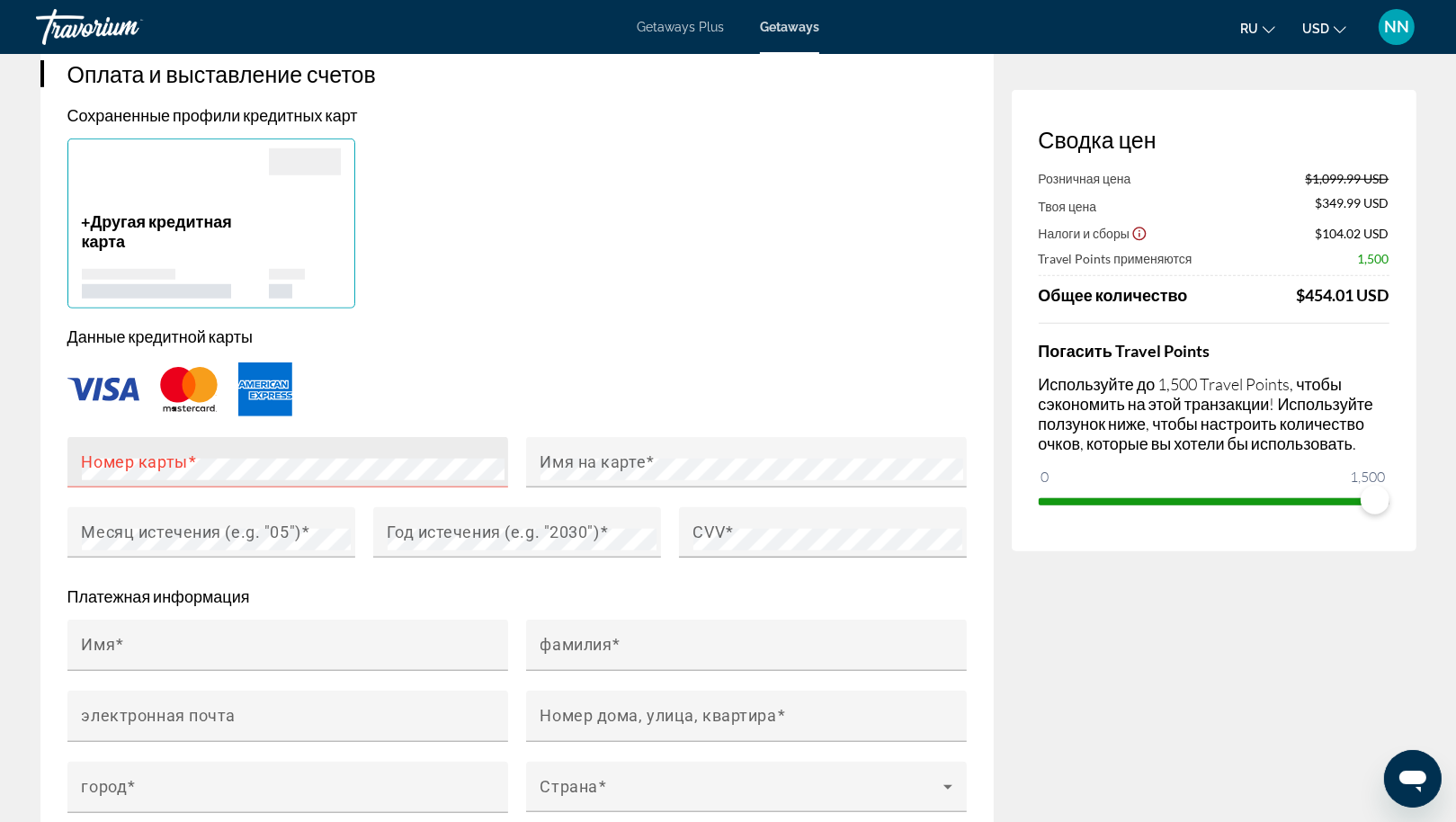
click at [169, 471] on mat-label "Номер карты" at bounding box center [135, 461] width 106 height 19
click at [905, 333] on div "Сохраненные профили кредитных карт + Другая кредитная карта Данные кредитной ка…" at bounding box center [517, 521] width 899 height 834
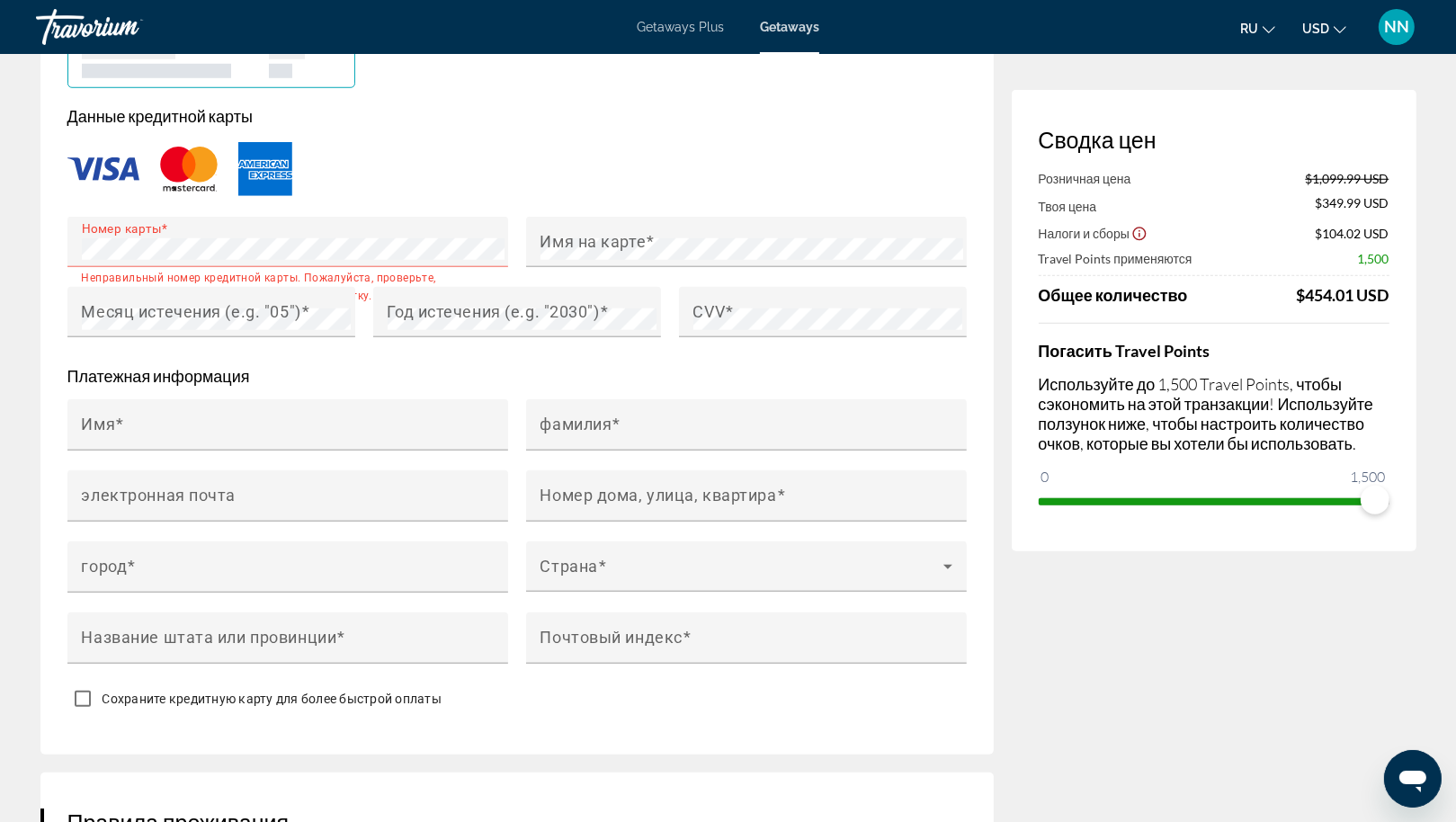
scroll to position [1507, 0]
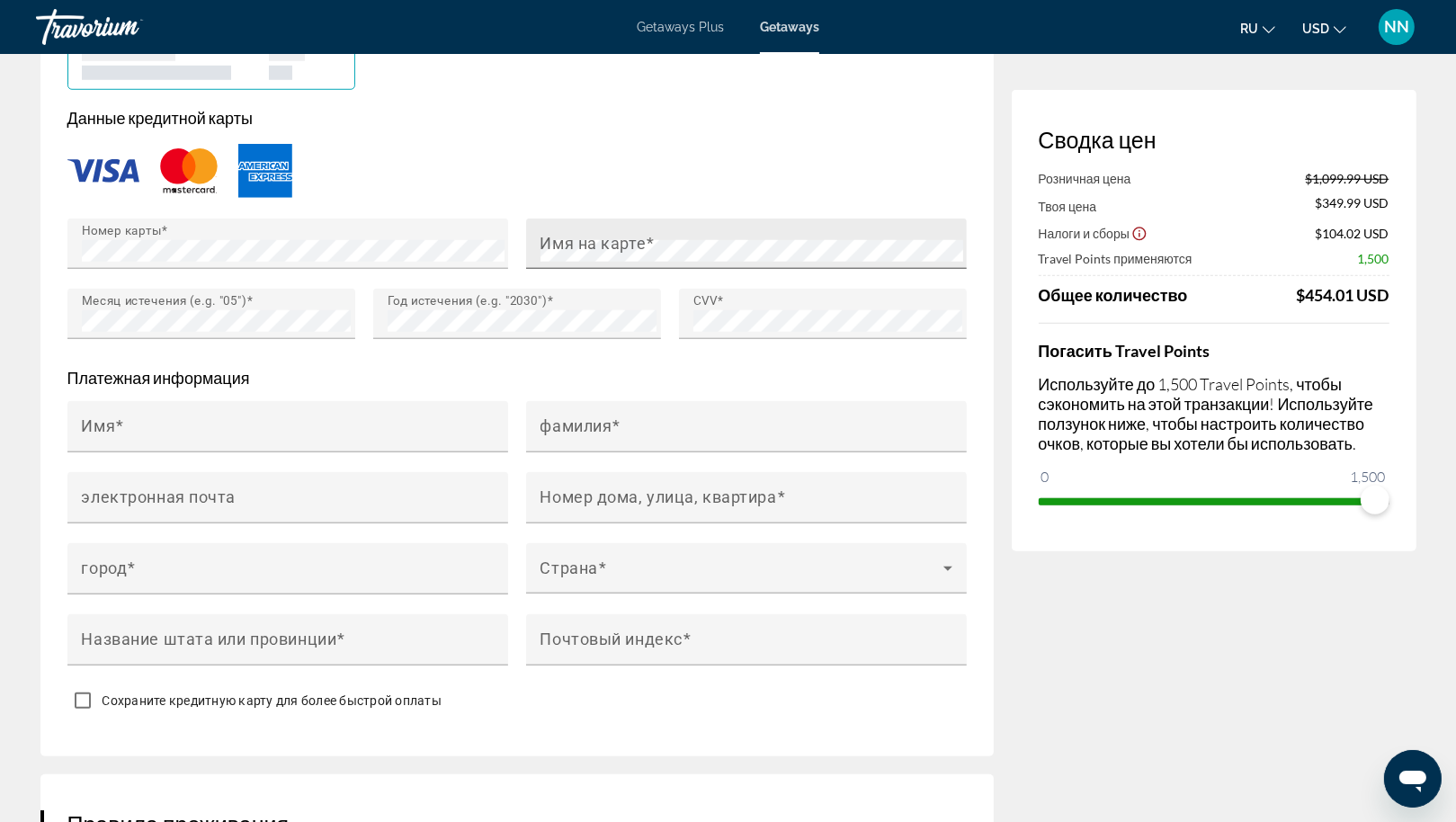
click at [640, 252] on mat-label "Имя на карте" at bounding box center [593, 243] width 106 height 19
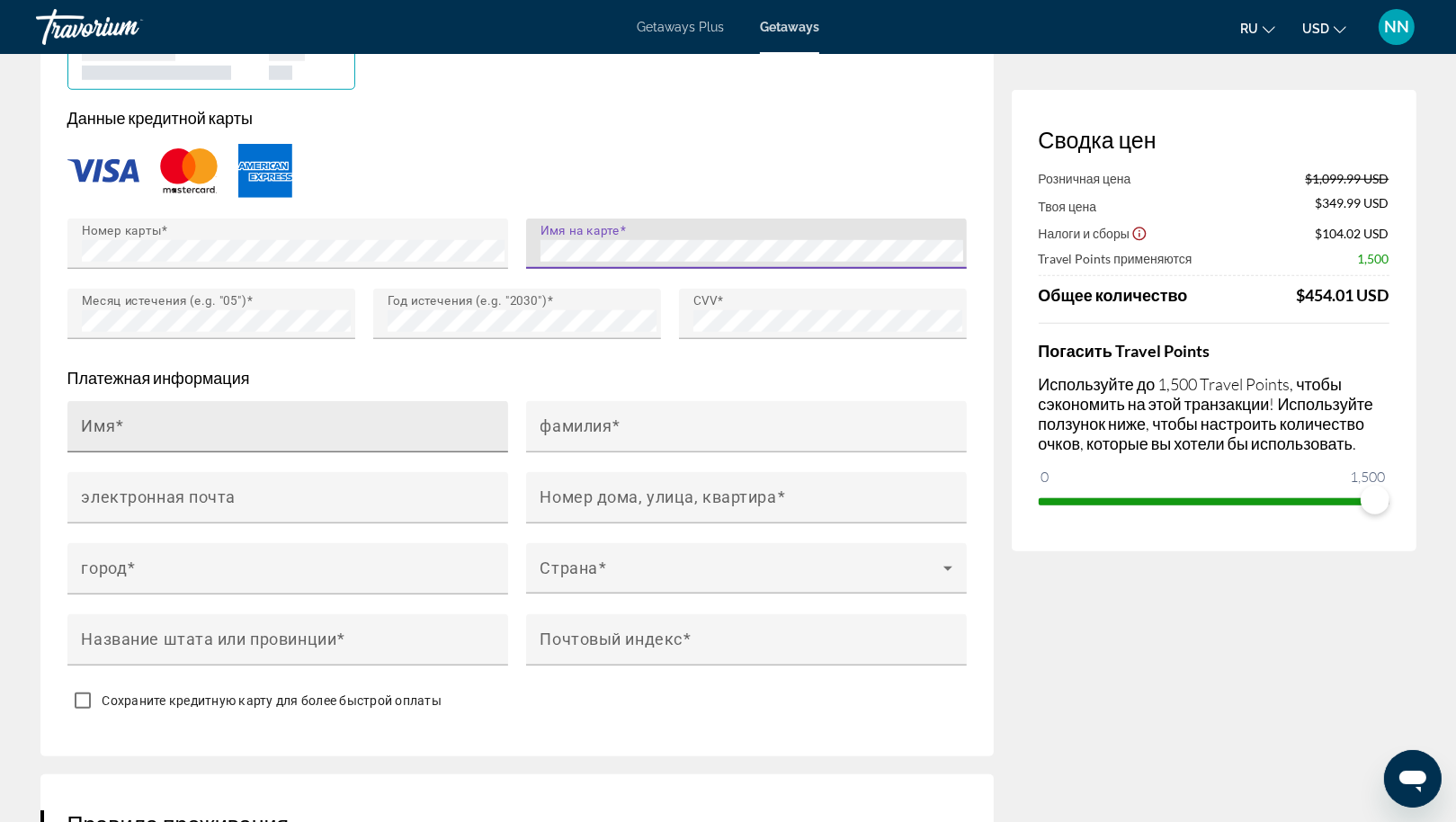
click at [316, 437] on div "Имя" at bounding box center [293, 426] width 423 height 51
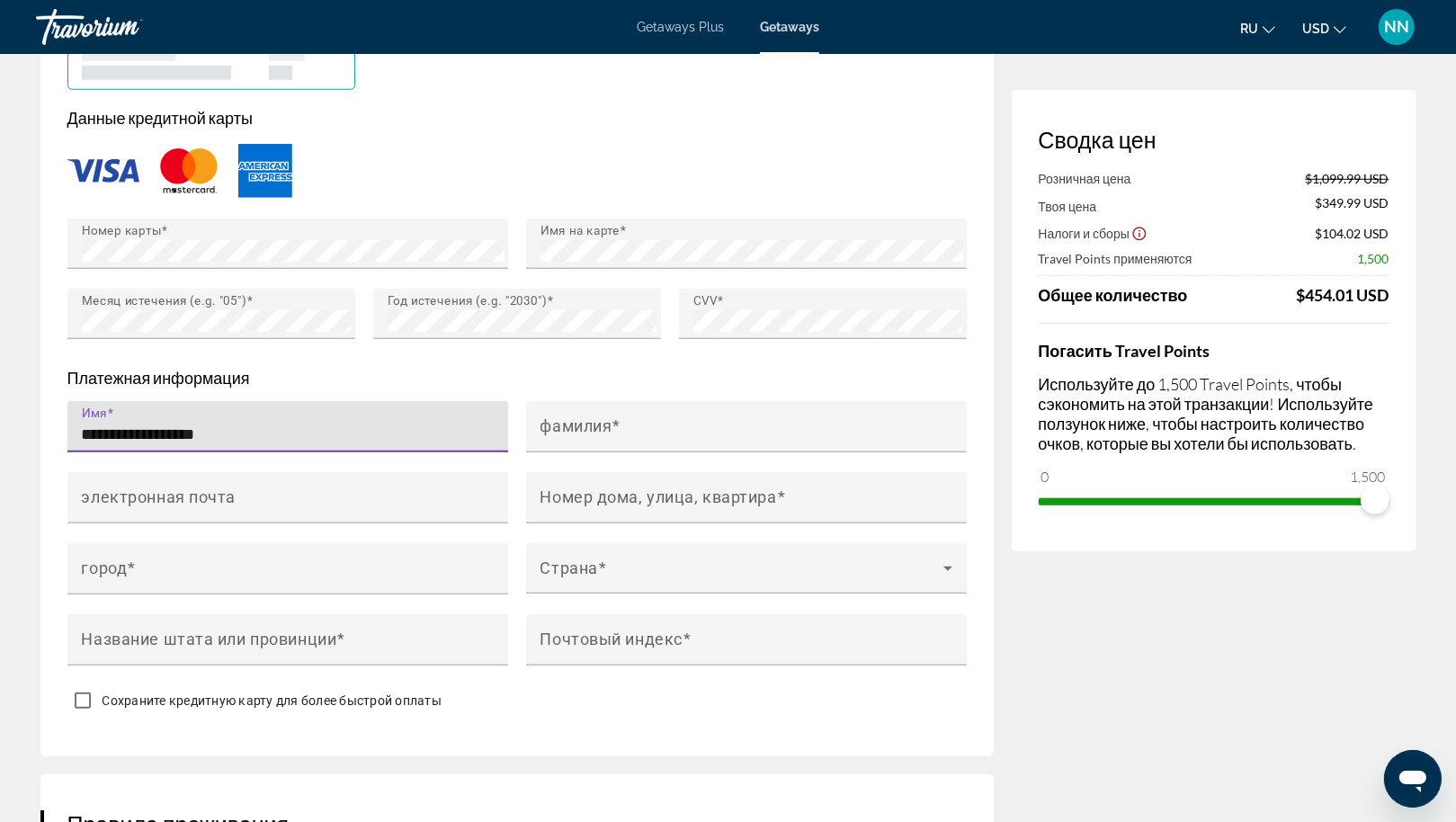
drag, startPoint x: 235, startPoint y: 453, endPoint x: 153, endPoint y: 452, distance: 82.0
click at [153, 446] on input "**********" at bounding box center [293, 435] width 423 height 22
type input "********"
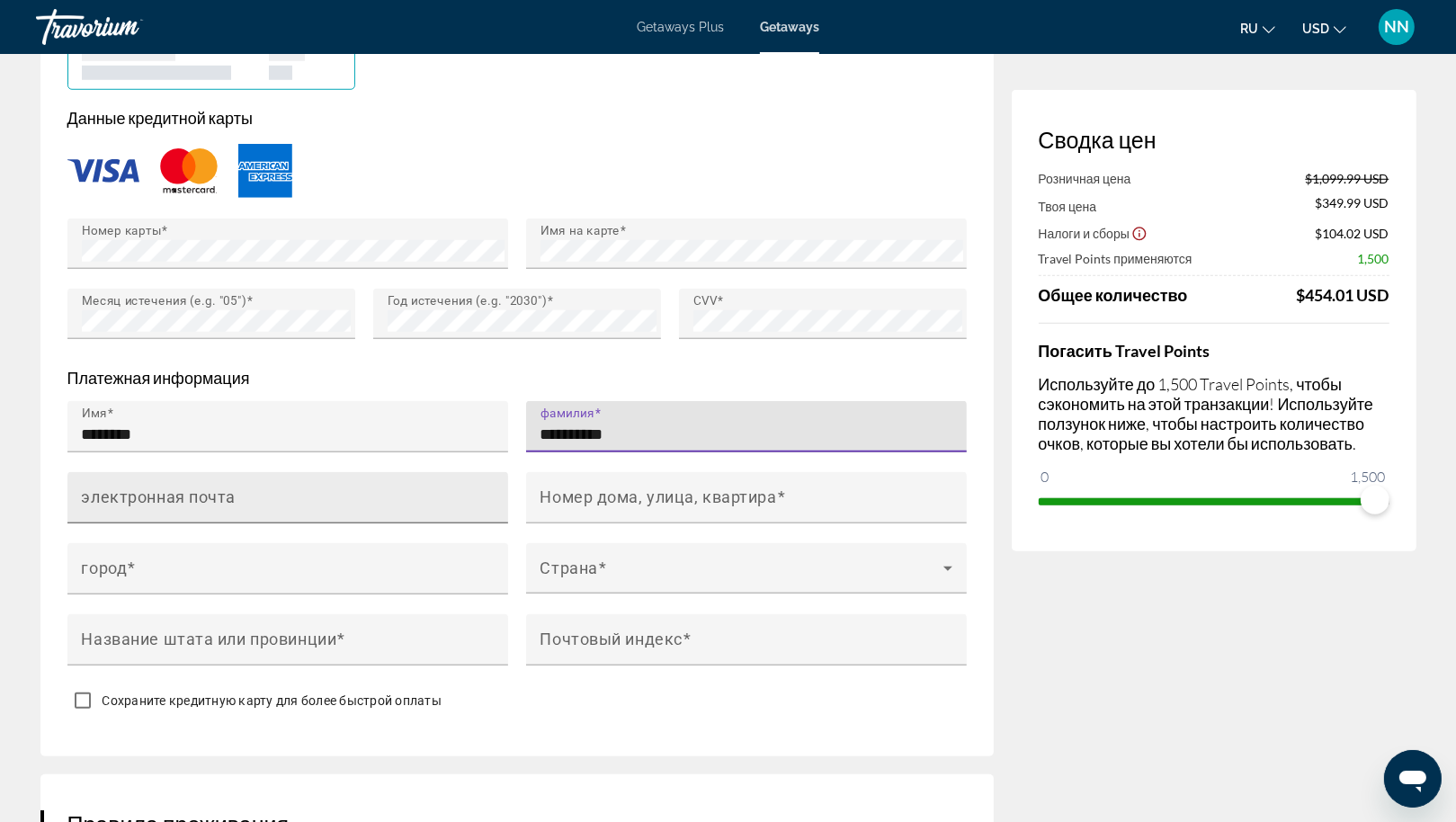
type input "*********"
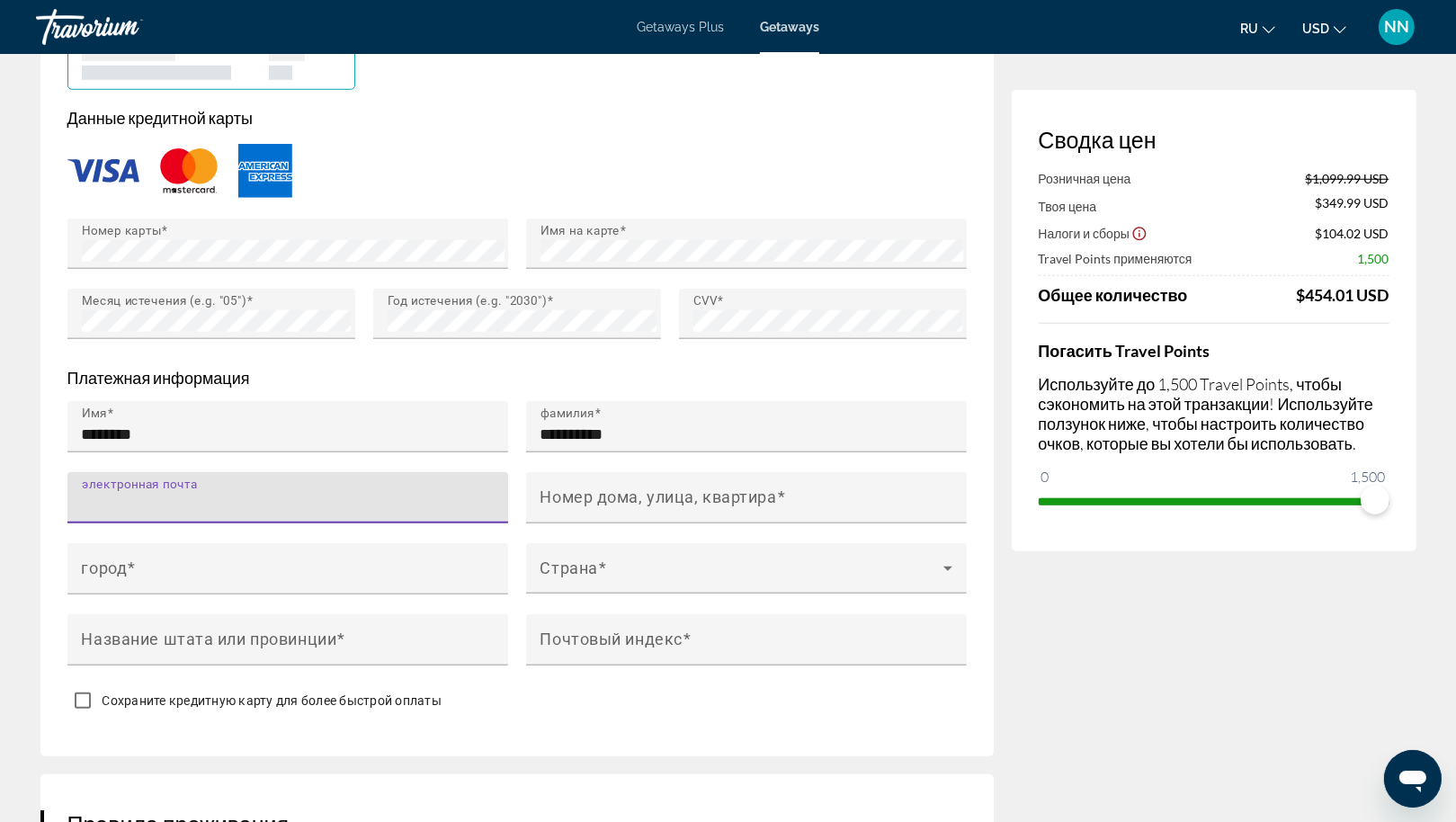
click at [313, 515] on input "электронная почта" at bounding box center [293, 506] width 423 height 22
click at [299, 509] on input "электронная почта" at bounding box center [293, 506] width 423 height 22
click at [239, 588] on input "город" at bounding box center [293, 577] width 423 height 22
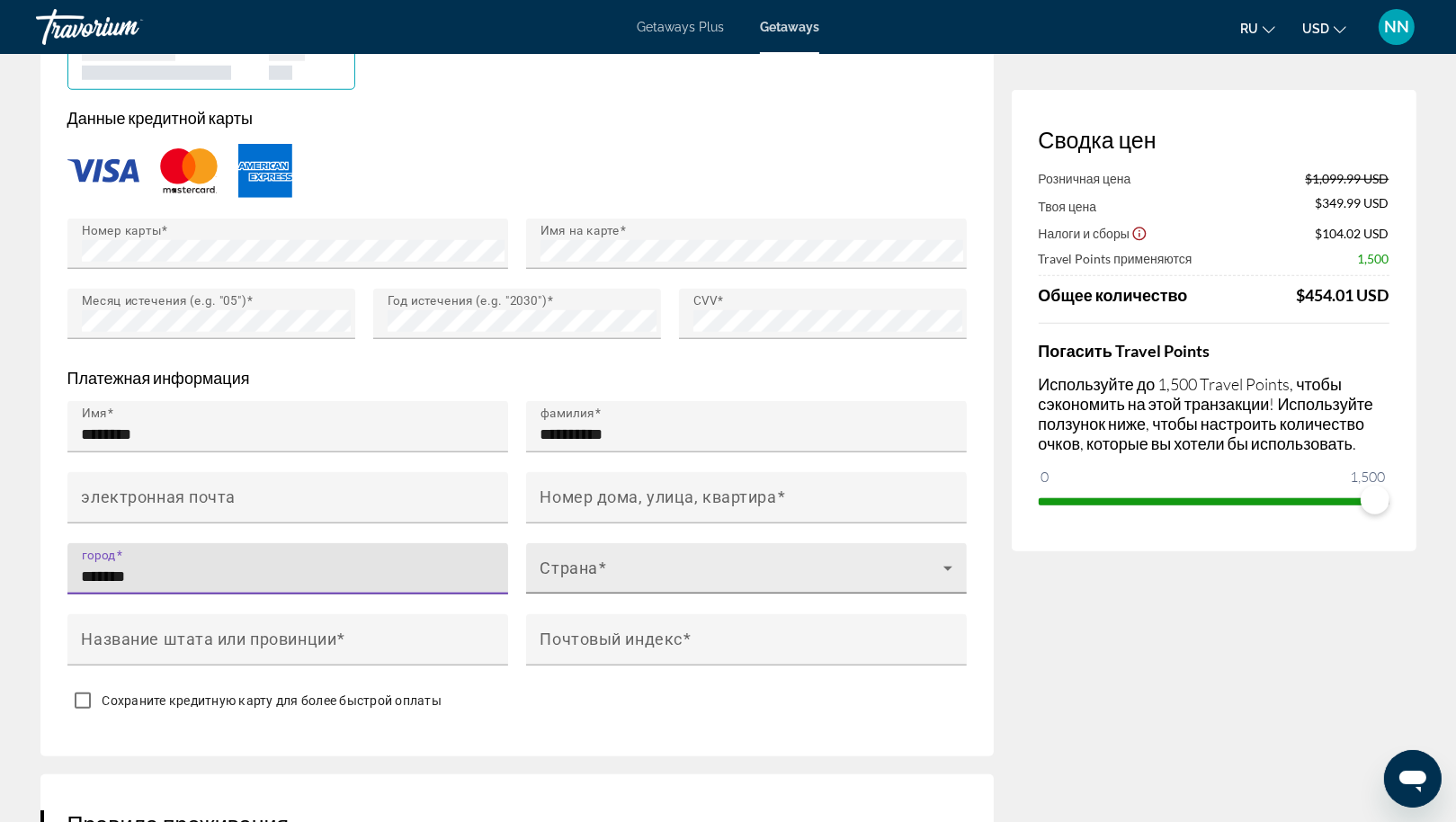
type input "*******"
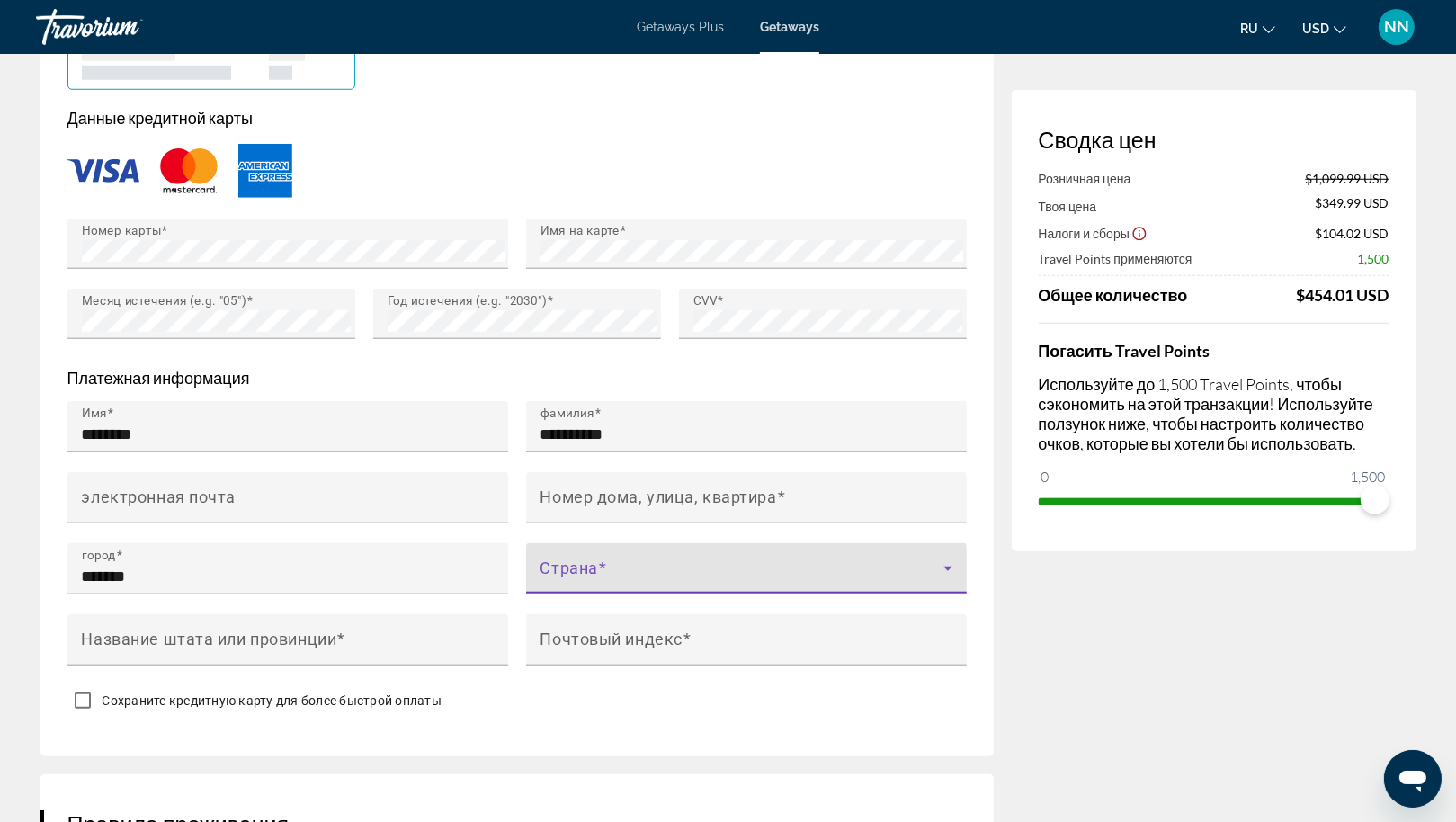
click at [611, 587] on span "Main content" at bounding box center [742, 576] width 403 height 22
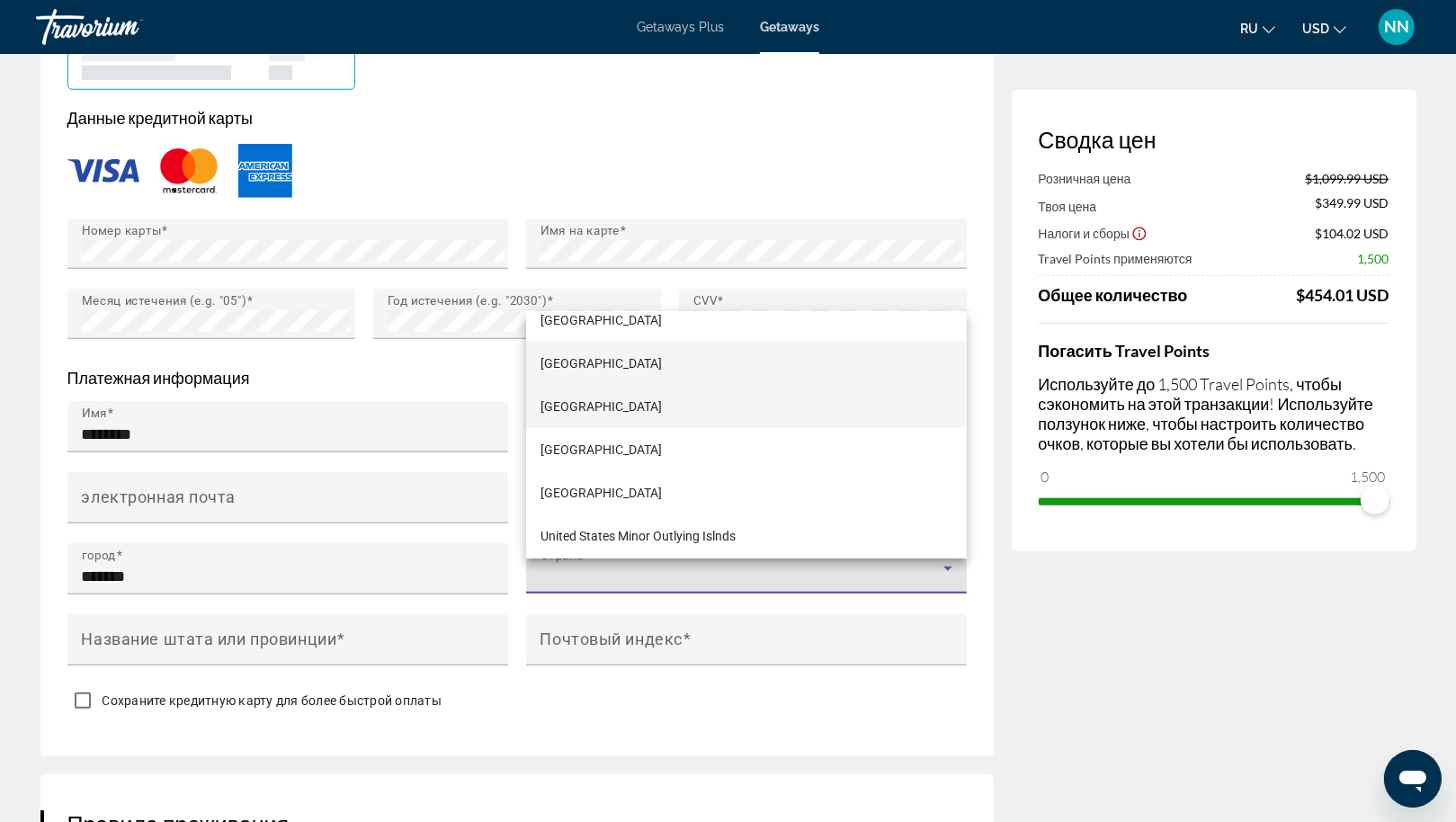
scroll to position [10299, 0]
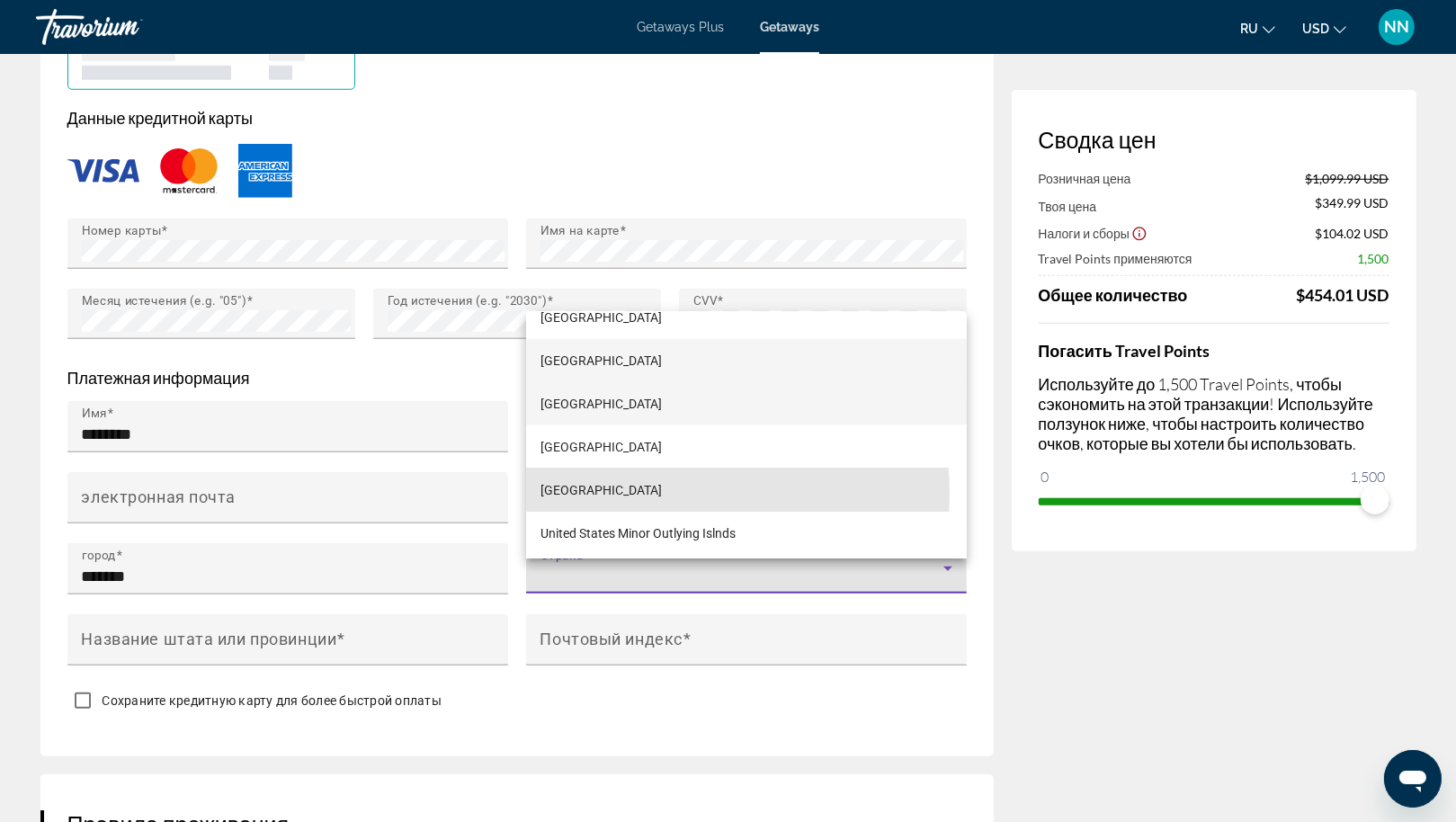
click at [661, 494] on span "[GEOGRAPHIC_DATA]" at bounding box center [600, 490] width 121 height 22
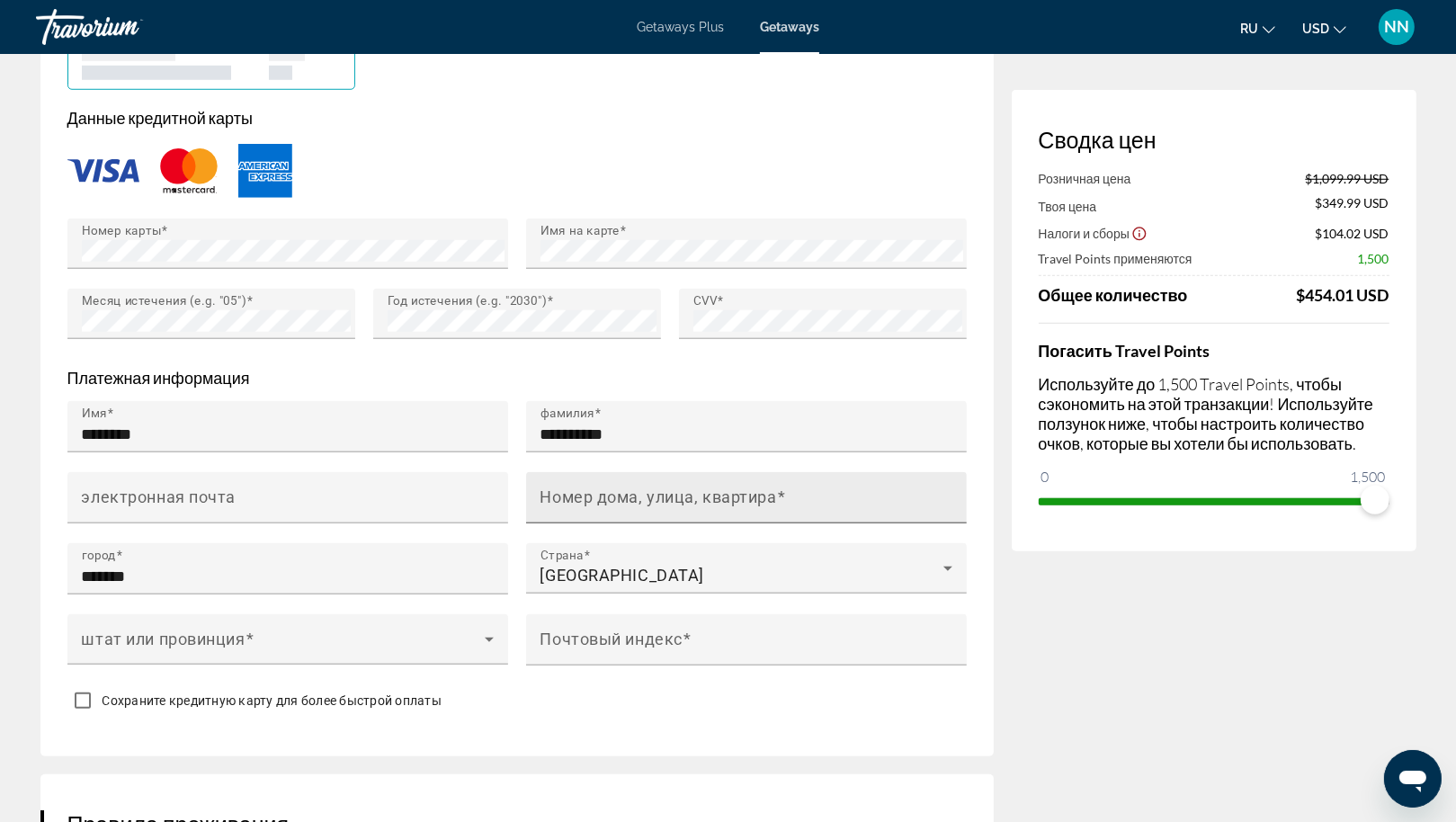
click at [635, 507] on mat-label "Номер дома, улица, квартира" at bounding box center [659, 497] width 237 height 19
click at [635, 512] on input "Номер дома, улица, квартира" at bounding box center [752, 506] width 423 height 22
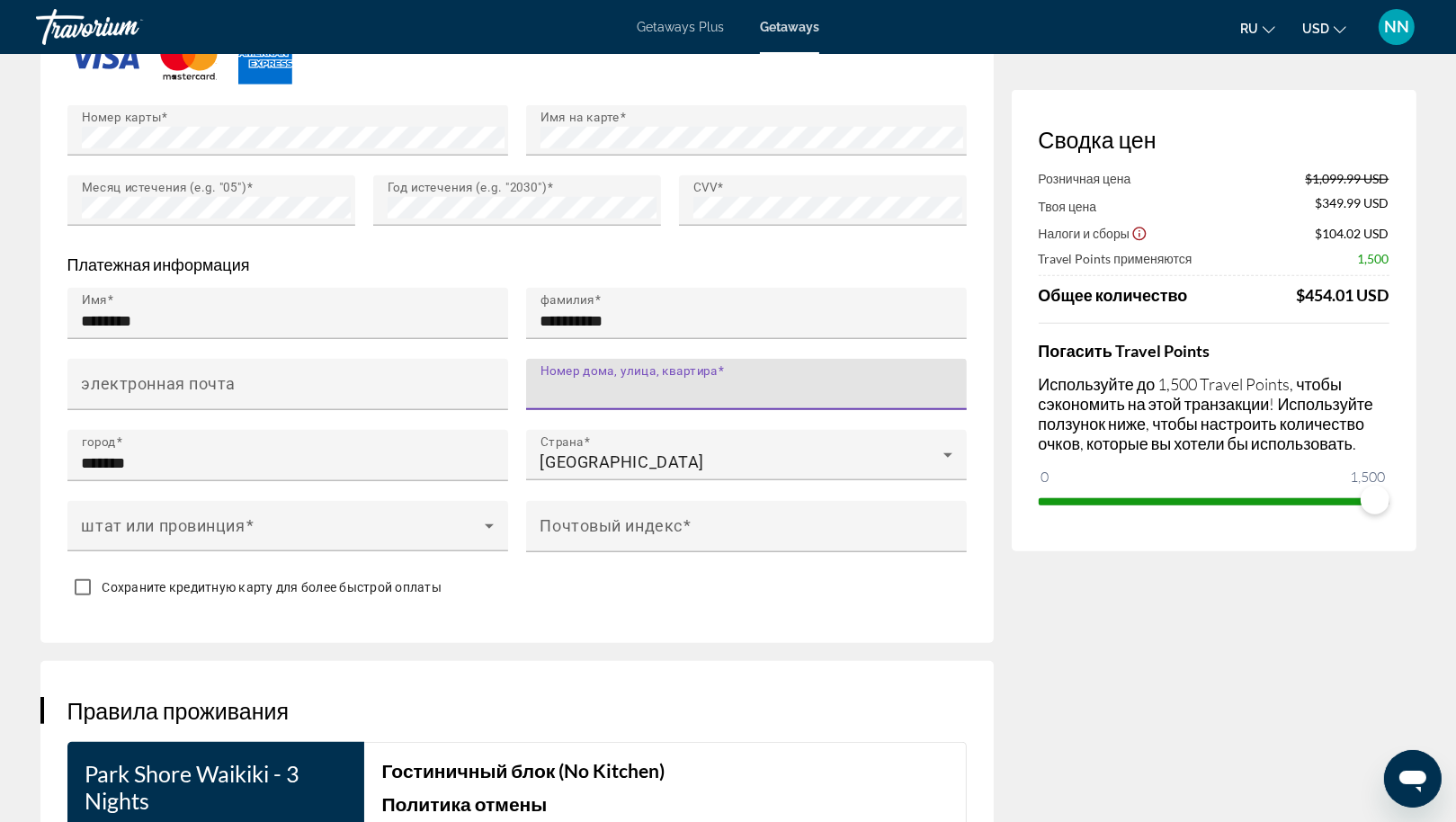
scroll to position [1642, 0]
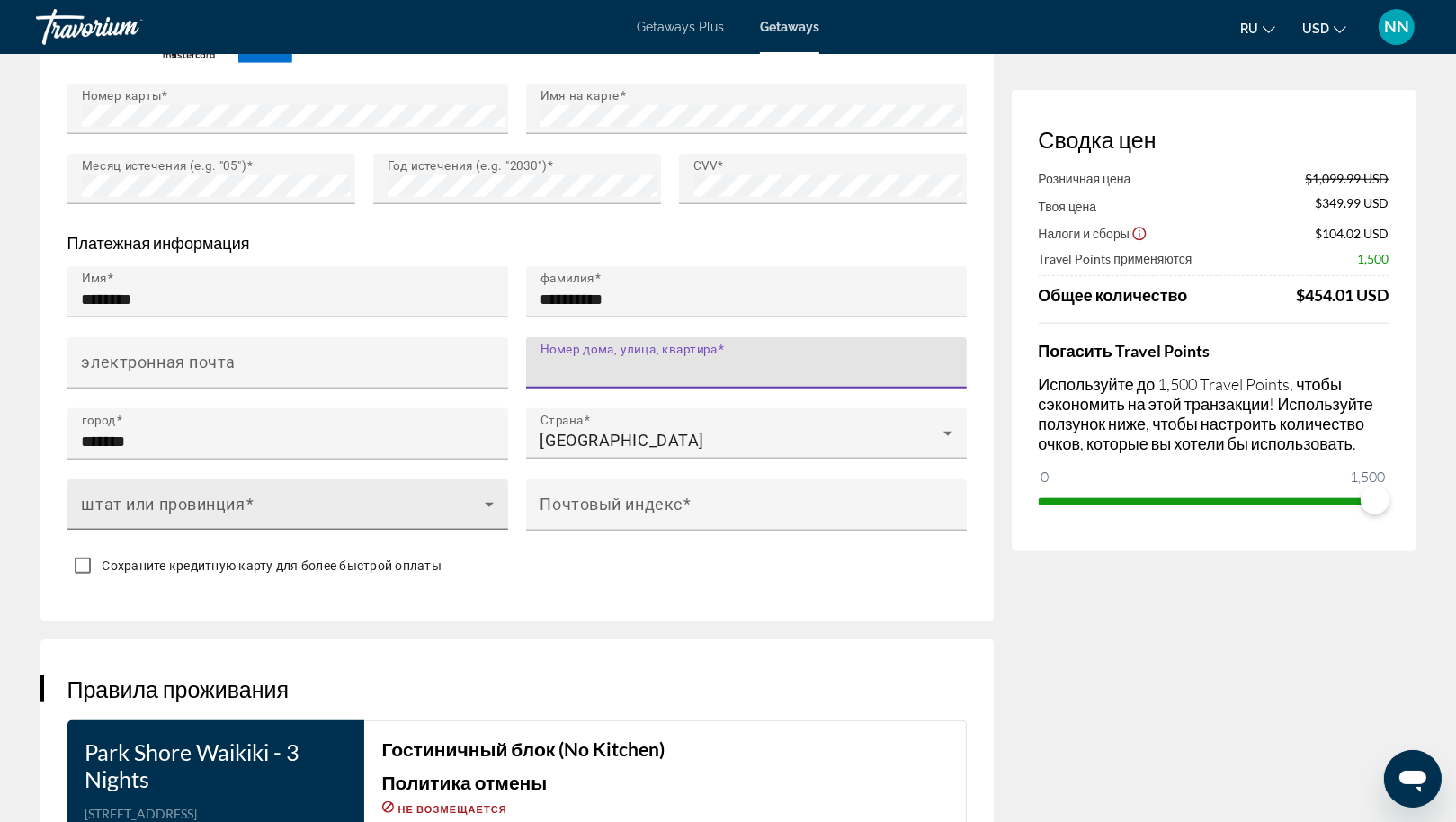
click at [309, 518] on span "Main content" at bounding box center [283, 512] width 403 height 22
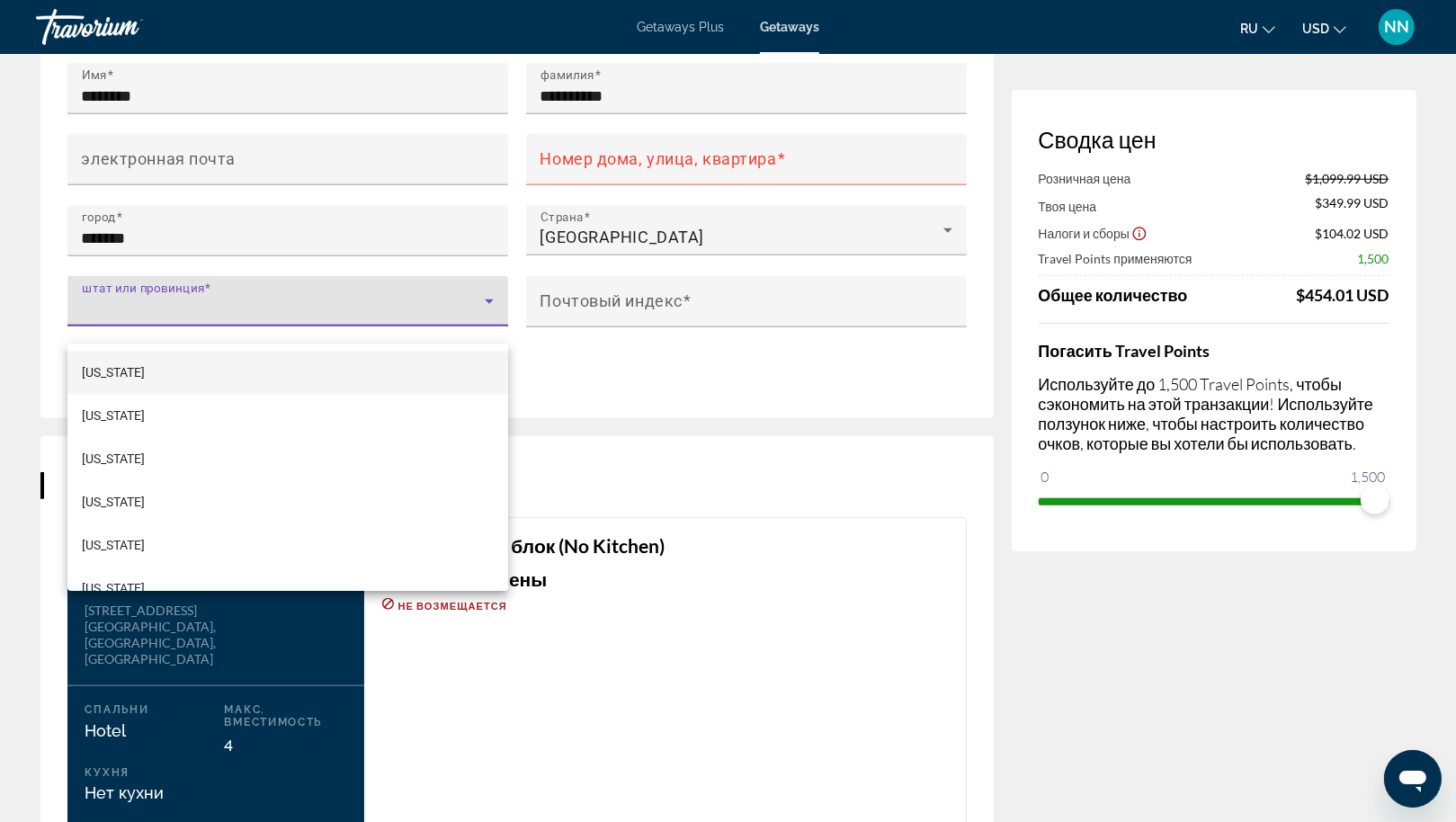
scroll to position [1844, 0]
drag, startPoint x: 306, startPoint y: 502, endPoint x: 316, endPoint y: 354, distance: 148.3
click at [316, 354] on div "[US_STATE] [US_STATE] [US_STATE] [US_STATE] [US_STATE] [US_STATE] [US_STATE] [U…" at bounding box center [288, 467] width 441 height 247
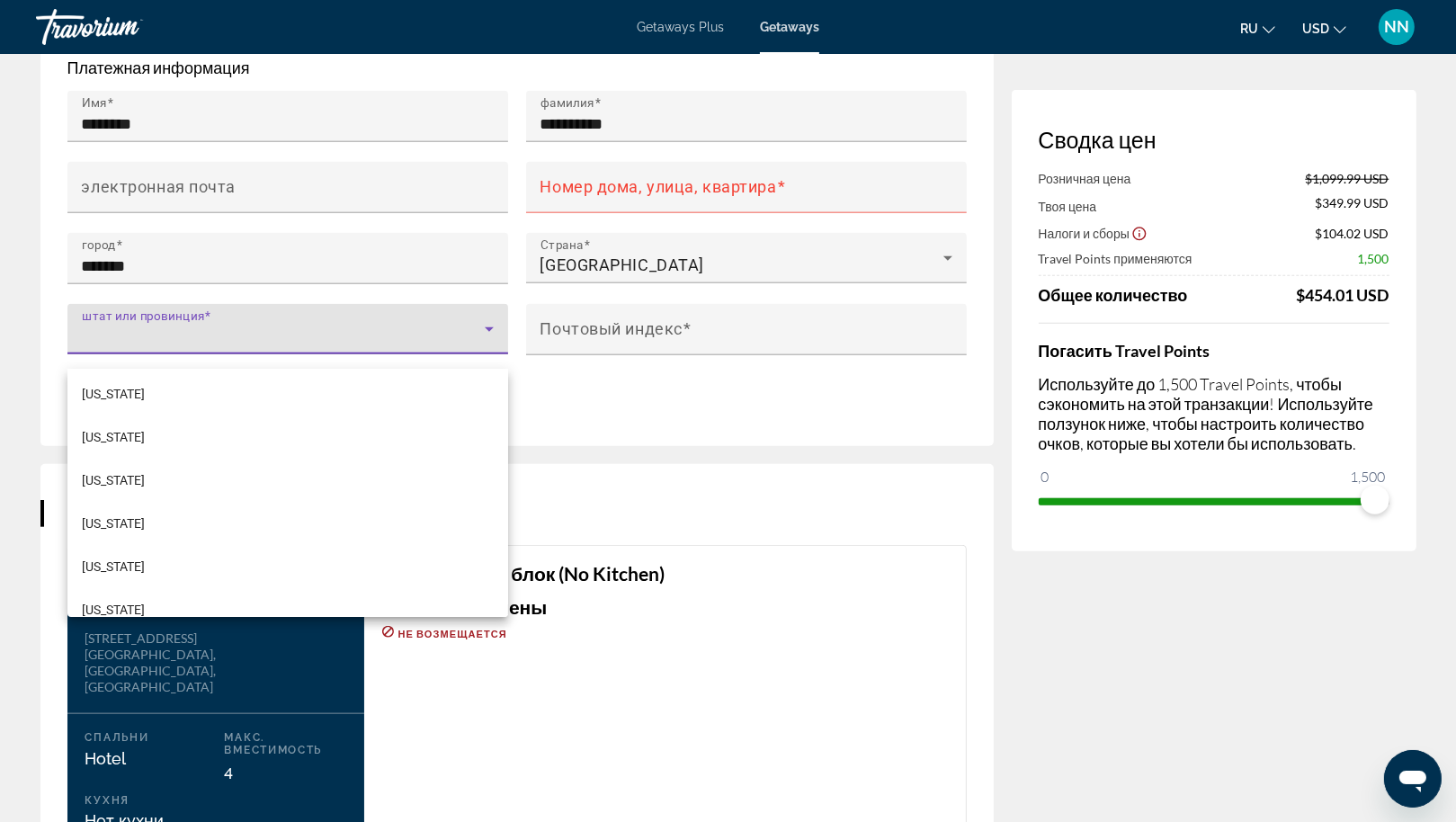
scroll to position [392, 0]
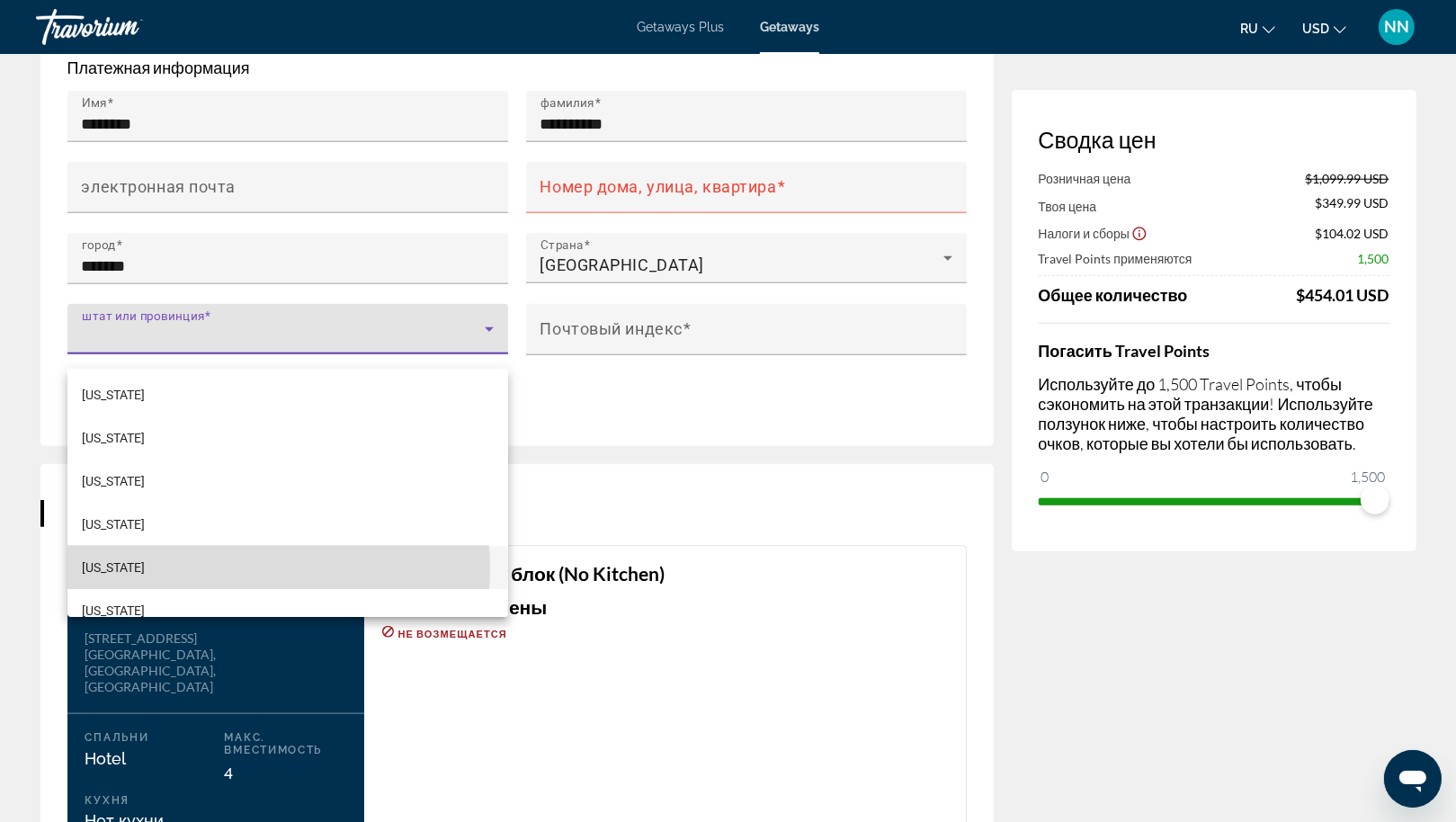
click at [241, 568] on mat-option "[US_STATE]" at bounding box center [288, 567] width 441 height 43
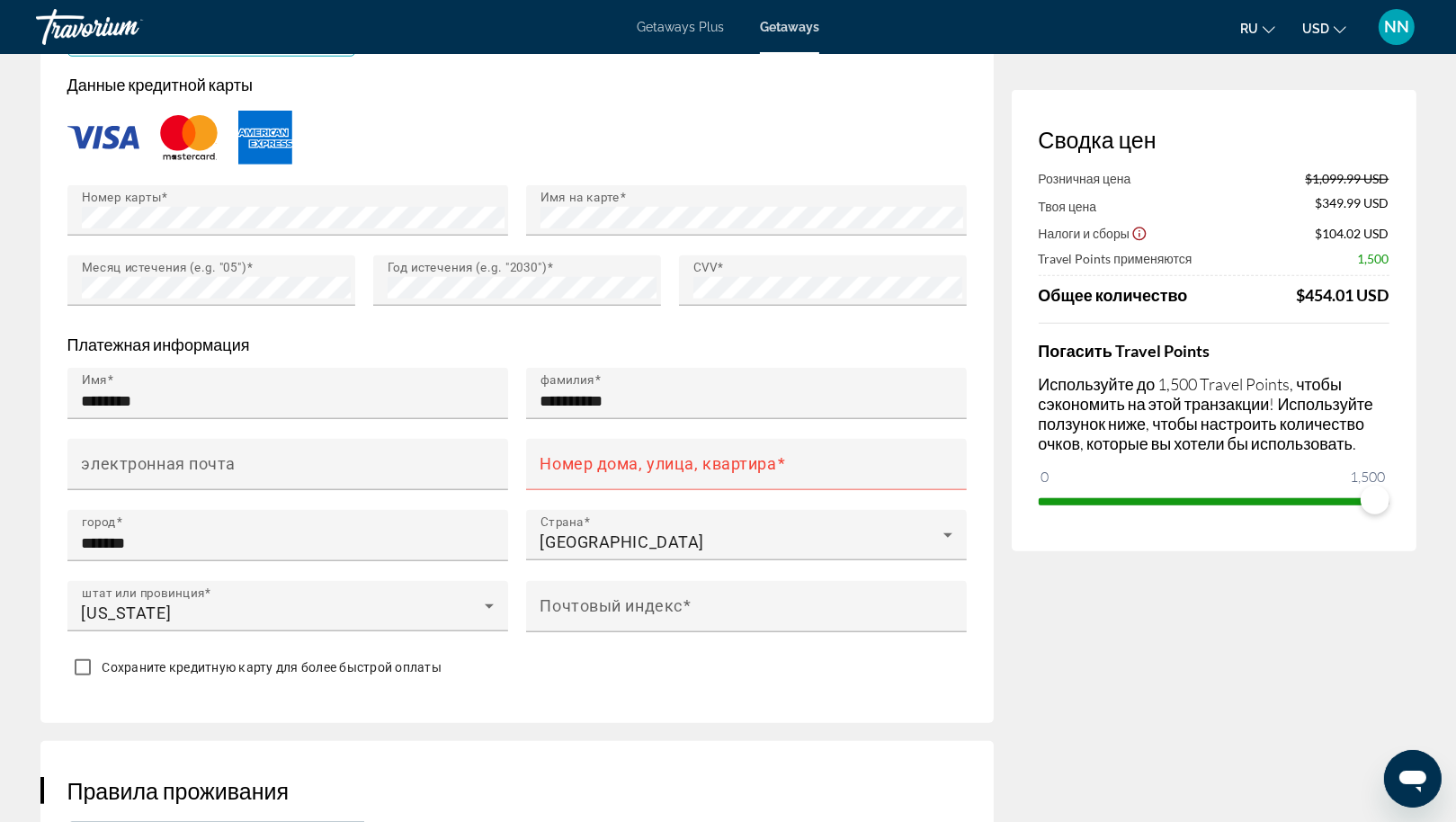
scroll to position [1540, 0]
click at [239, 484] on input "электронная почта" at bounding box center [293, 473] width 423 height 22
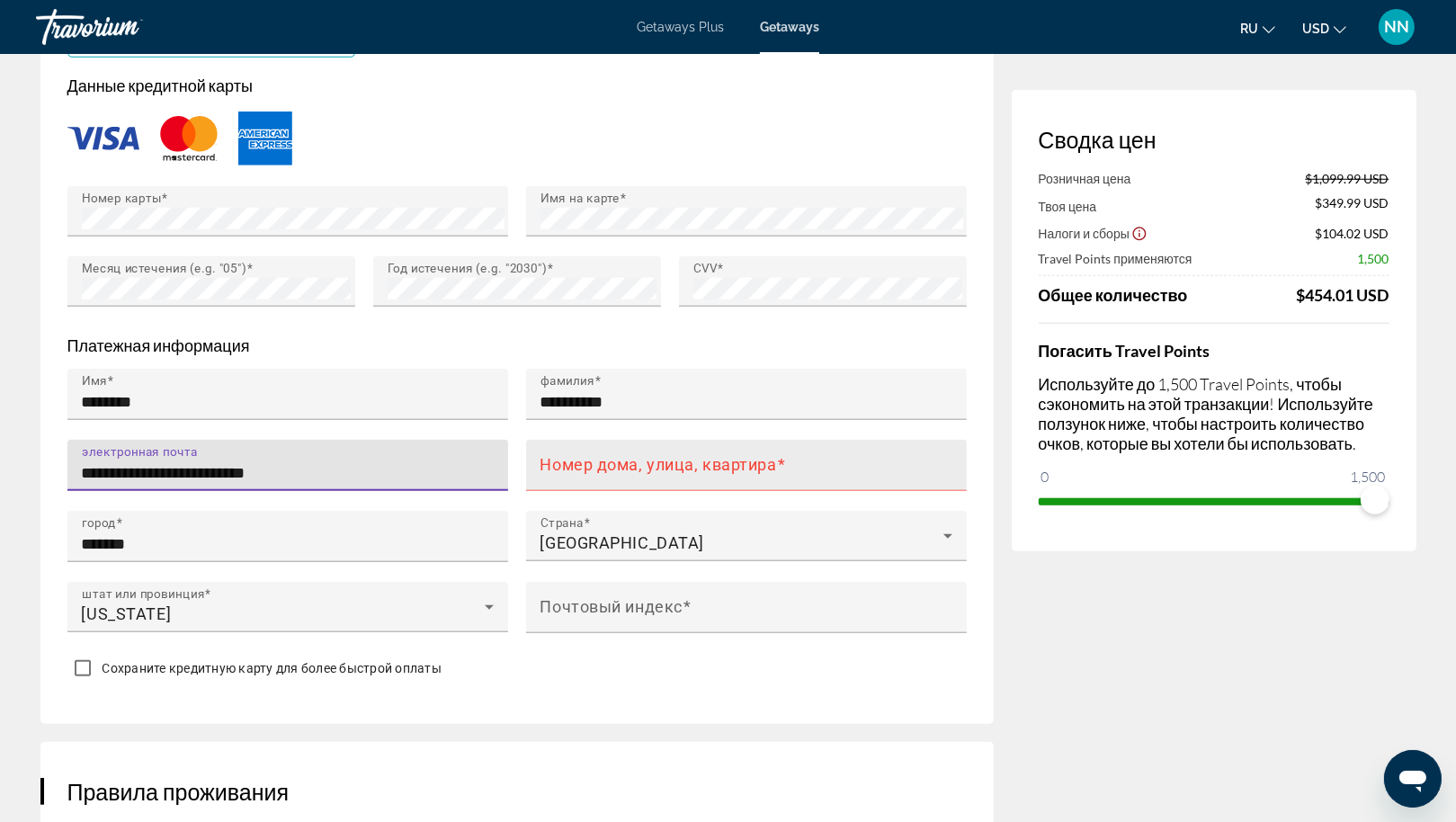
type input "**********"
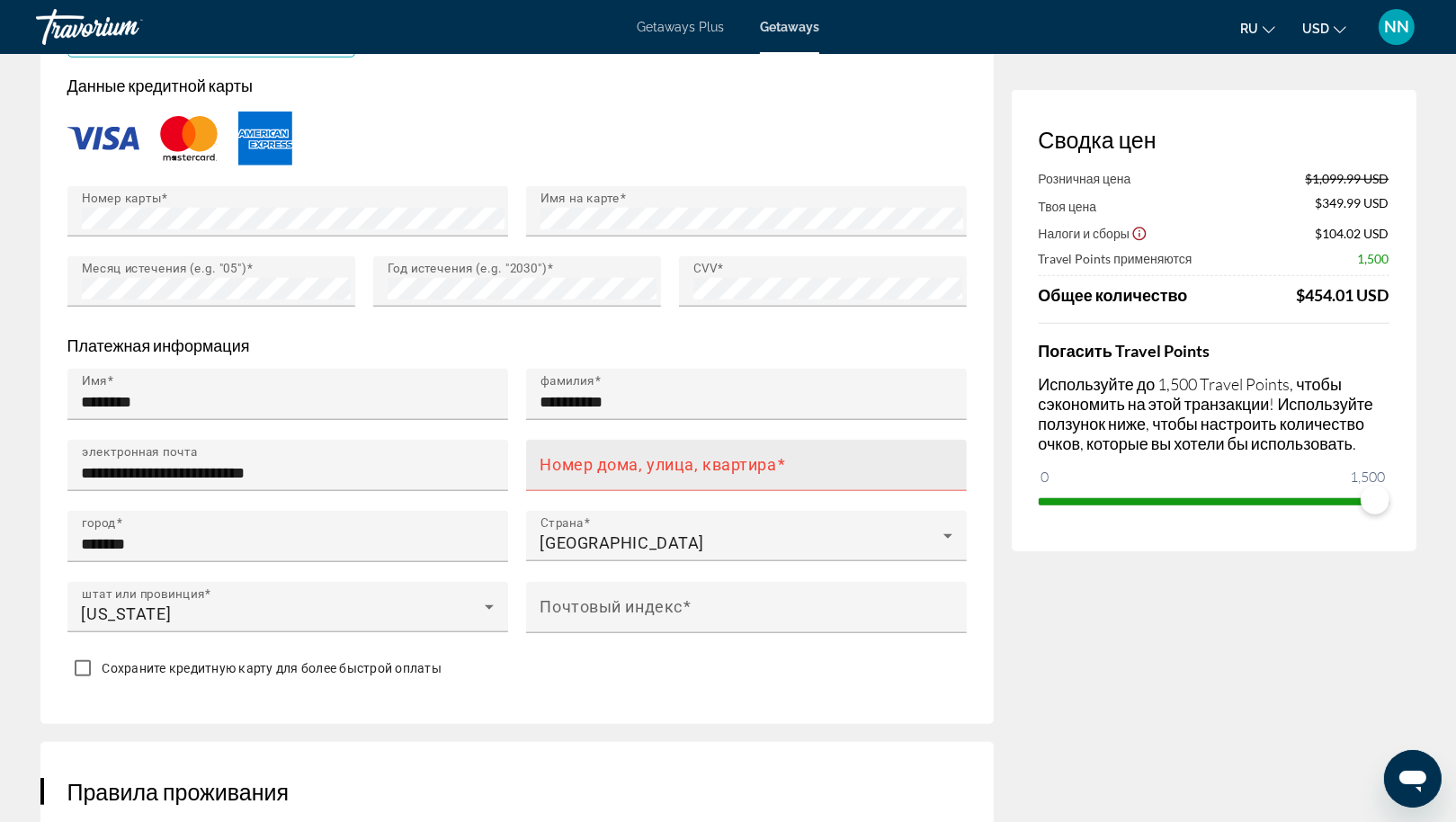
click at [613, 474] on mat-label "Номер дома, улица, квартира" at bounding box center [659, 464] width 237 height 19
click at [613, 480] on input "Номер дома, улица, квартира" at bounding box center [752, 473] width 423 height 22
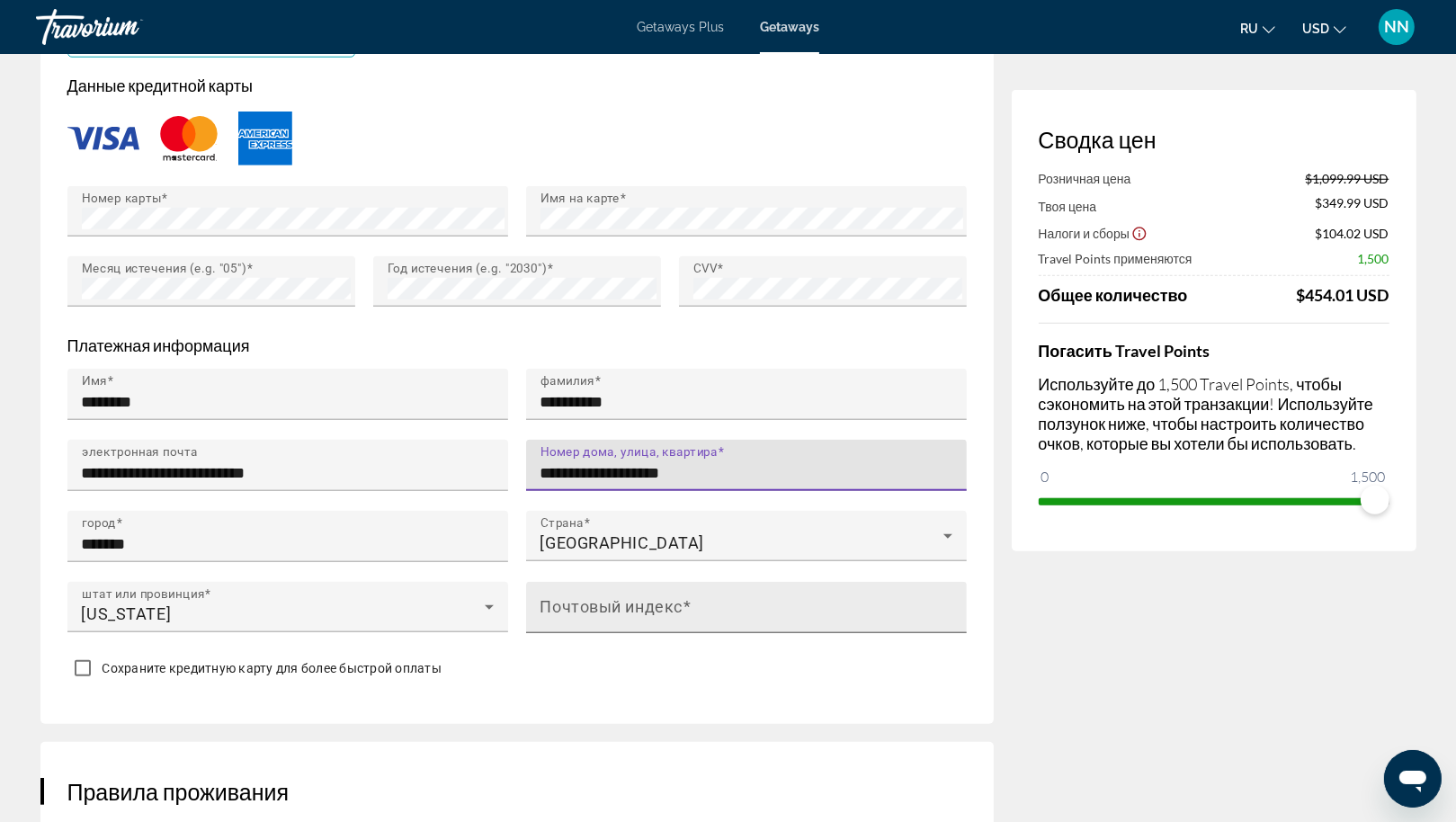
type input "**********"
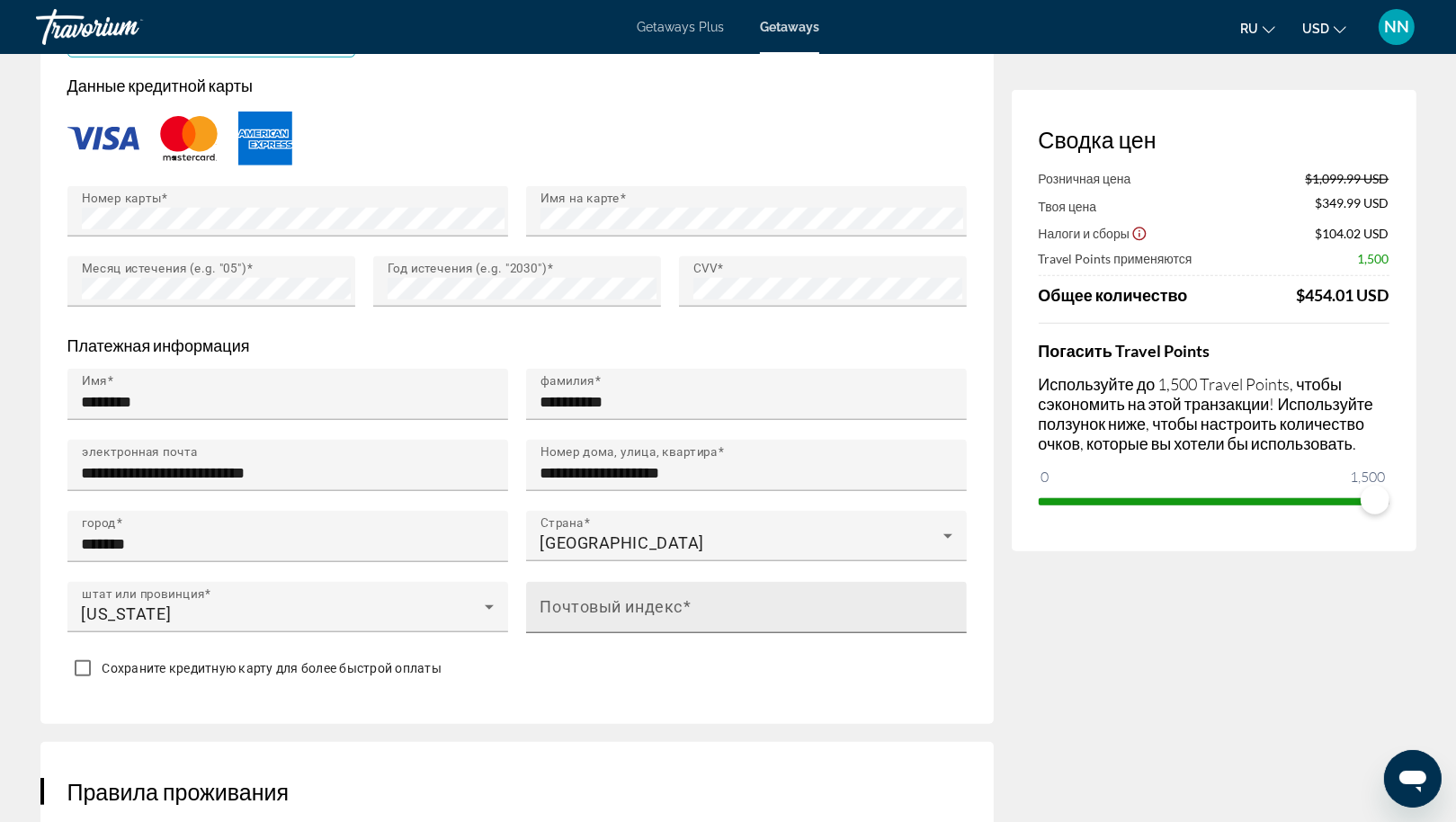
click at [651, 616] on mat-label "Почтовый индекс" at bounding box center [611, 606] width 142 height 19
click at [651, 626] on input "Почтовый индекс" at bounding box center [752, 615] width 423 height 22
type input "*****"
click at [617, 688] on div "Сохраните кредитную карту для более быстрой оплаты" at bounding box center [517, 671] width 899 height 35
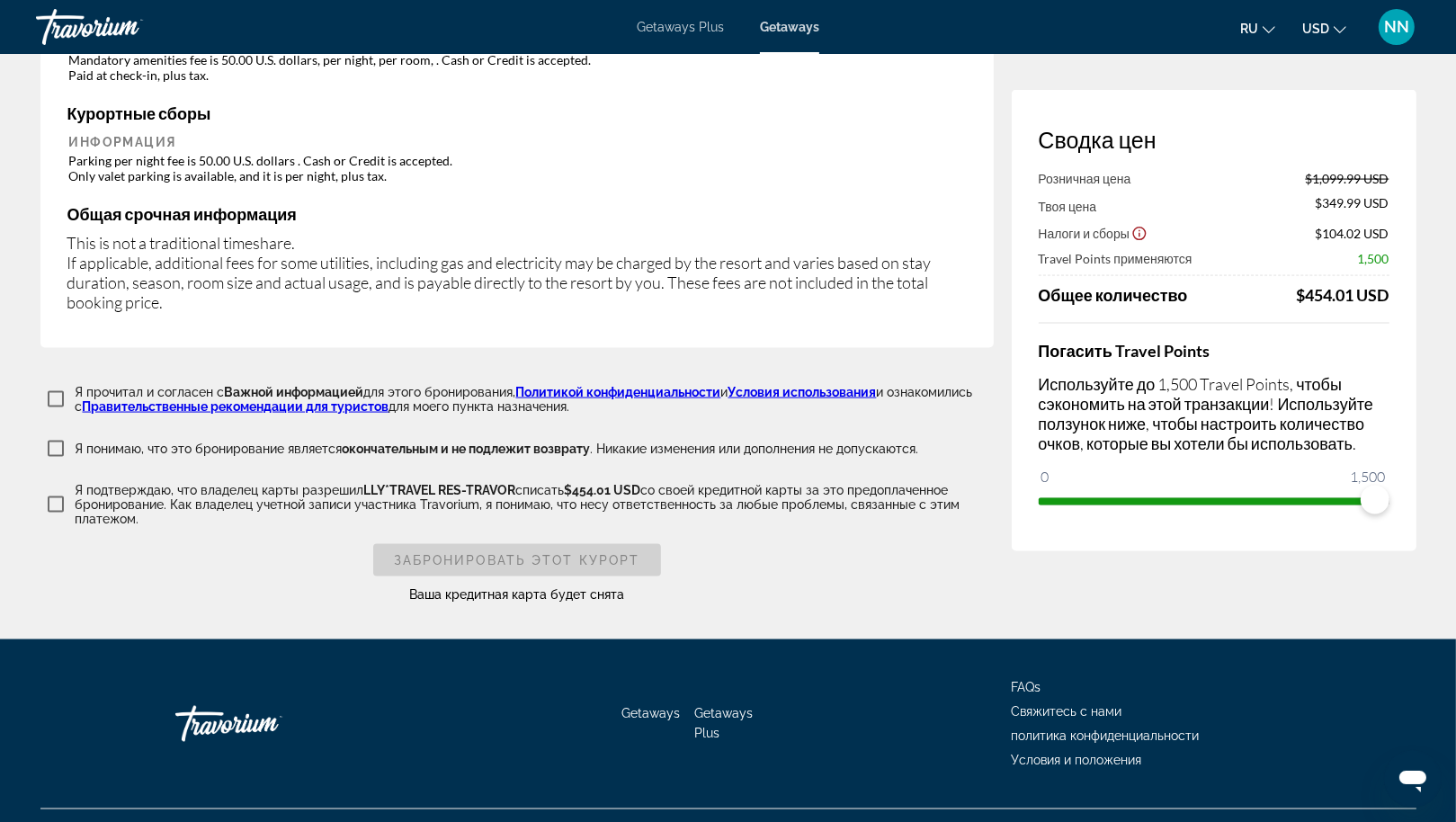
scroll to position [2835, 0]
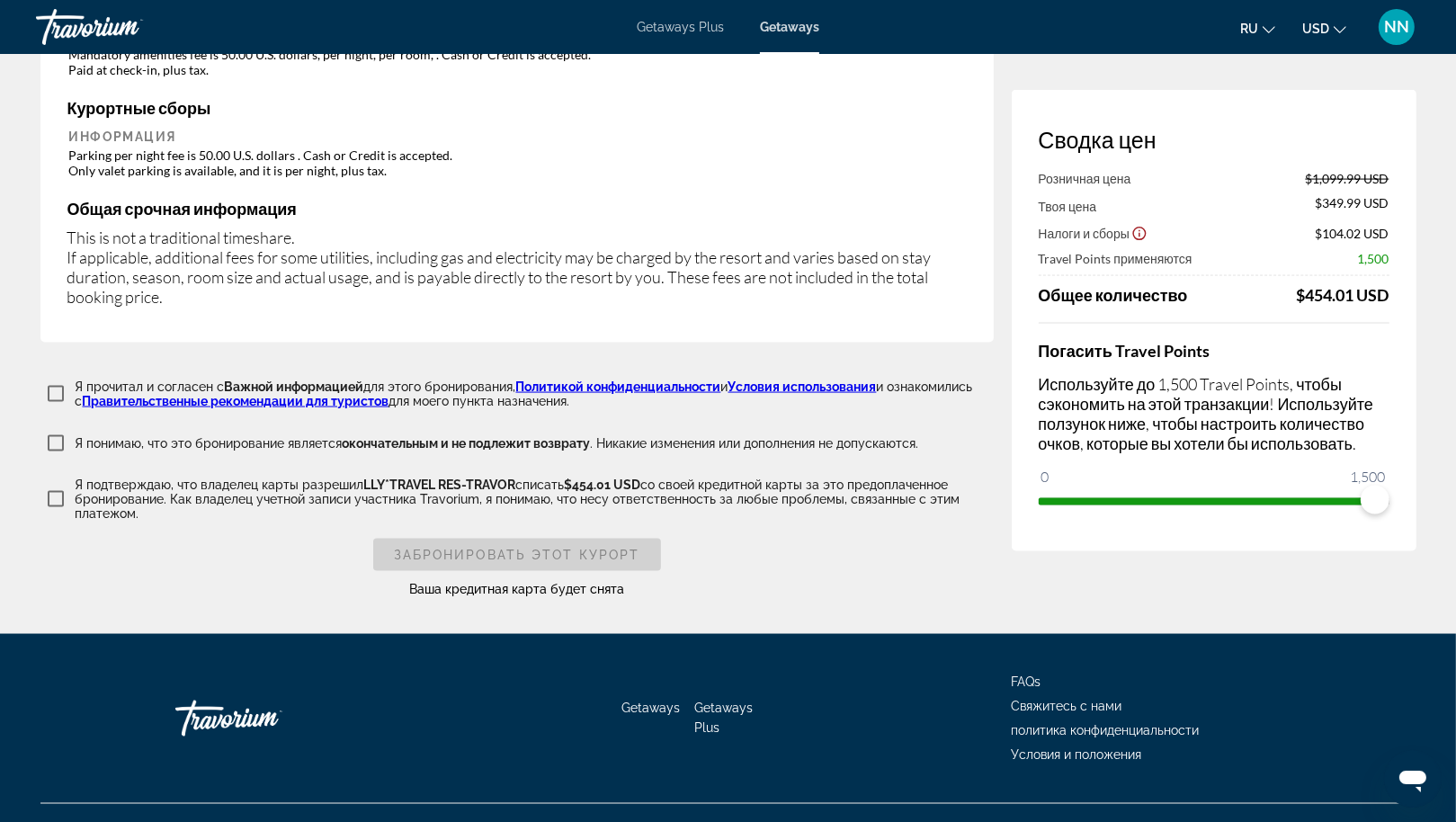
click at [74, 380] on label "Я прочитал и согласен с Важной информацией для этого бронирования, Политикой ко…" at bounding box center [533, 395] width 922 height 29
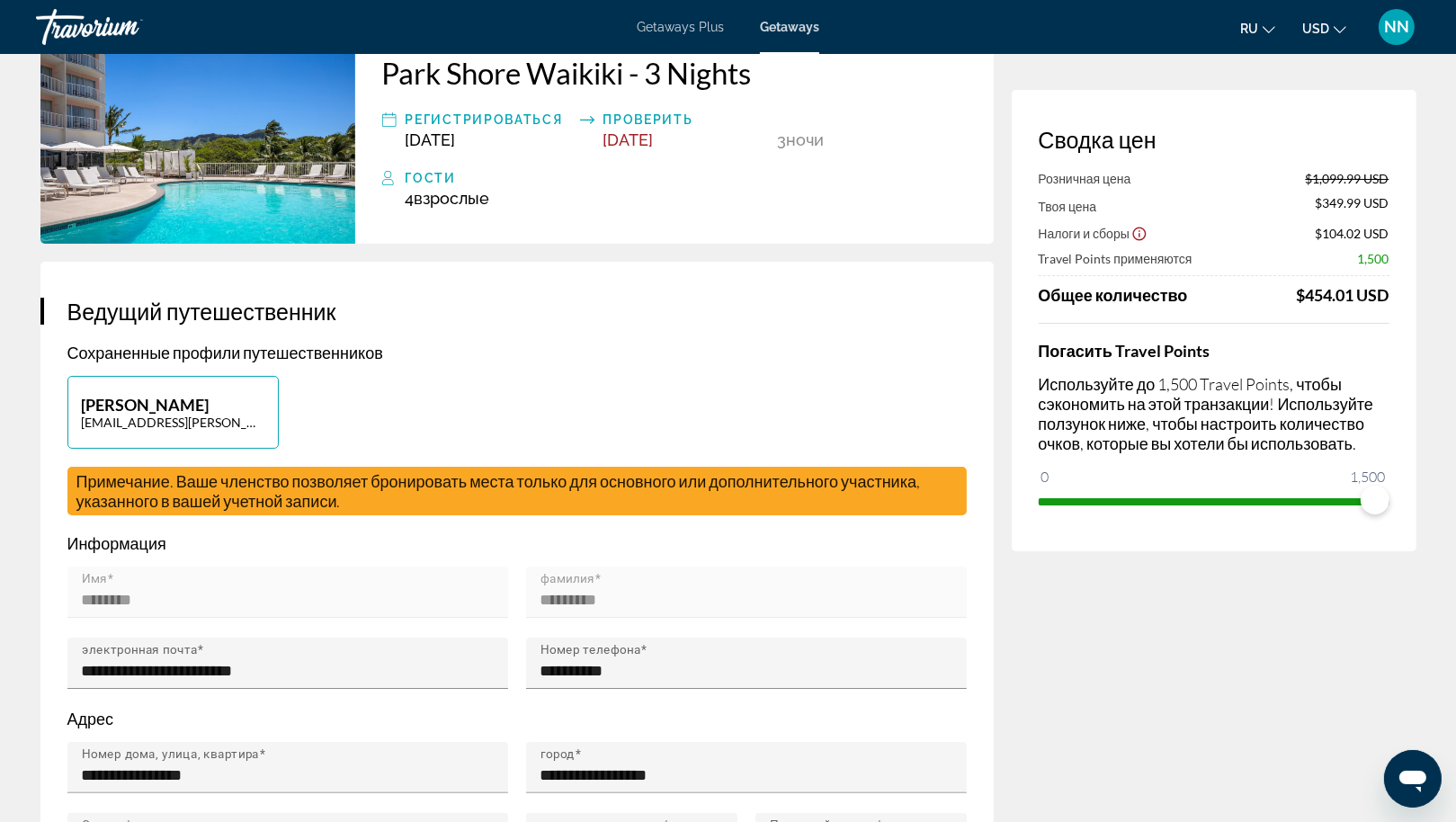
scroll to position [138, 0]
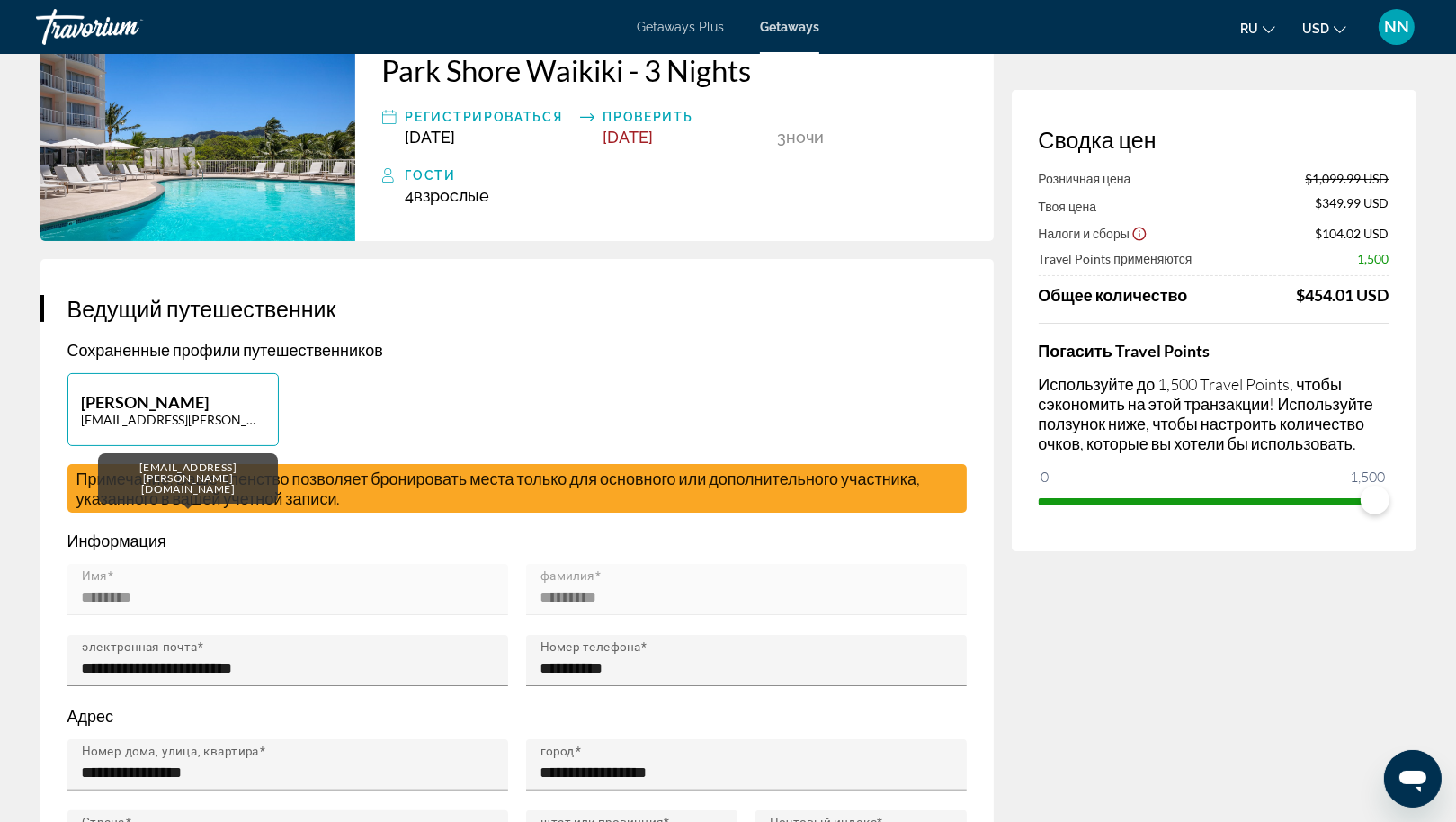
click at [243, 427] on p "[EMAIL_ADDRESS][PERSON_NAME][DOMAIN_NAME]" at bounding box center [173, 419] width 182 height 15
type input "********"
type input "*********"
type input "**********"
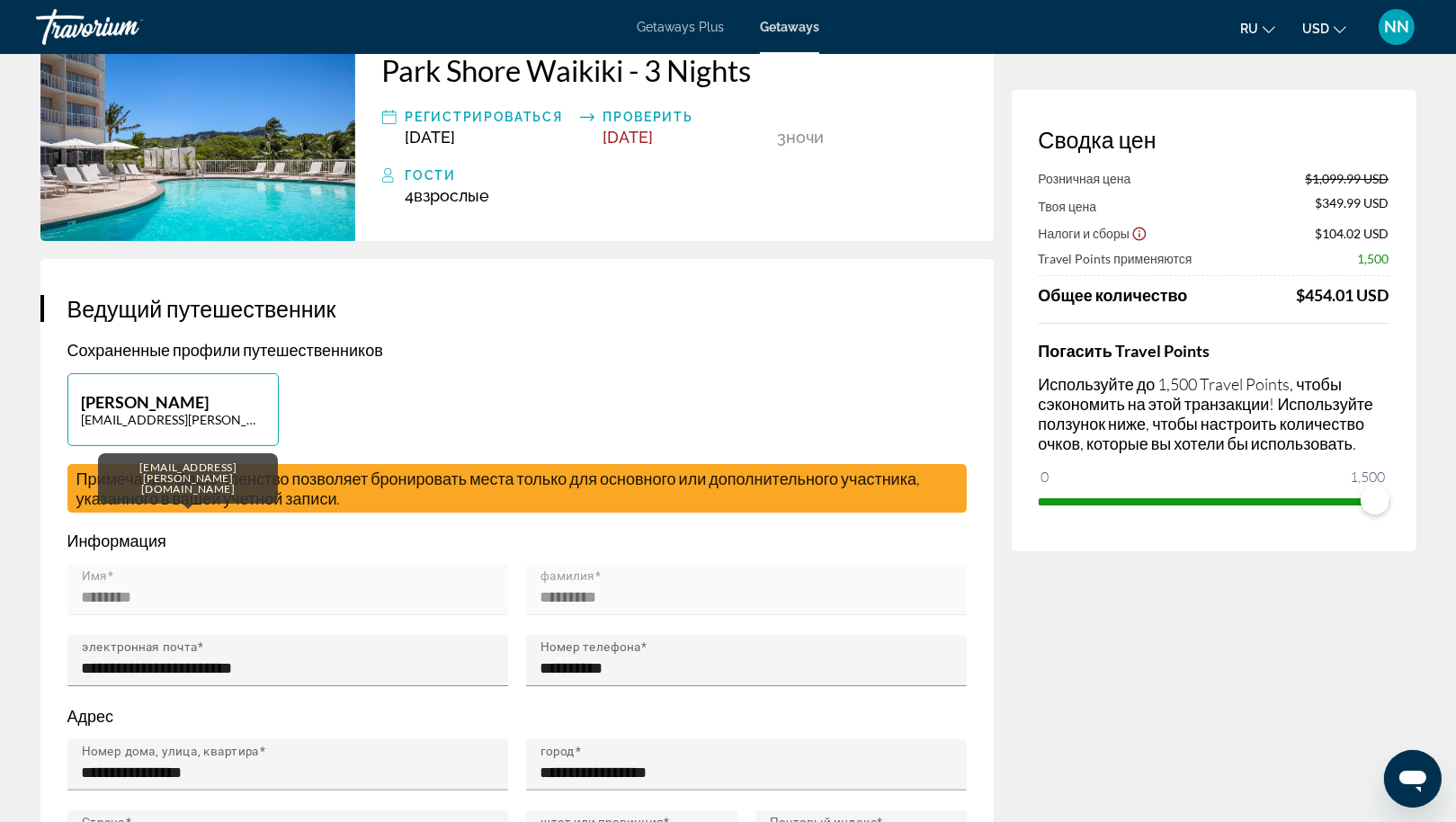
type input "**********"
type input "*****"
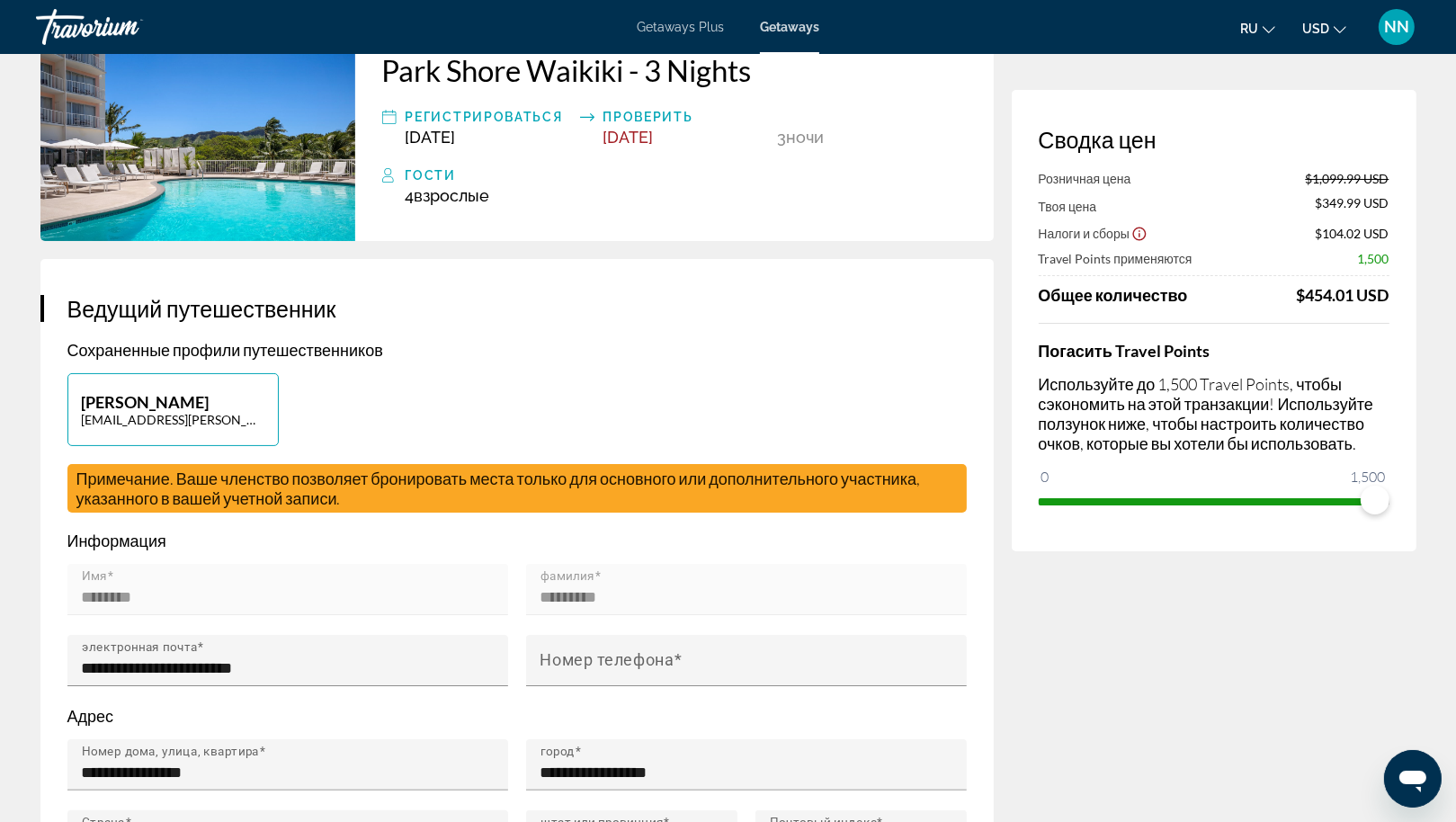
click at [515, 457] on div "[PERSON_NAME] [PERSON_NAME][EMAIL_ADDRESS][DOMAIN_NAME]" at bounding box center [517, 419] width 918 height 91
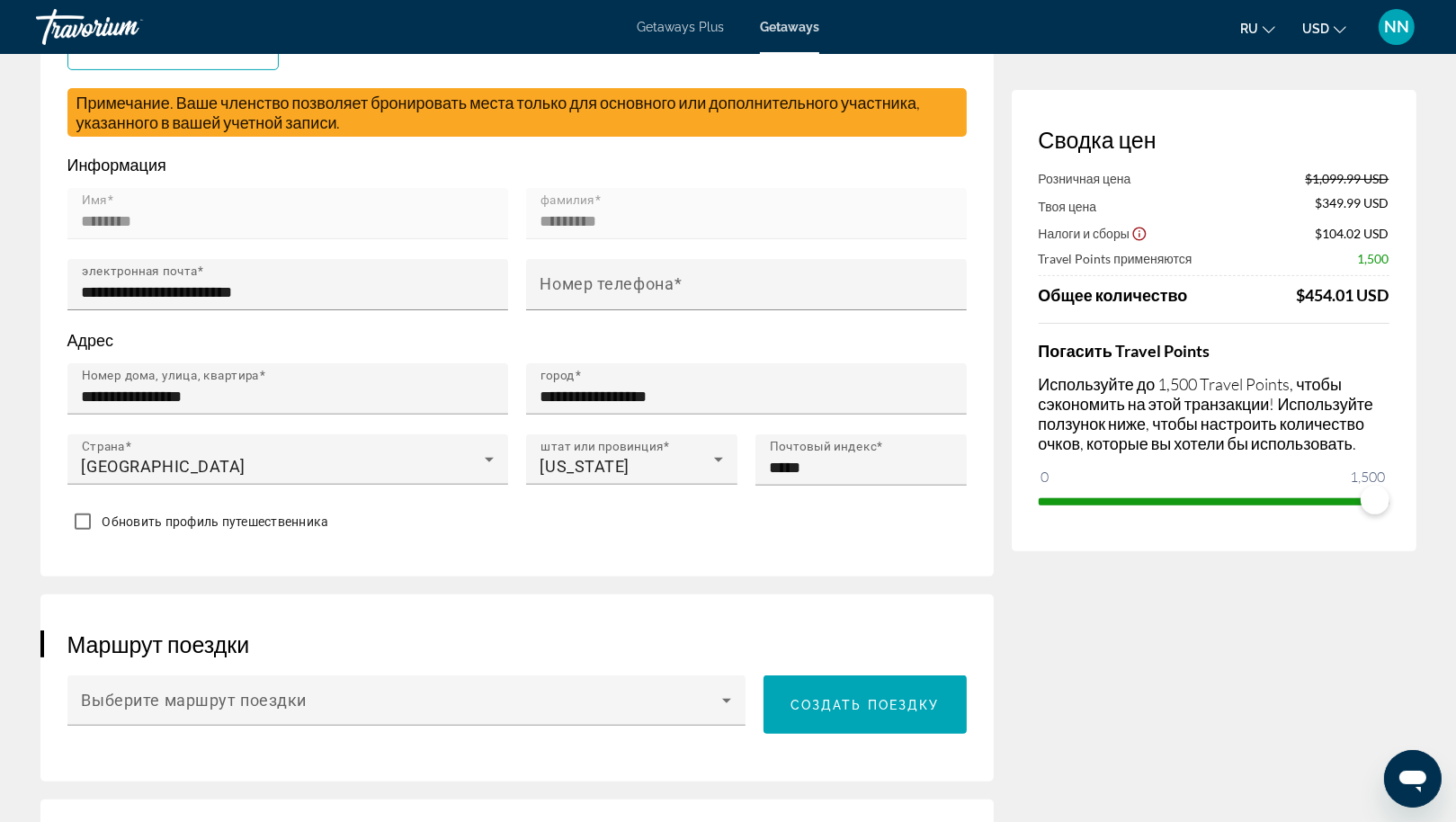
scroll to position [544, 0]
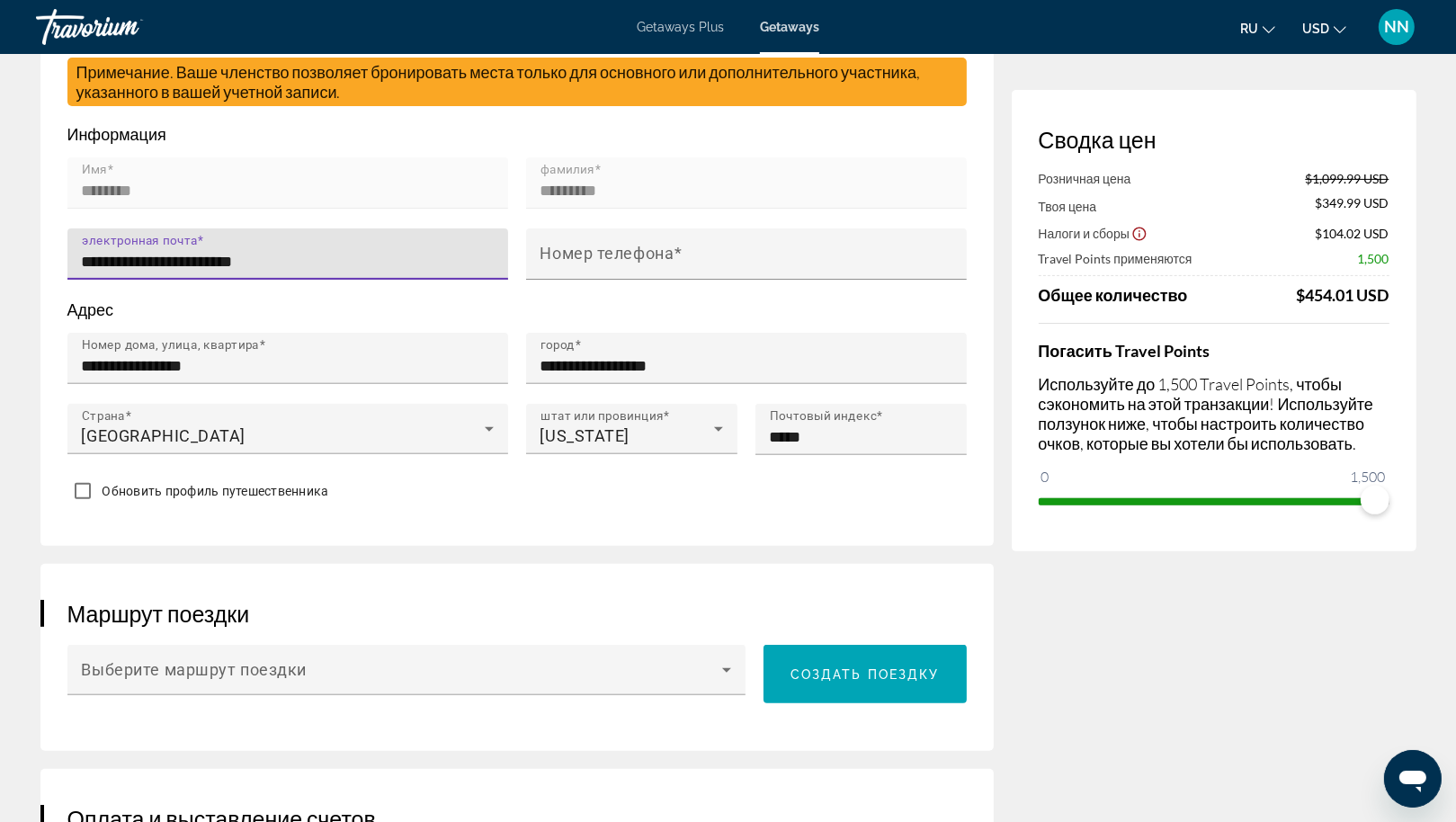
drag, startPoint x: 307, startPoint y: 282, endPoint x: 0, endPoint y: 266, distance: 307.4
type input "**********"
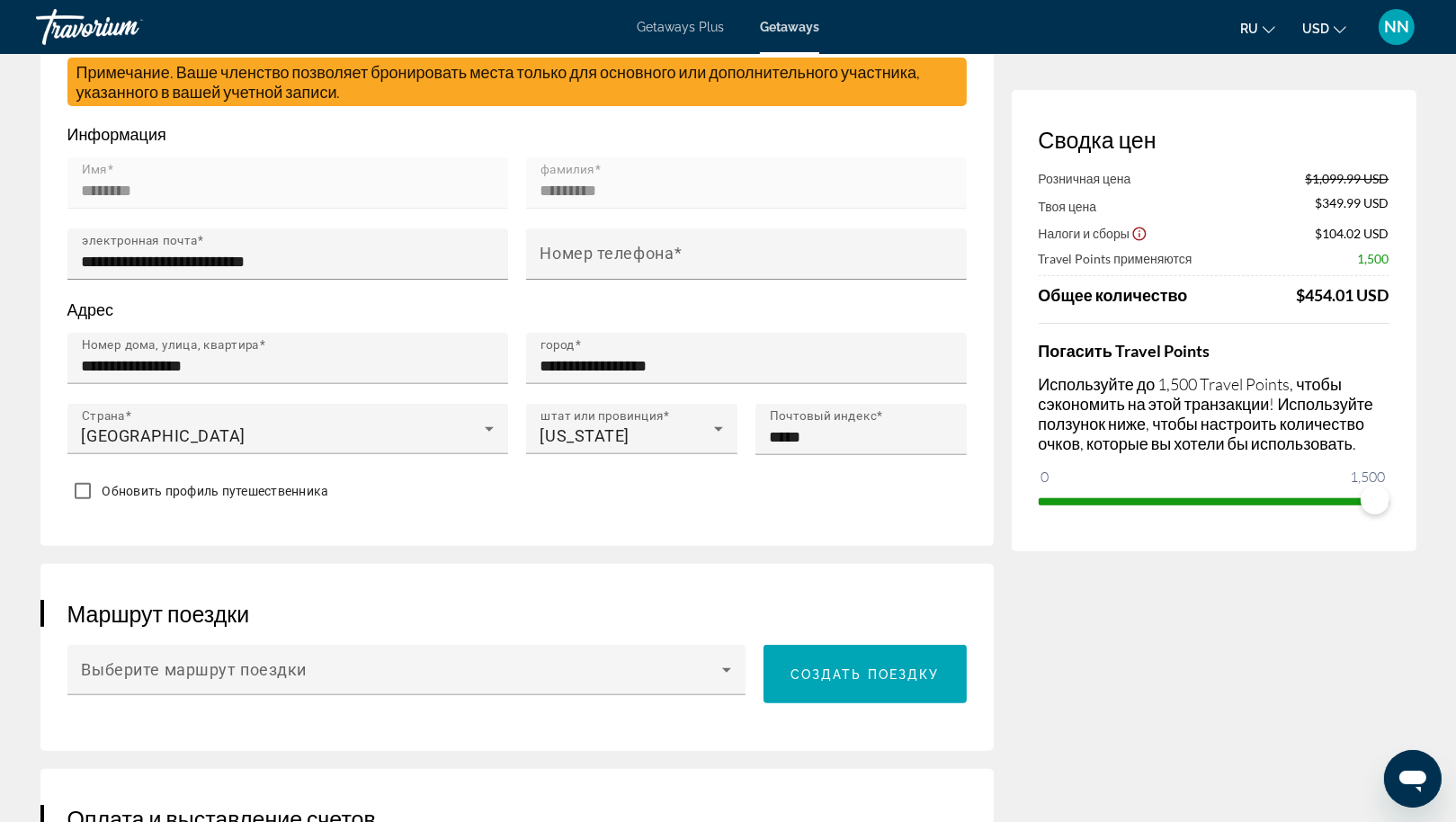
click at [594, 609] on div "Маршрут поездки Выберите маршрут поездки Создать поездку" at bounding box center [517, 657] width 953 height 187
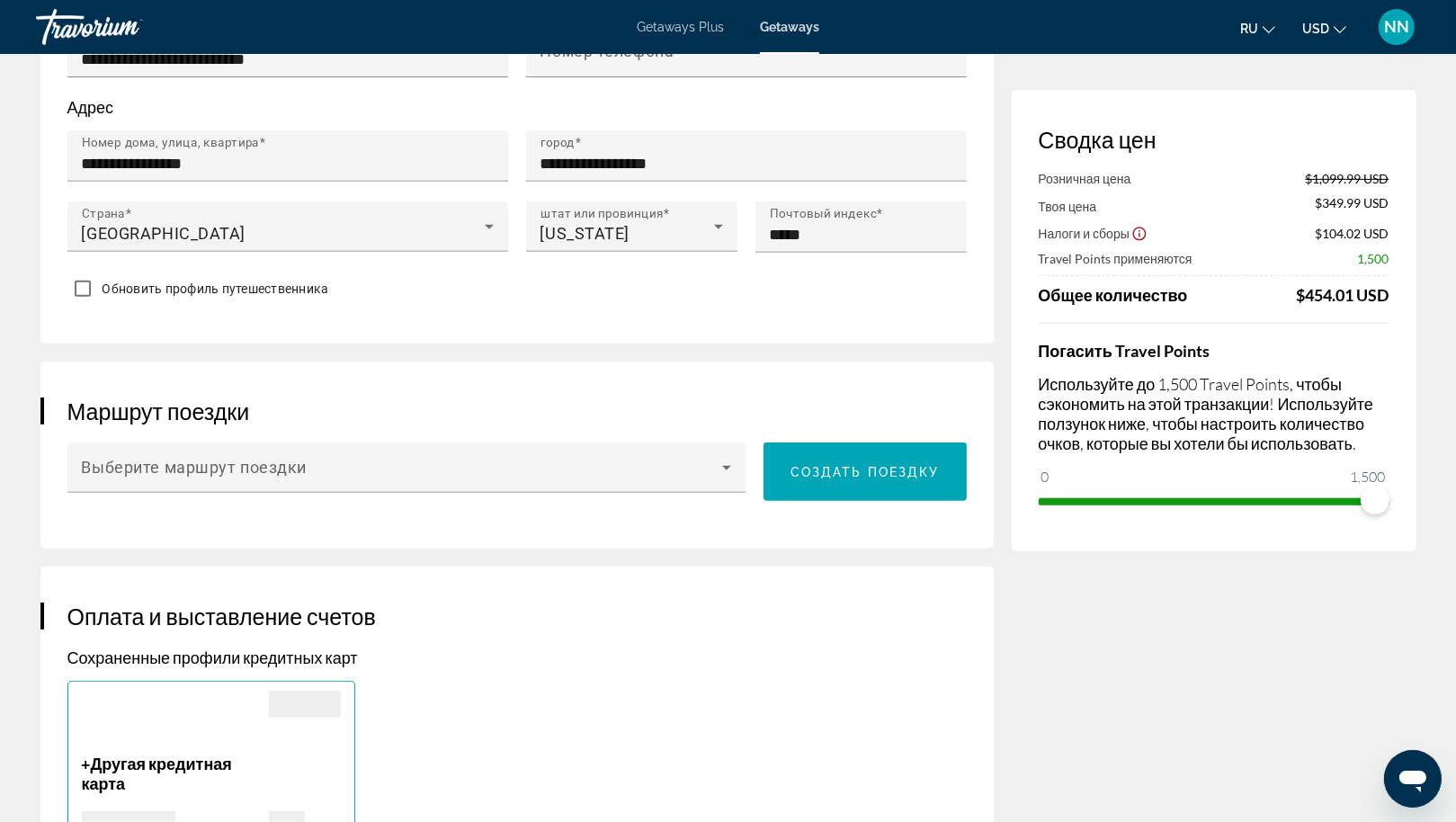
scroll to position [745, 0]
drag, startPoint x: 594, startPoint y: 609, endPoint x: 581, endPoint y: 683, distance: 75.1
click at [581, 668] on p "Сохраненные профили кредитных карт" at bounding box center [517, 659] width 899 height 20
click at [865, 480] on span "Создать поездку" at bounding box center [866, 473] width 149 height 15
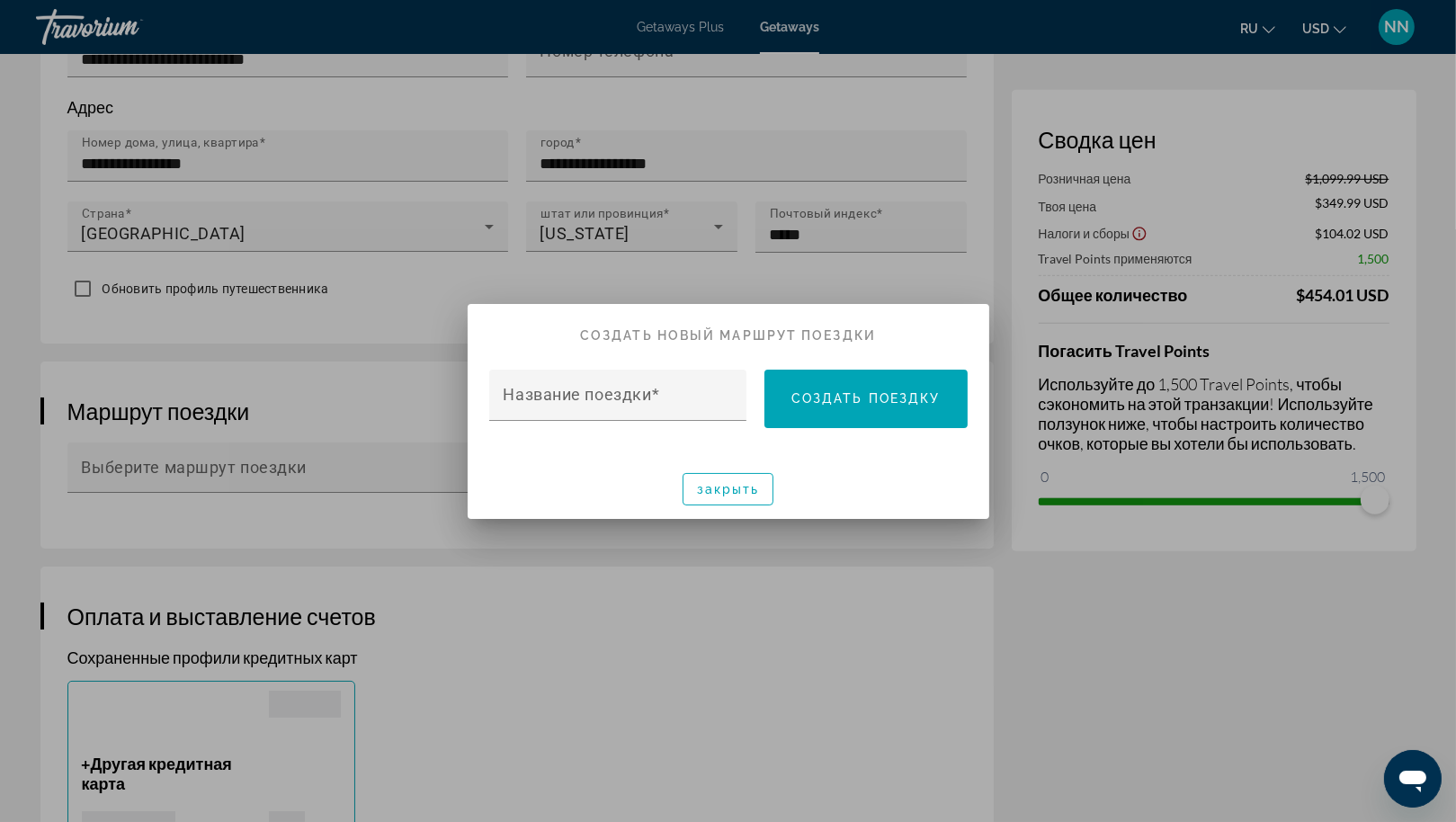
scroll to position [0, 0]
click at [697, 393] on input "Название поездки" at bounding box center [624, 403] width 241 height 22
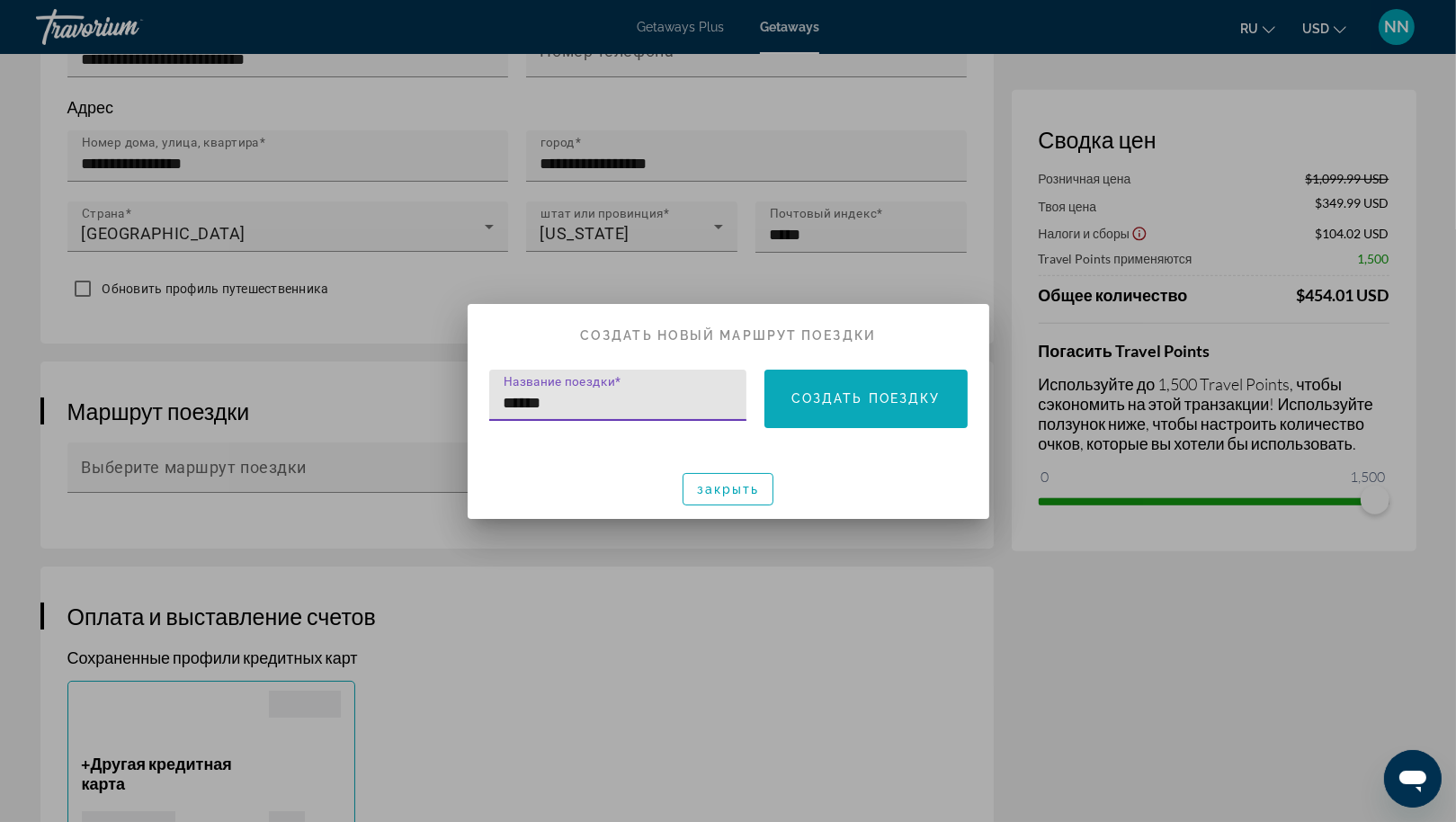
type input "******"
click at [836, 400] on span "Создать поездку" at bounding box center [866, 398] width 149 height 15
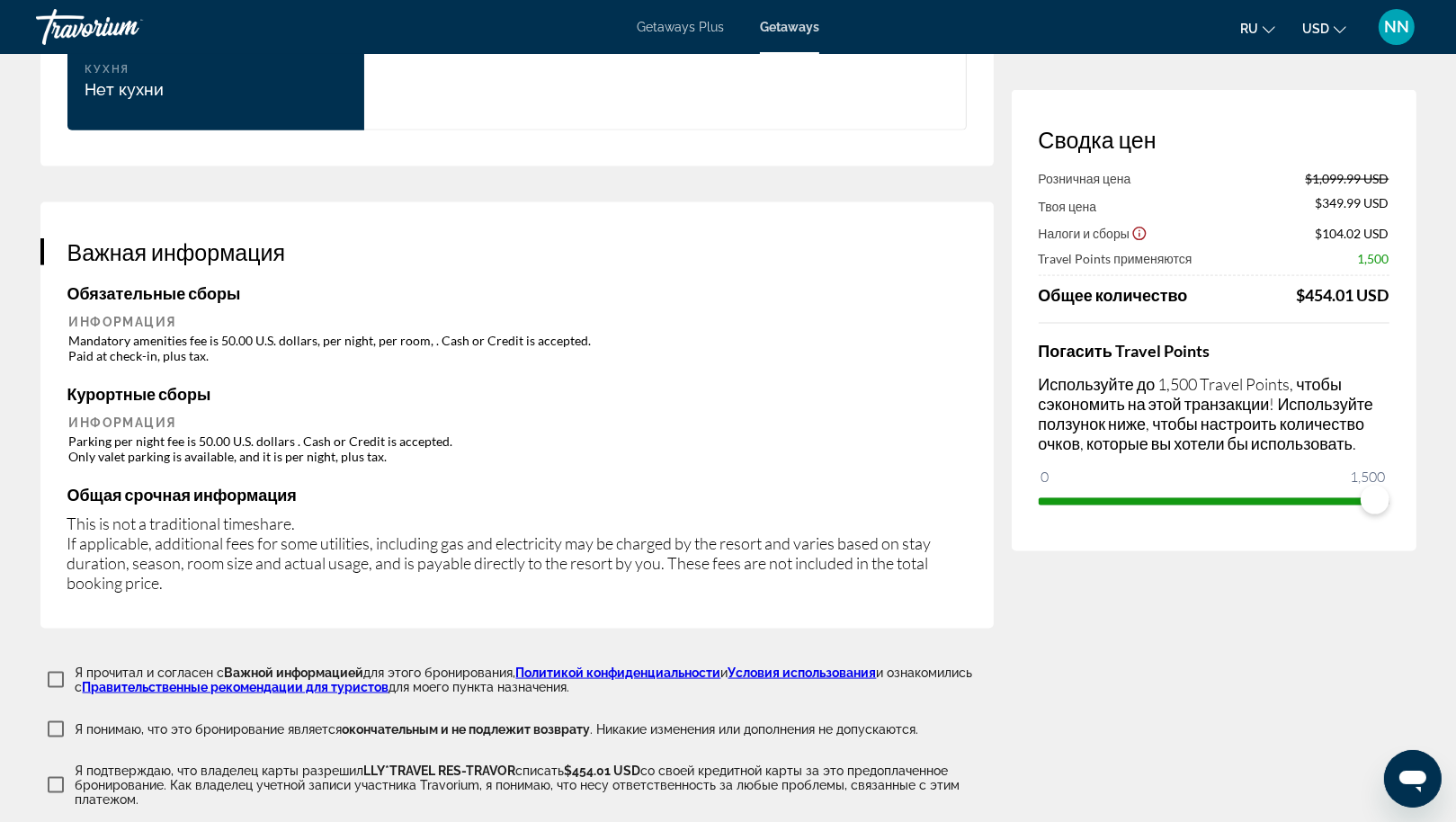
scroll to position [2870, 0]
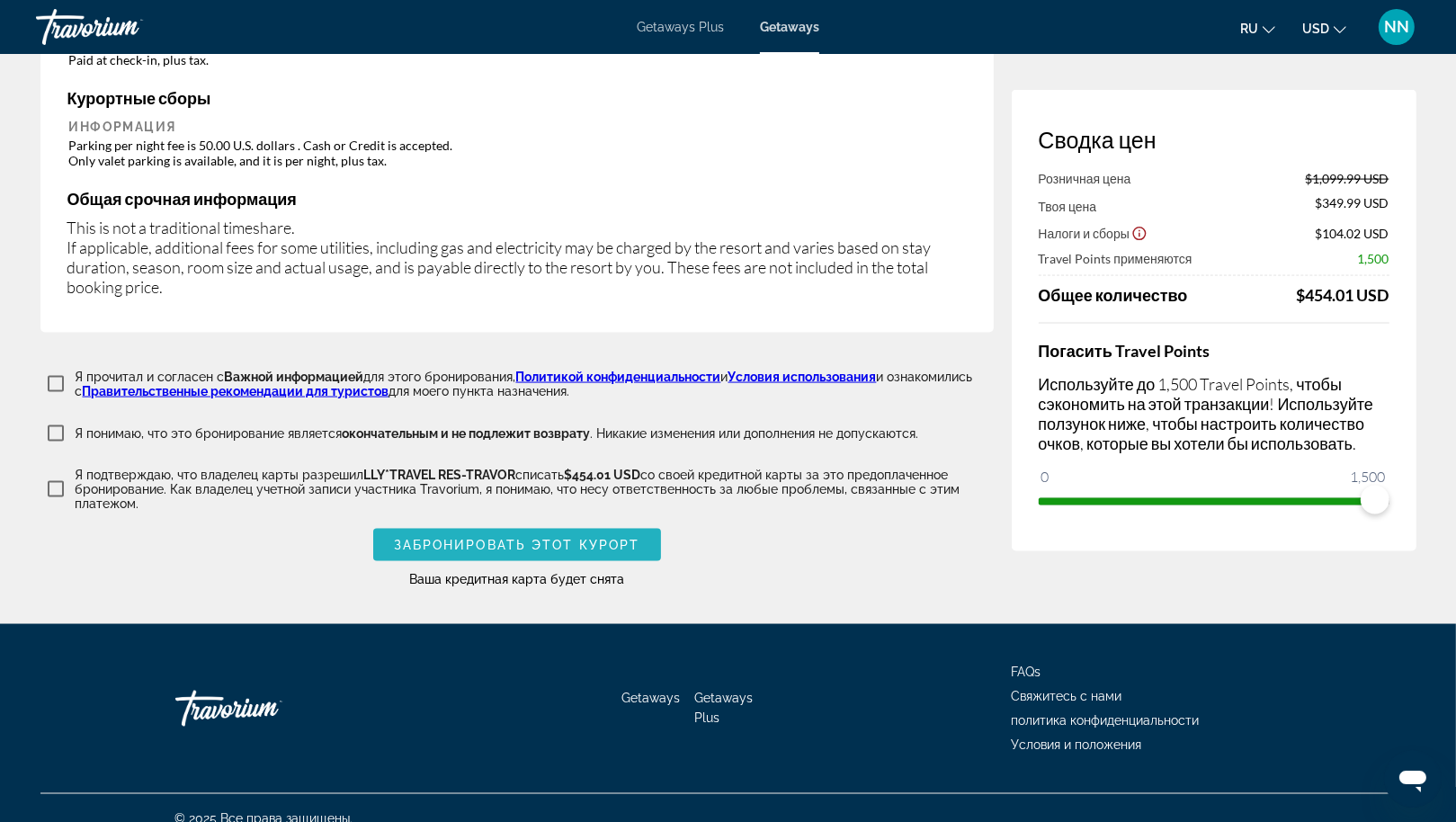
click at [551, 523] on span "Main content" at bounding box center [518, 544] width 288 height 43
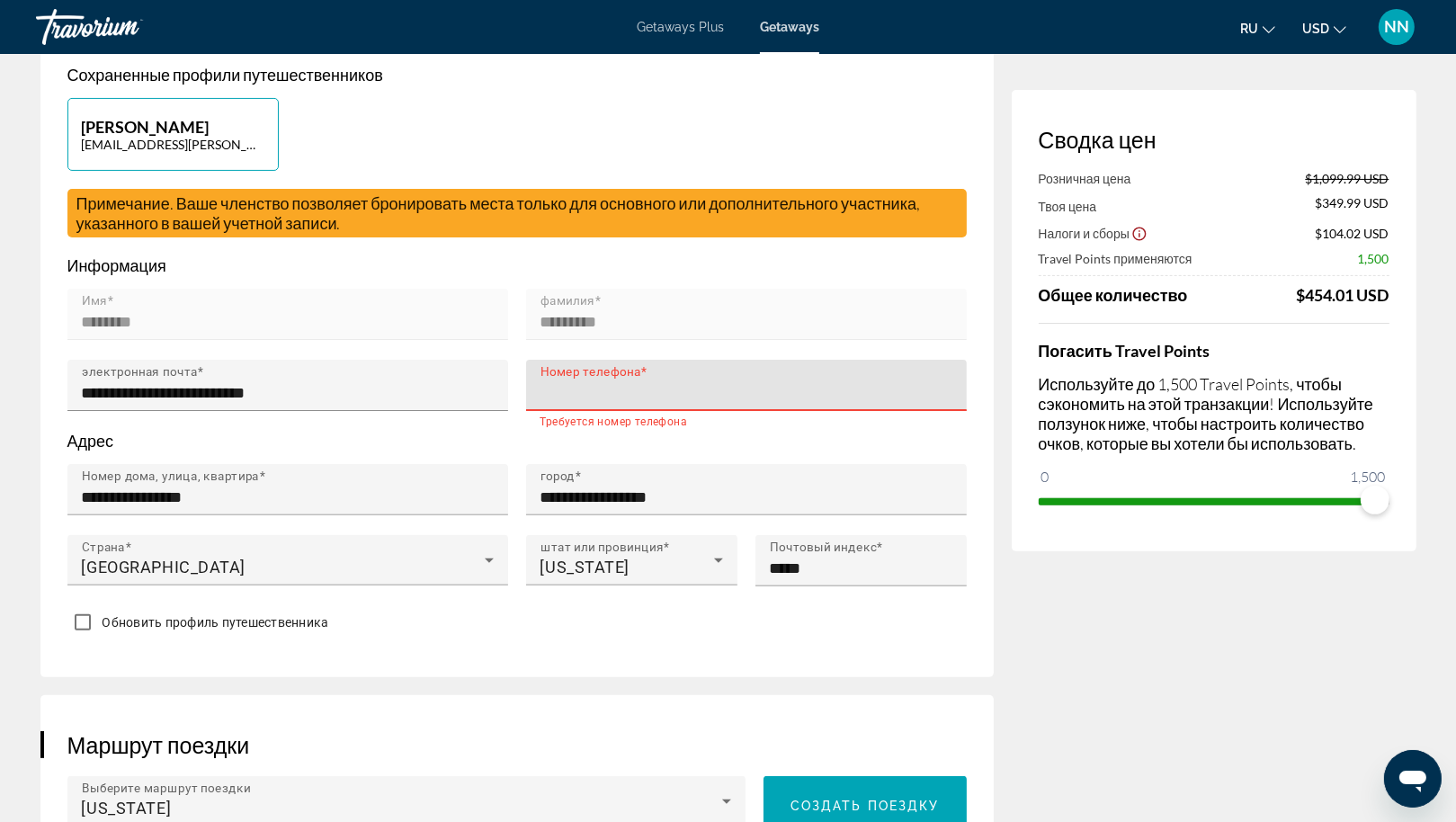
click at [582, 404] on input "Номер телефона" at bounding box center [752, 393] width 423 height 22
type input "**********"
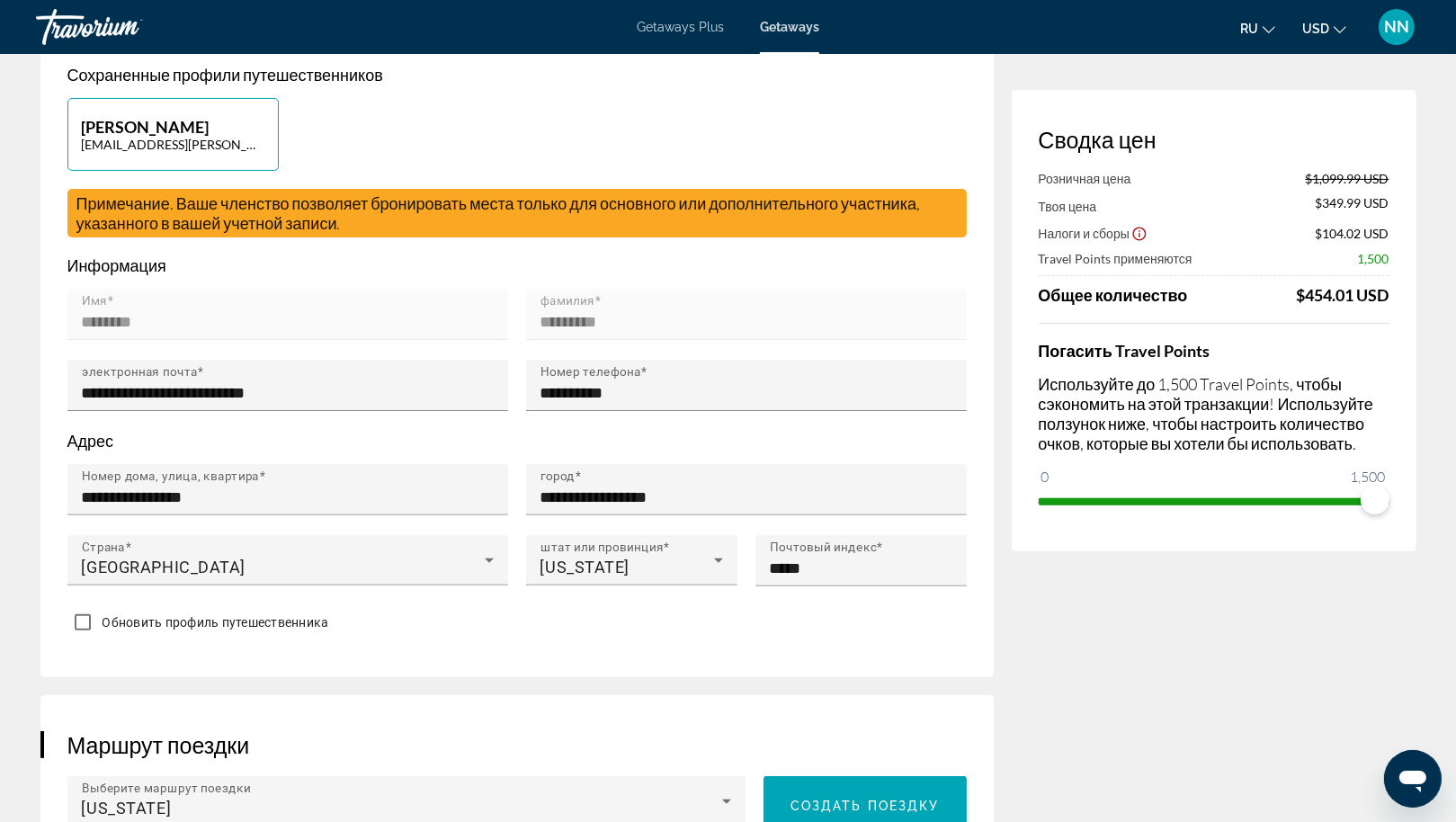
click at [638, 660] on div "**********" at bounding box center [517, 330] width 953 height 694
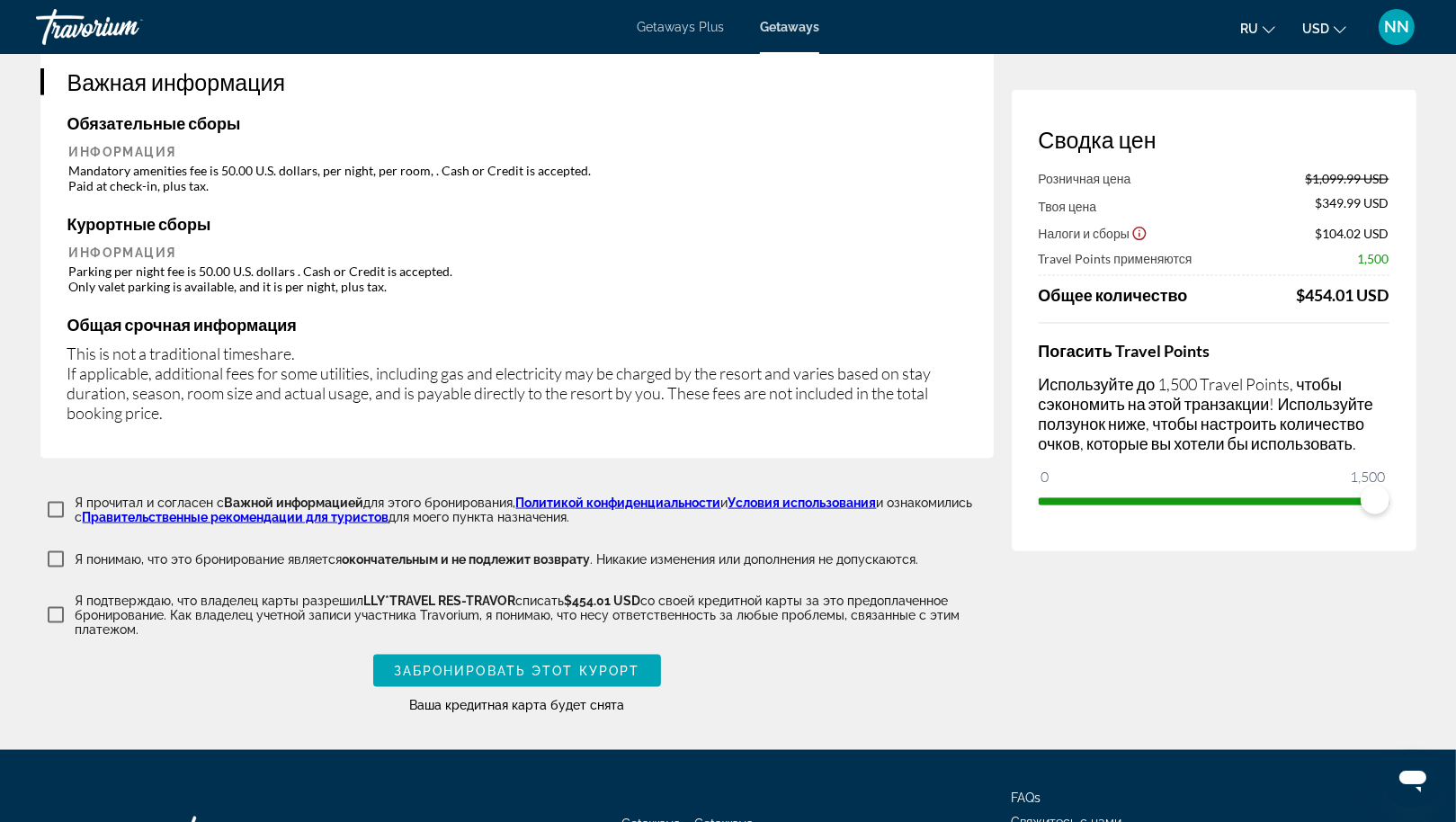
scroll to position [2870, 0]
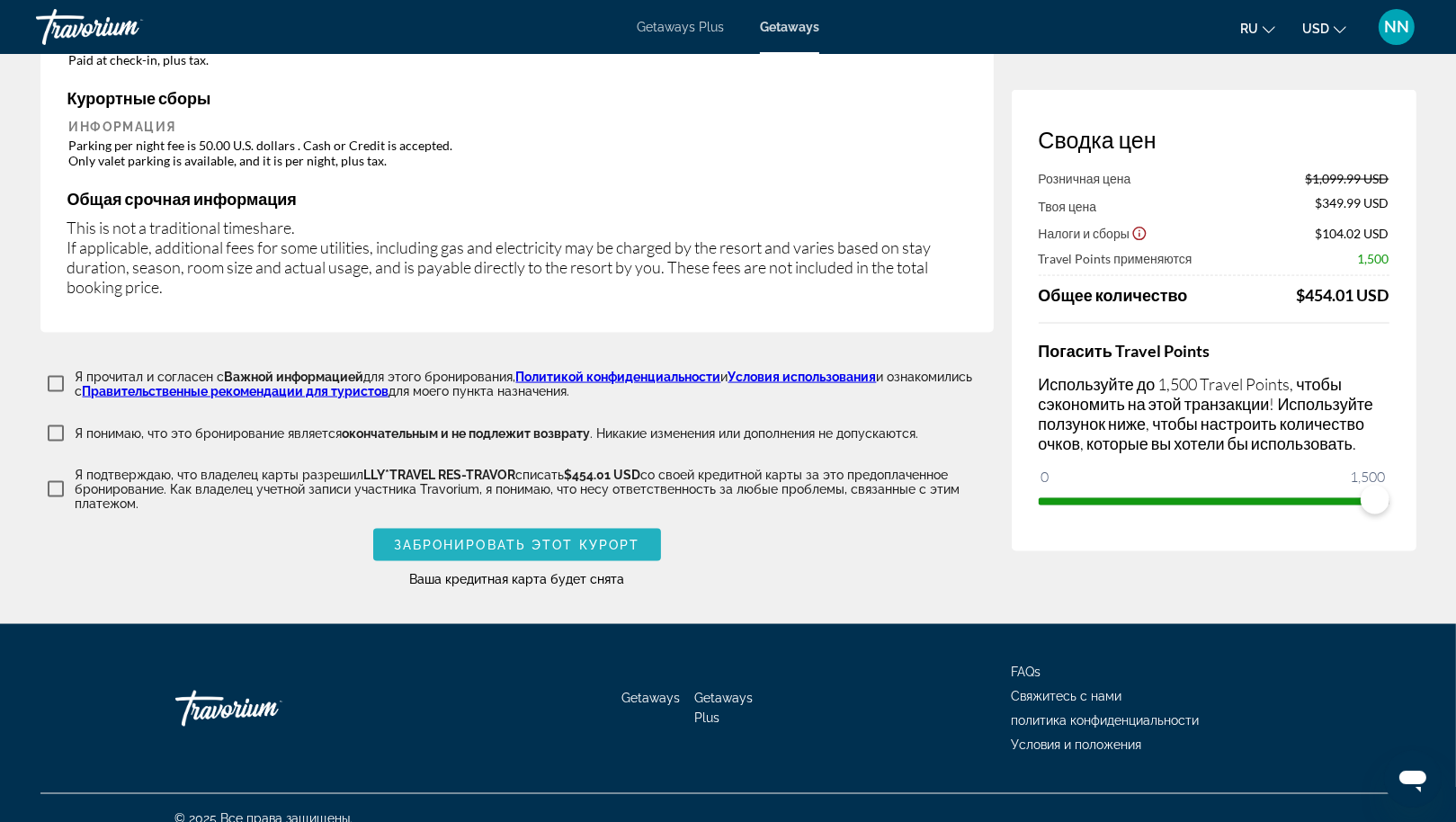
click at [581, 538] on span "Забронировать этот курорт" at bounding box center [517, 545] width 246 height 15
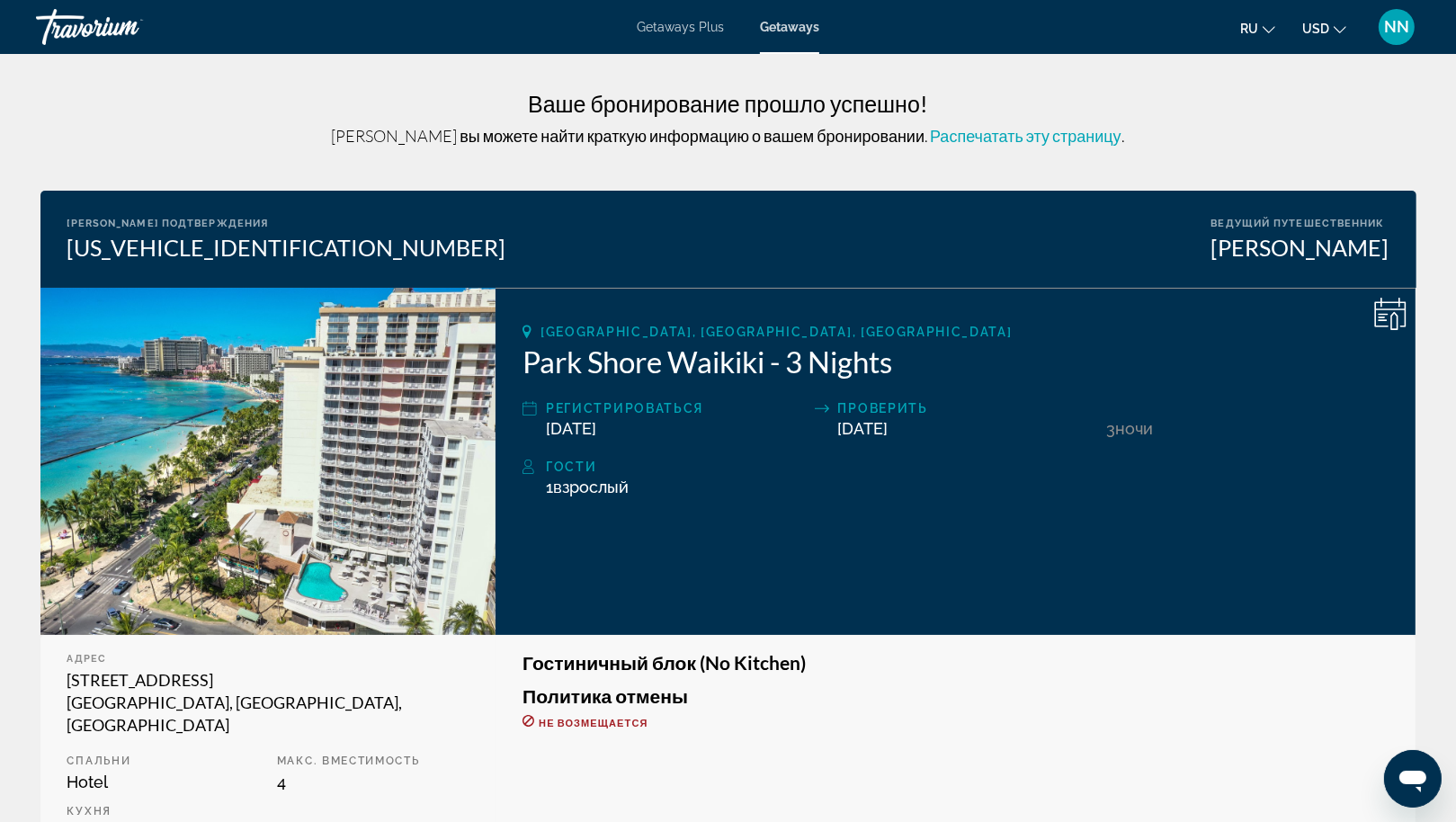
click at [996, 137] on span "Распечатать эту страницу" at bounding box center [1026, 136] width 191 height 20
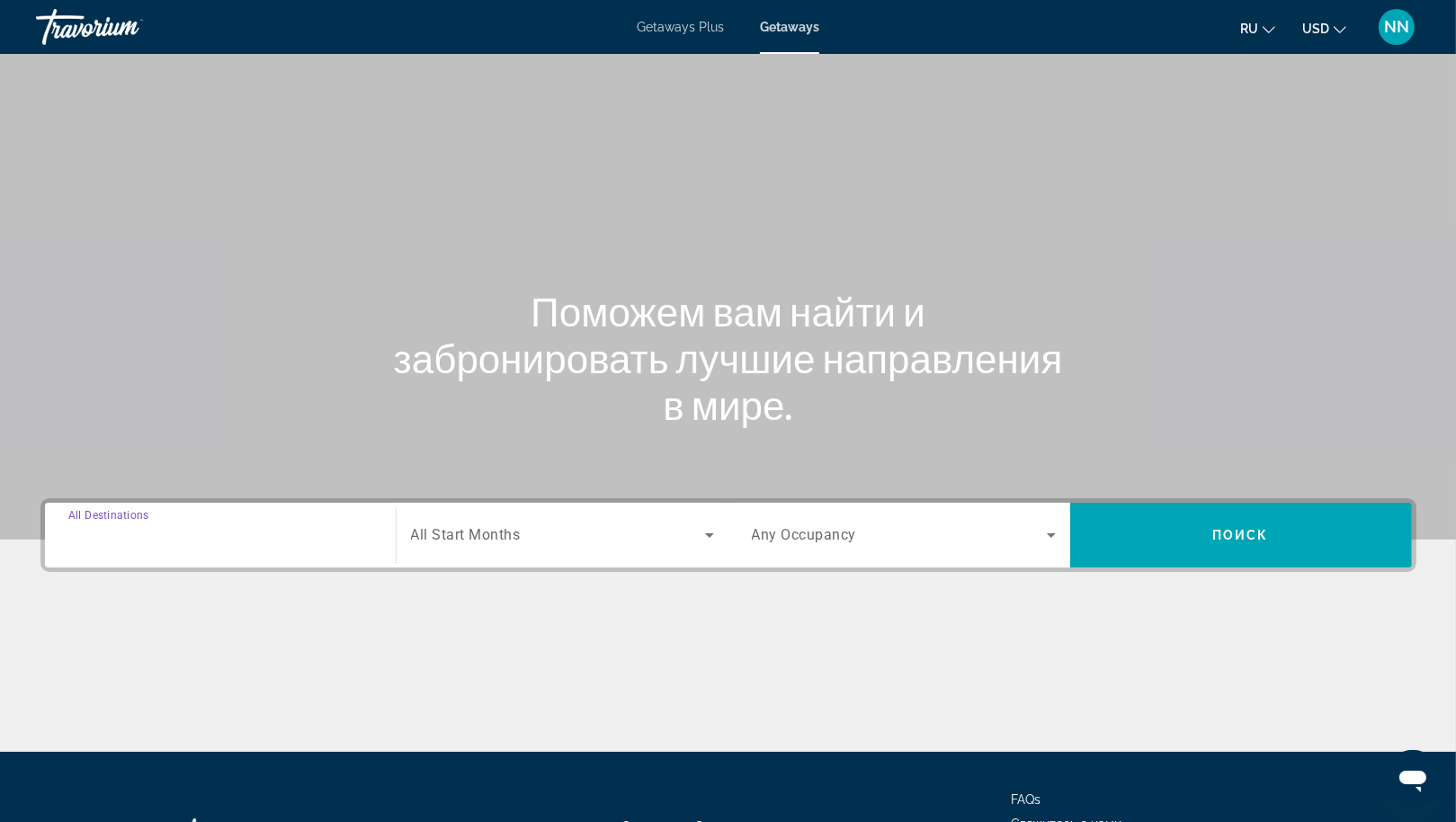
click at [282, 537] on input "Destination All Destinations" at bounding box center [220, 536] width 304 height 22
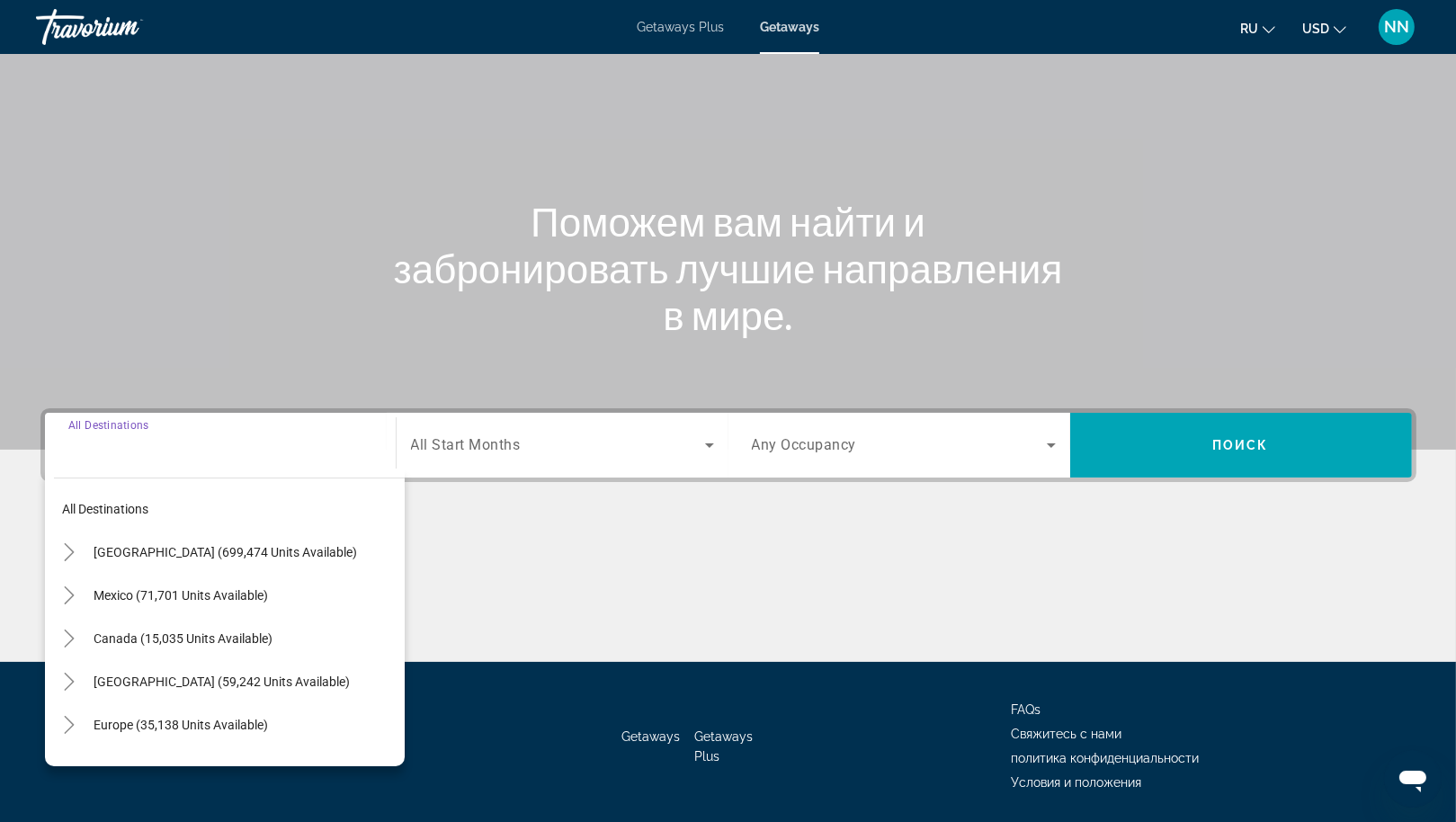
scroll to position [149, 0]
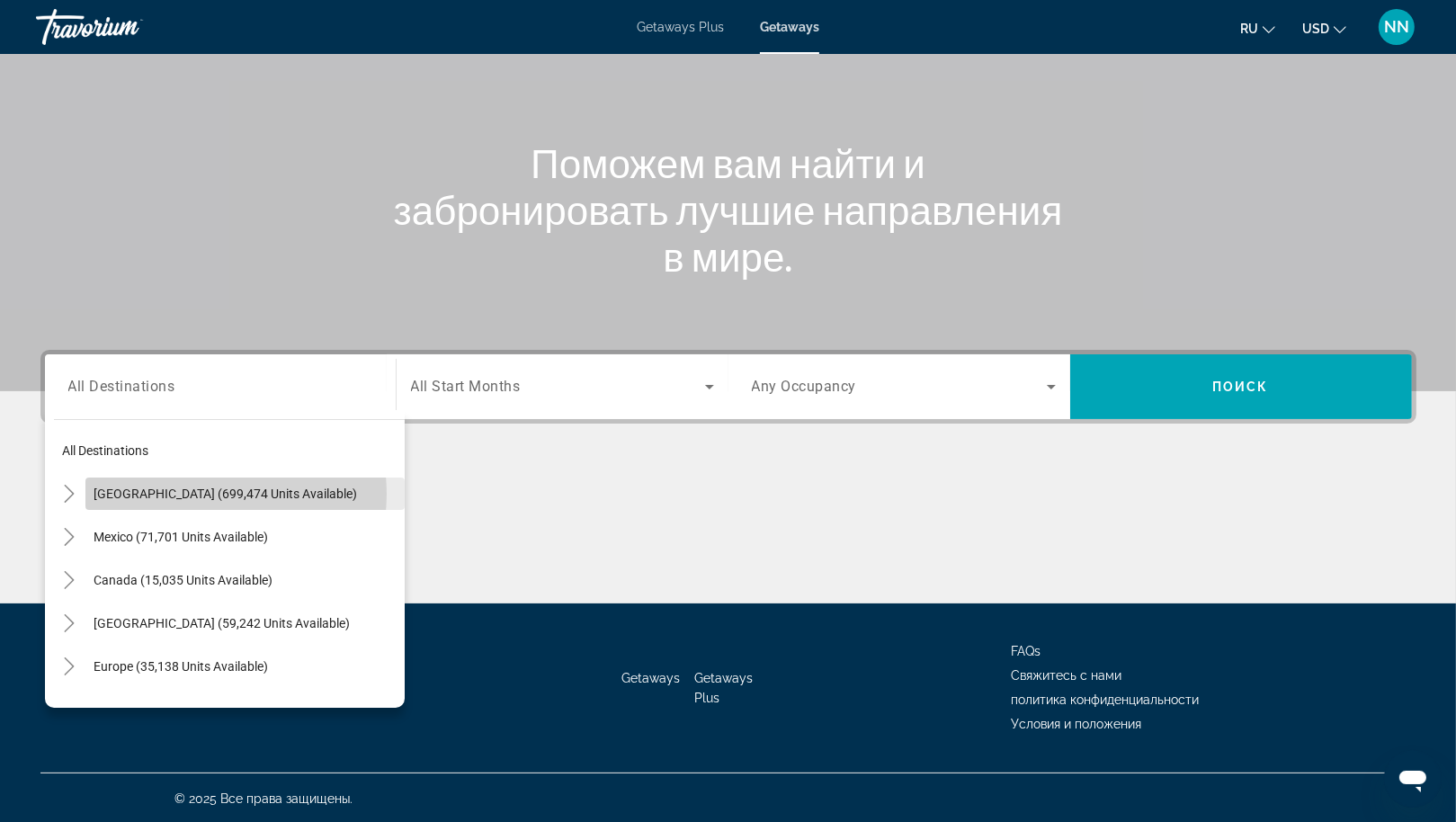
click at [210, 493] on span "[GEOGRAPHIC_DATA] (699,474 units available)" at bounding box center [226, 494] width 263 height 15
type input "**********"
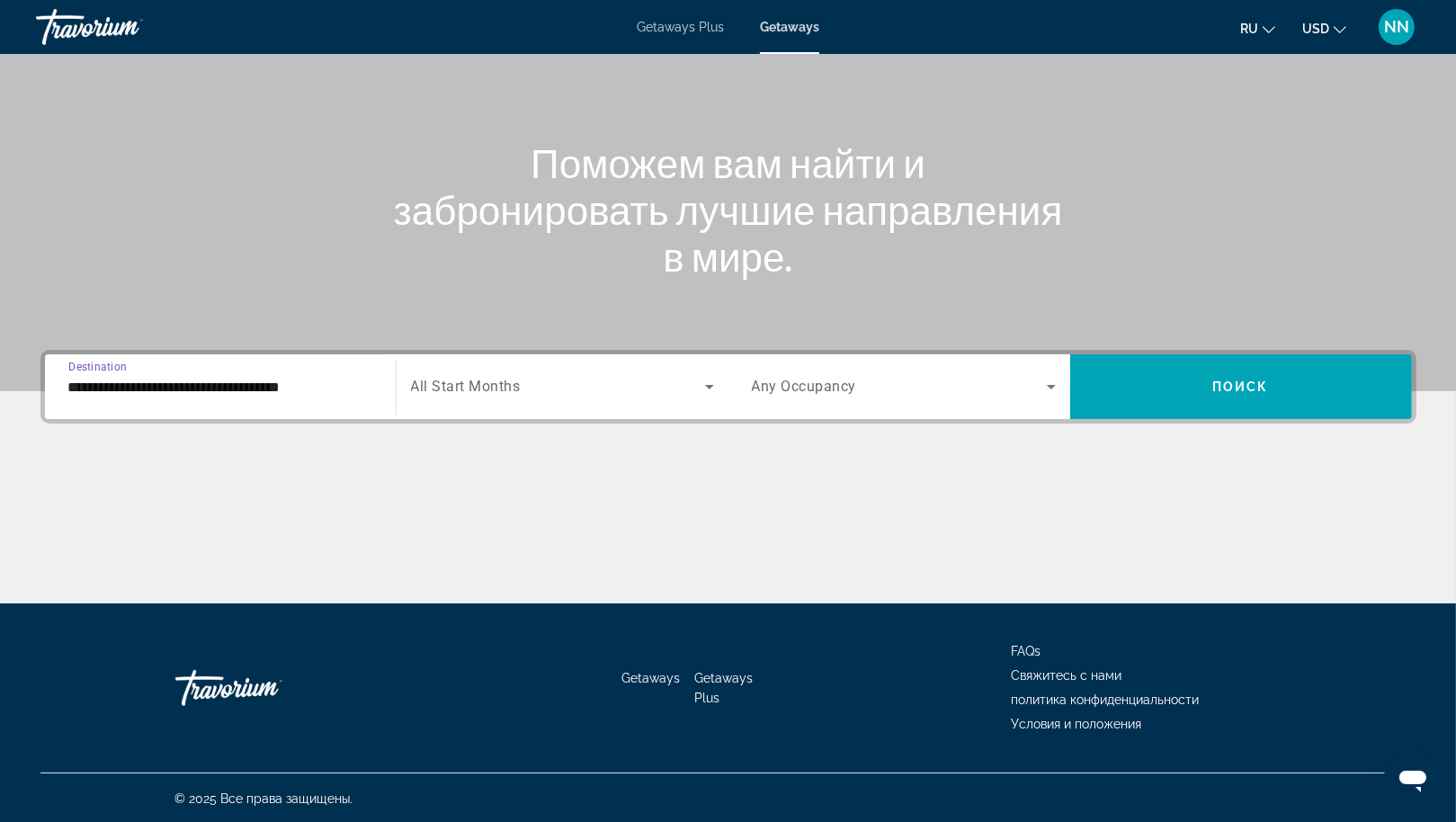
click at [312, 377] on input "**********" at bounding box center [220, 388] width 304 height 22
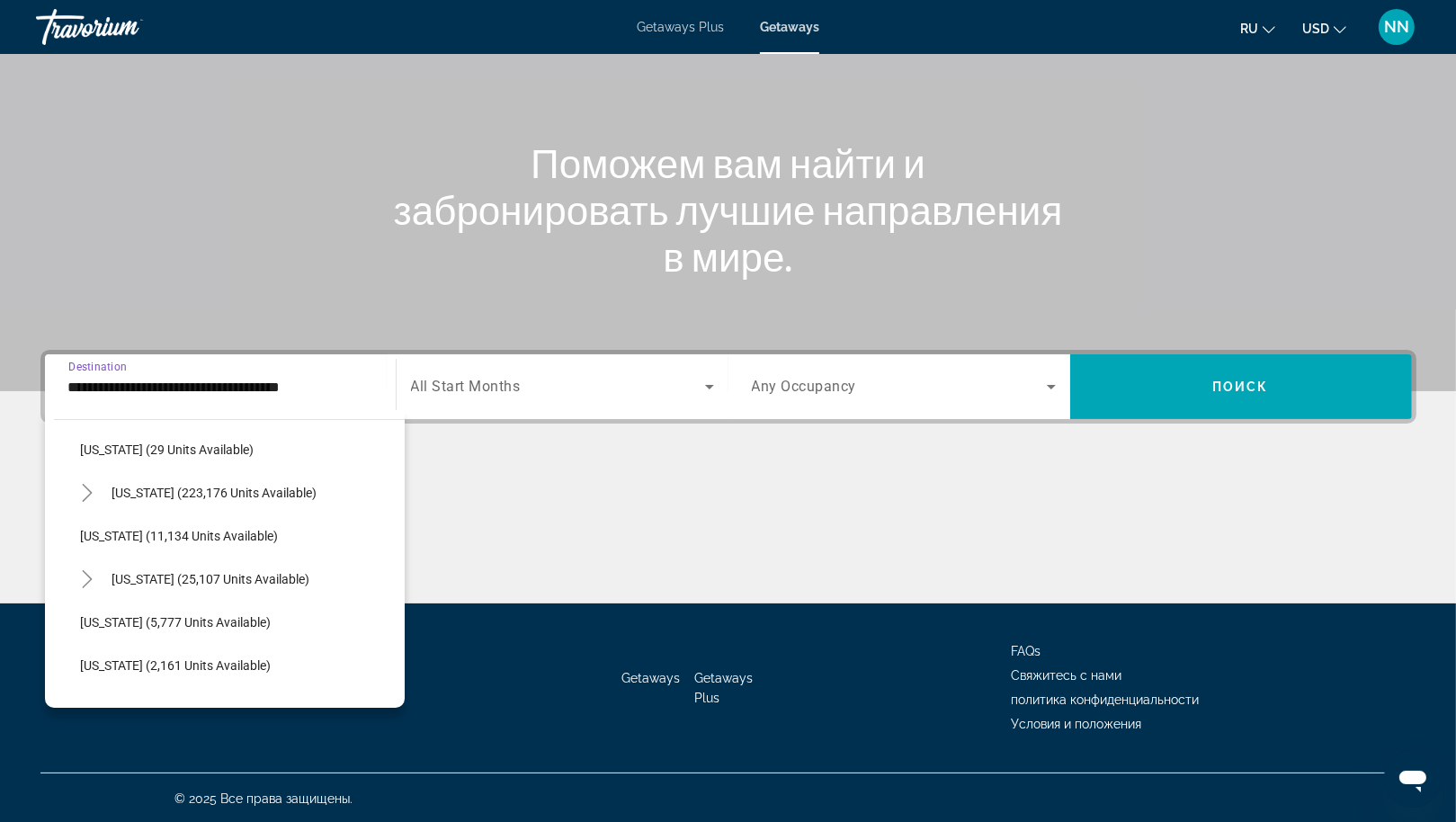
scroll to position [324, 0]
